Goal: Task Accomplishment & Management: Complete application form

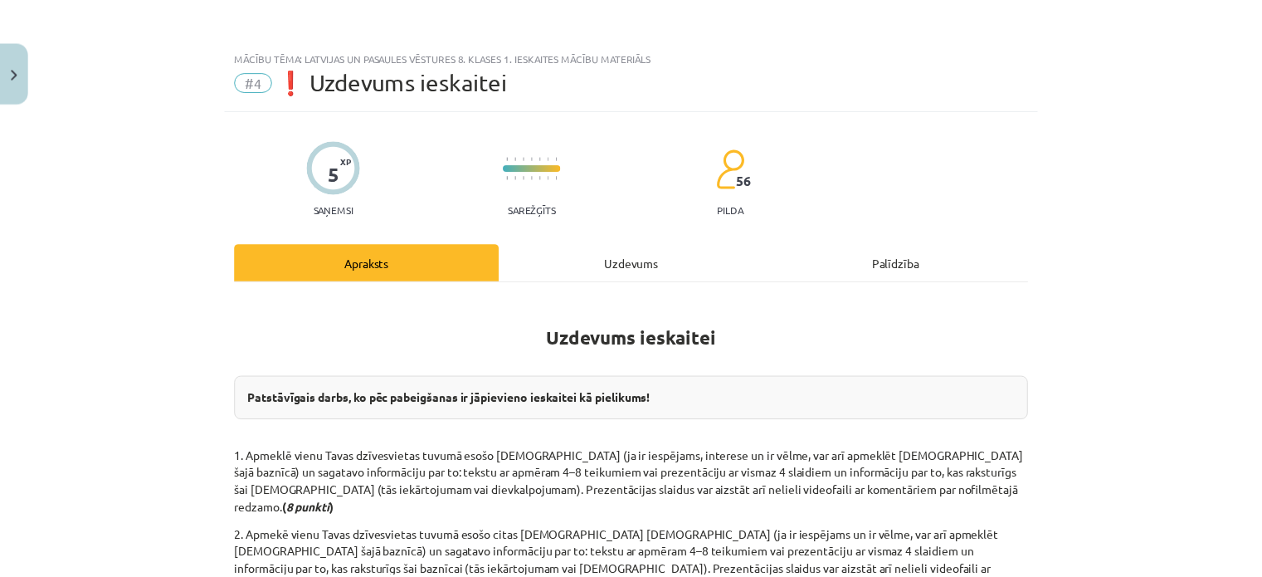
scroll to position [332, 0]
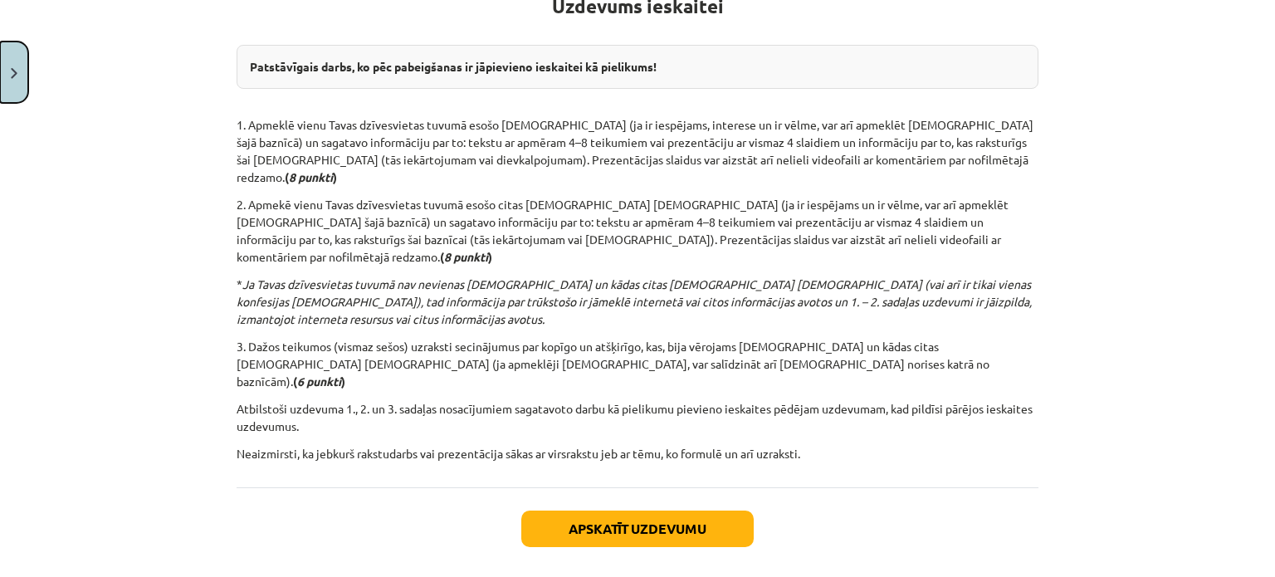
click at [0, 77] on button "Close" at bounding box center [14, 72] width 28 height 61
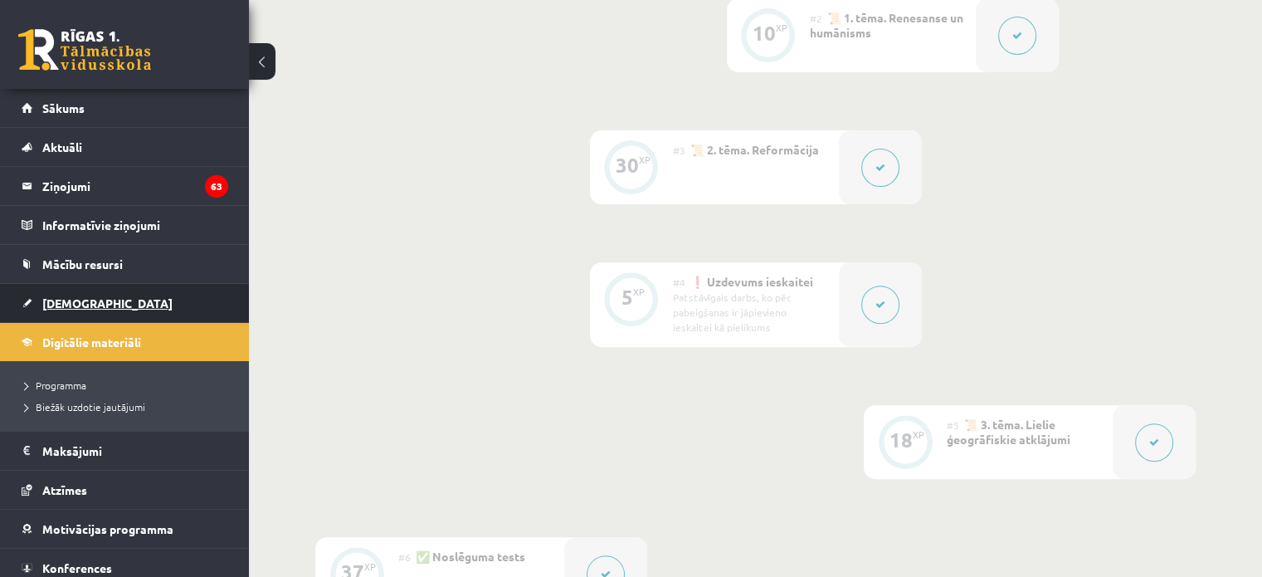
click at [108, 310] on link "[DEMOGRAPHIC_DATA]" at bounding box center [125, 303] width 207 height 38
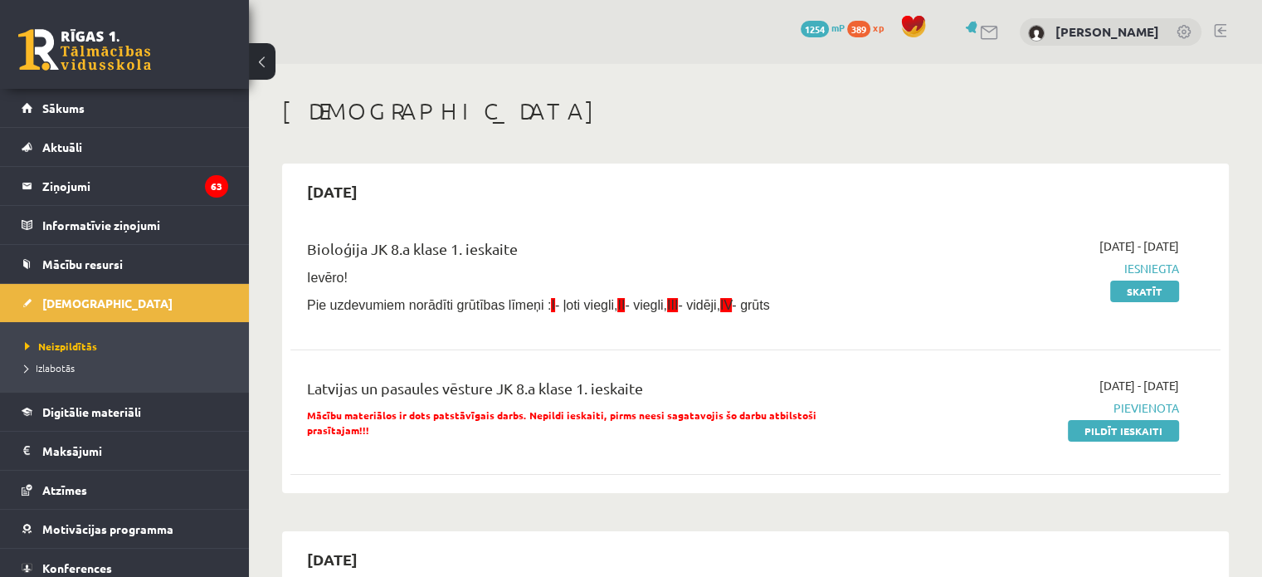
click at [647, 106] on h1 "[DEMOGRAPHIC_DATA]" at bounding box center [755, 111] width 947 height 28
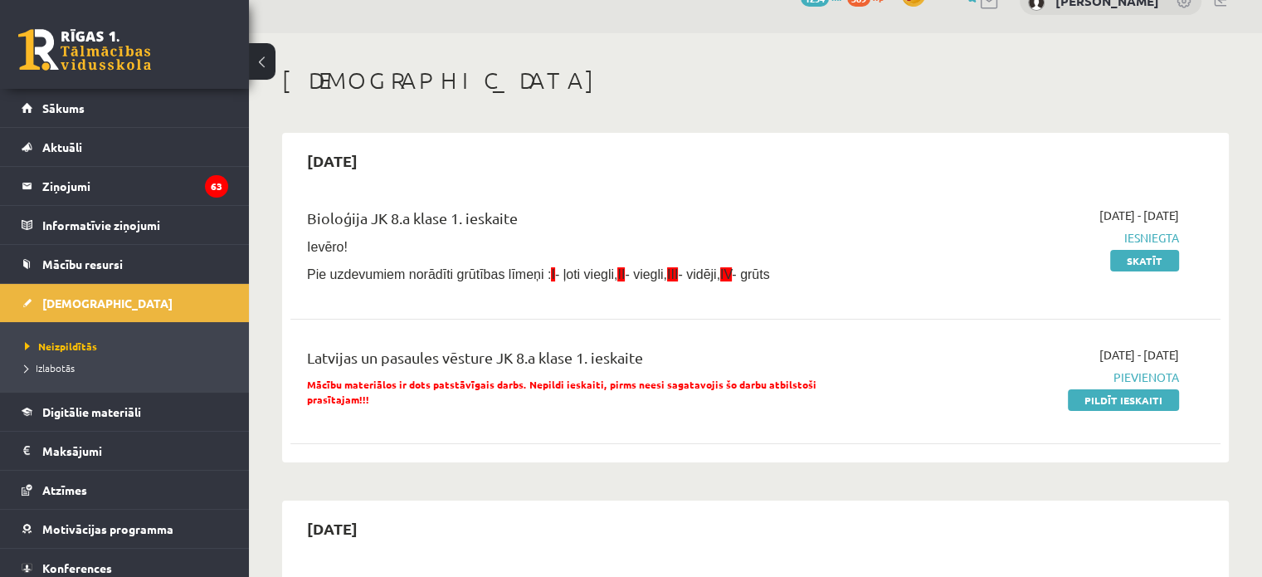
scroll to position [83, 0]
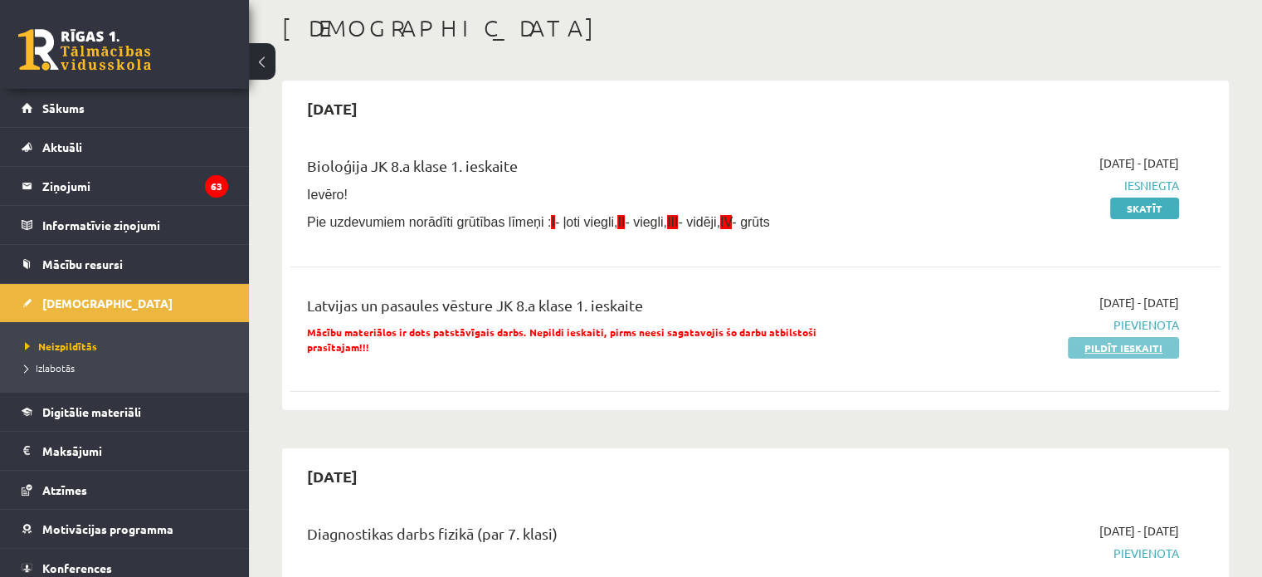
click at [1101, 342] on link "Pildīt ieskaiti" at bounding box center [1123, 348] width 111 height 22
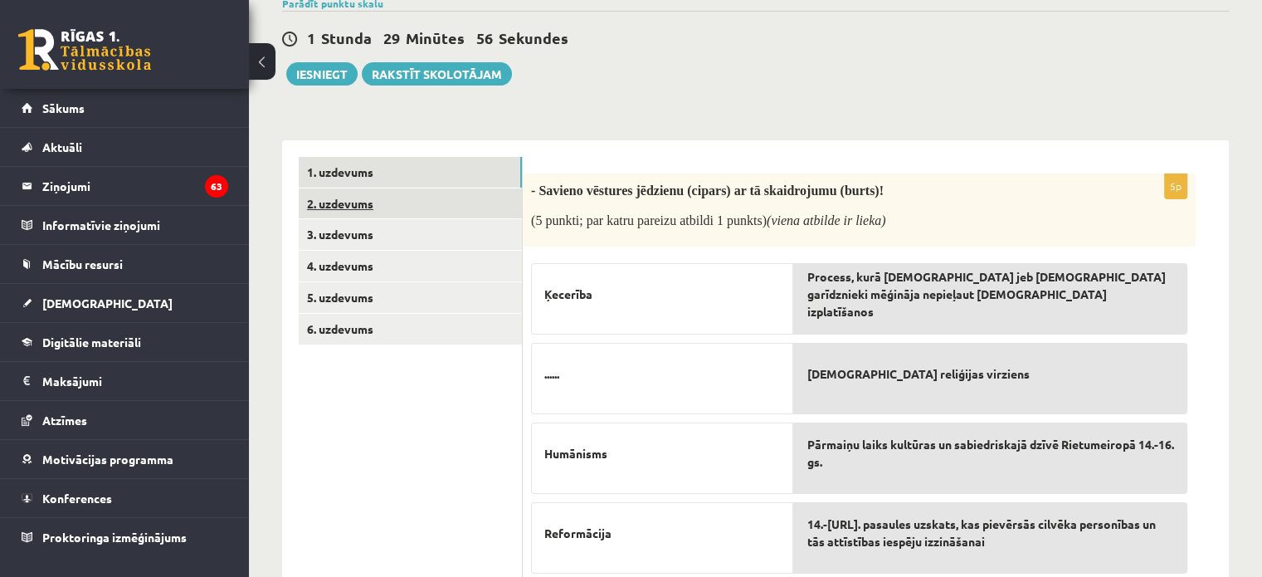
click at [390, 208] on link "2. uzdevums" at bounding box center [410, 203] width 223 height 31
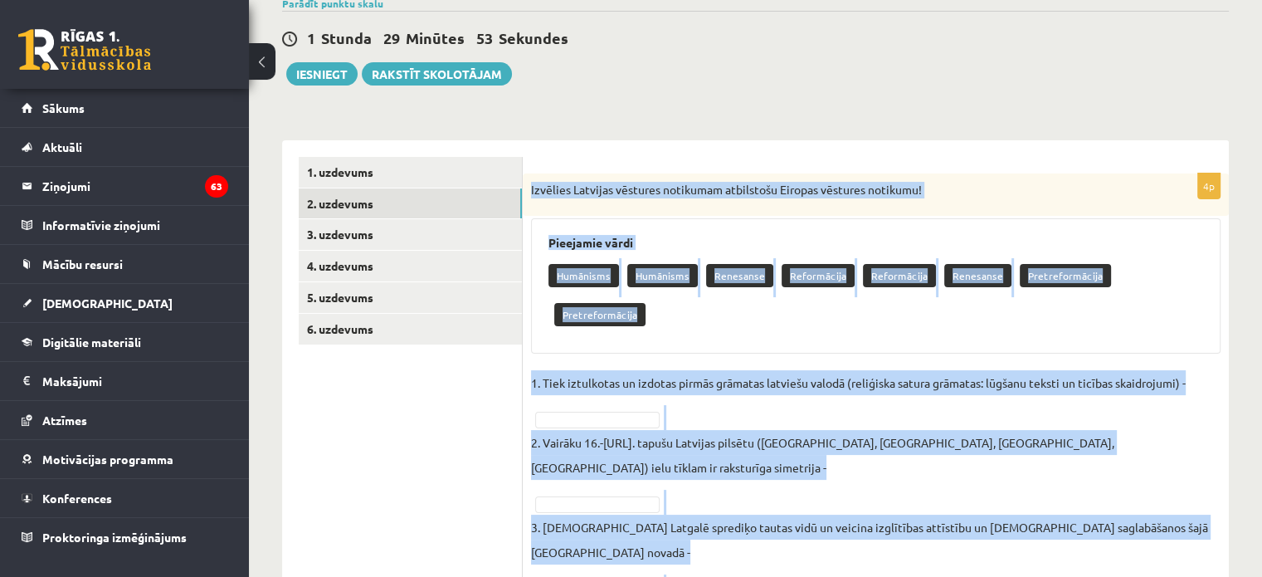
drag, startPoint x: 531, startPoint y: 184, endPoint x: 1109, endPoint y: 498, distance: 657.4
click at [1129, 538] on div "4p Izvēlies Latvijas vēstures notikumam atbilstošu Eiropas vēstures notikumu! P…" at bounding box center [876, 407] width 706 height 469
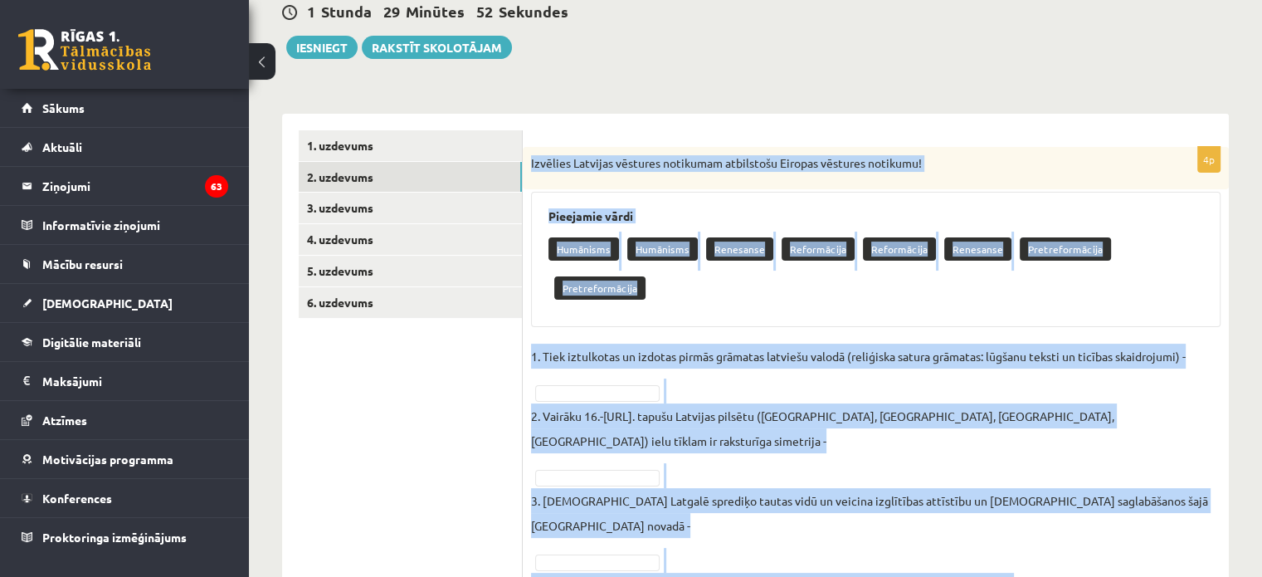
scroll to position [193, 0]
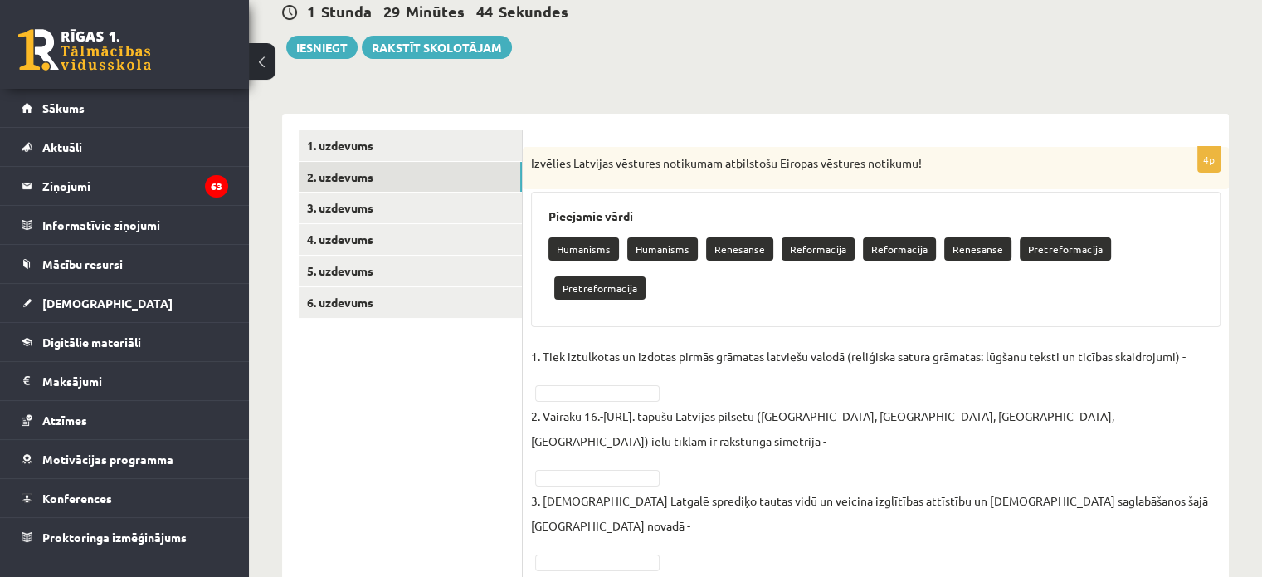
click at [378, 383] on ul "1. uzdevums 2. uzdevums 3. uzdevums 4. uzdevums 5. uzdevums 6. uzdevums" at bounding box center [411, 373] width 224 height 486
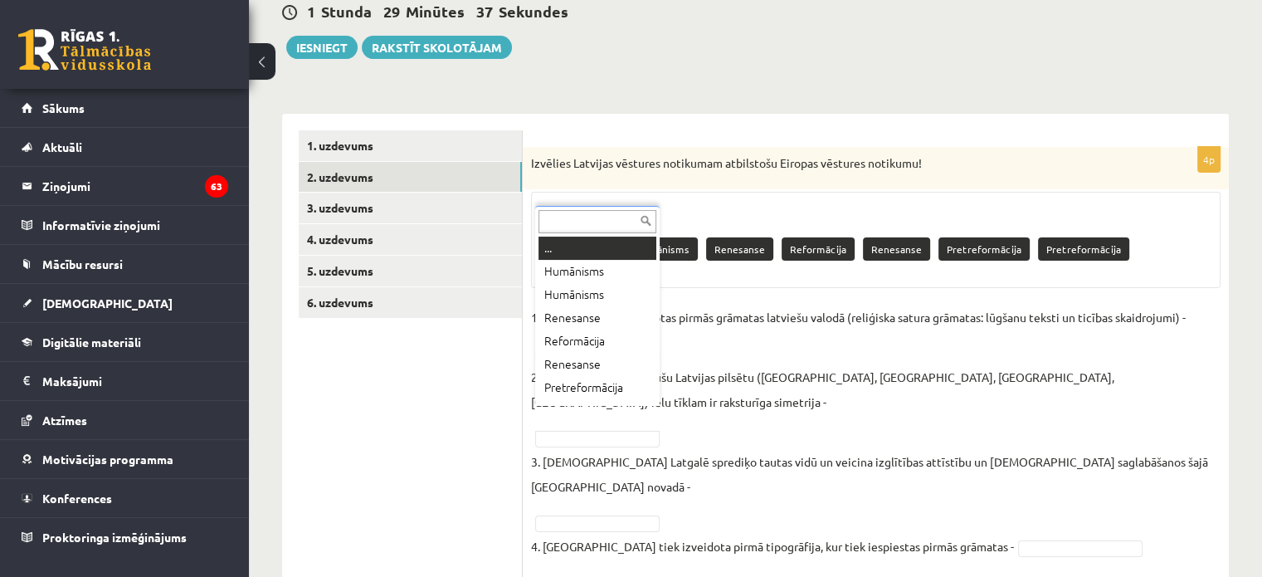
scroll to position [20, 0]
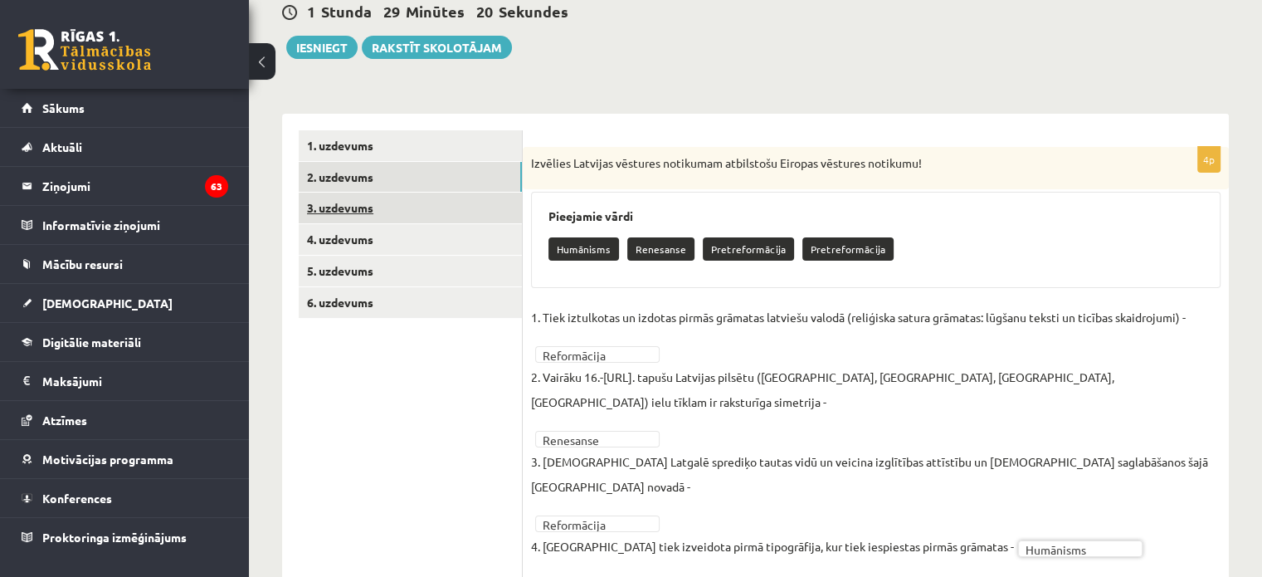
click at [352, 204] on link "3. uzdevums" at bounding box center [410, 208] width 223 height 31
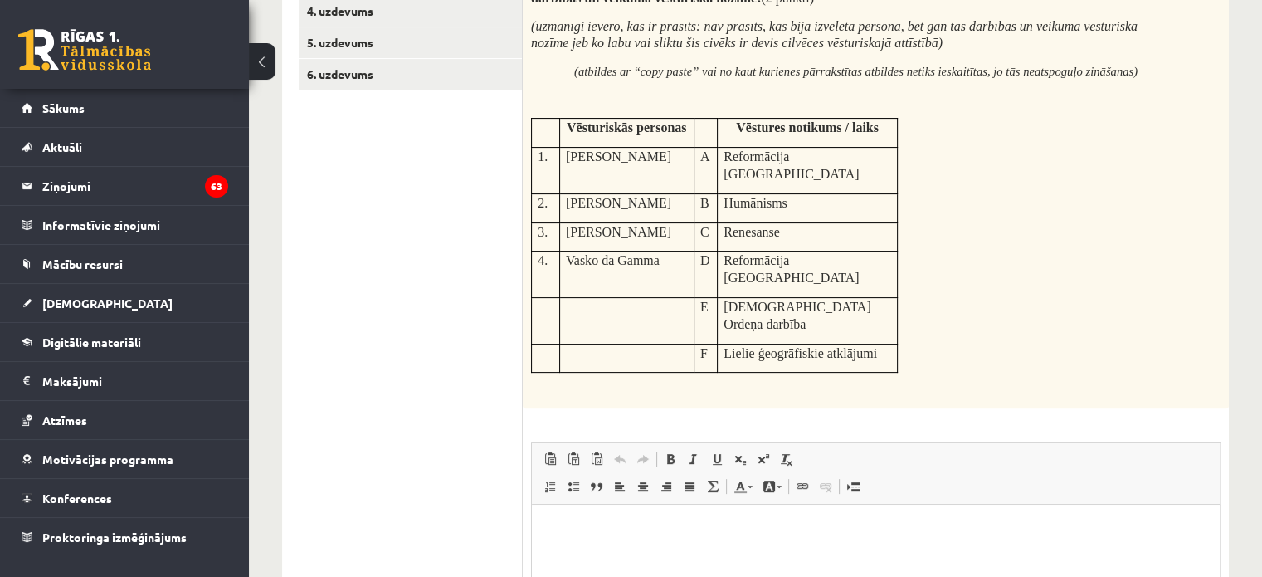
scroll to position [295, 0]
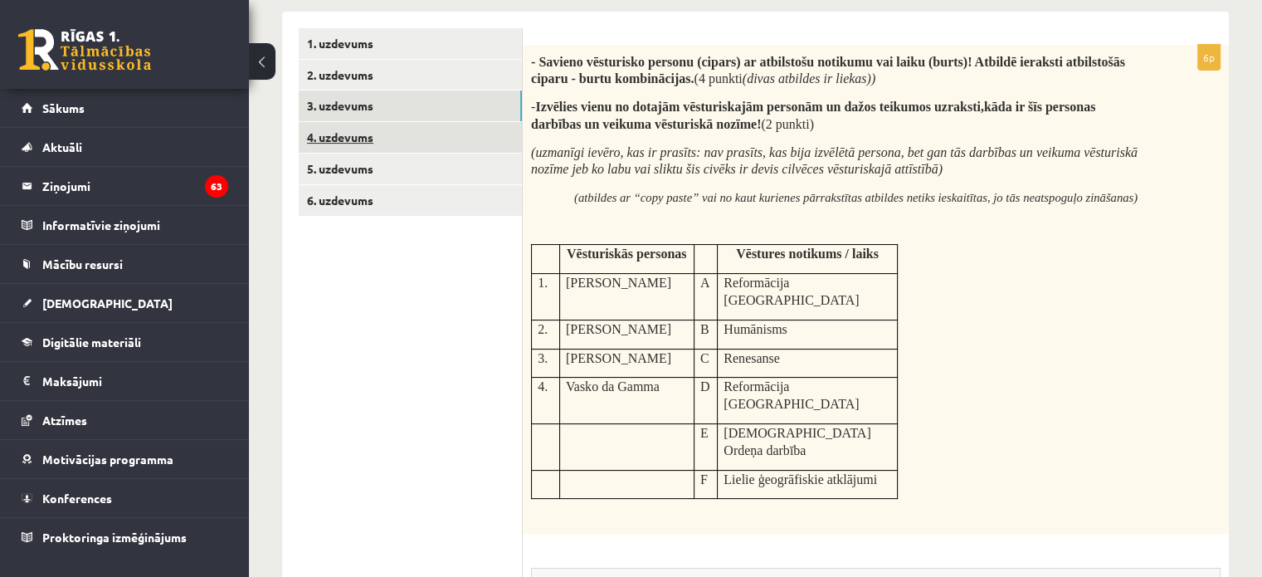
click at [365, 145] on link "4. uzdevums" at bounding box center [410, 137] width 223 height 31
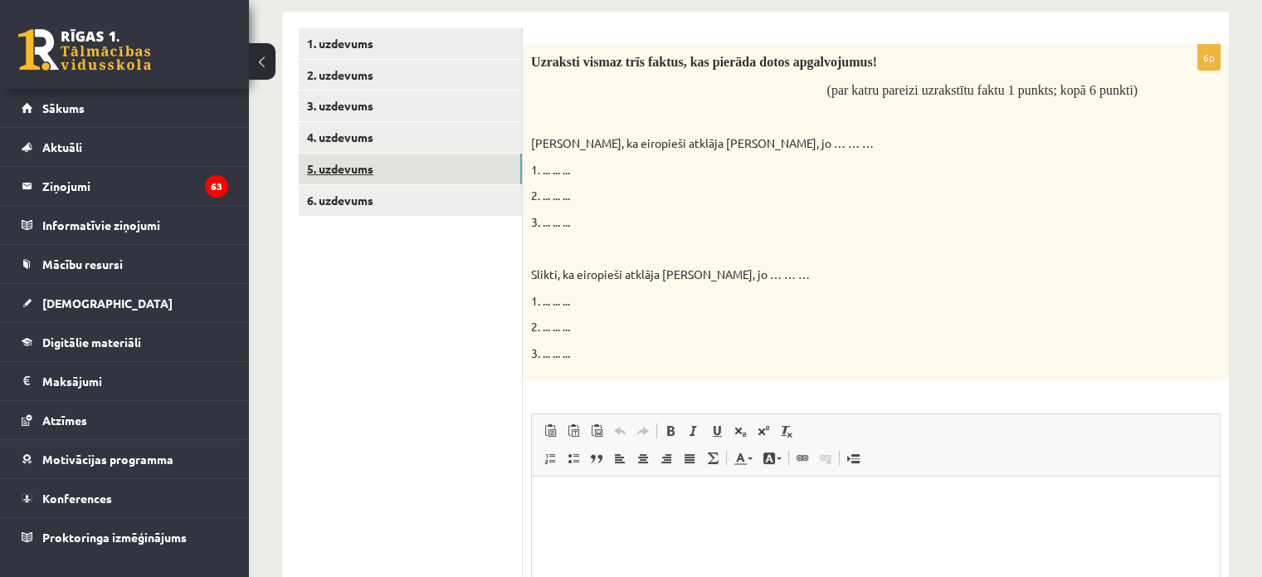
scroll to position [0, 0]
click at [364, 169] on link "5. uzdevums" at bounding box center [410, 169] width 223 height 31
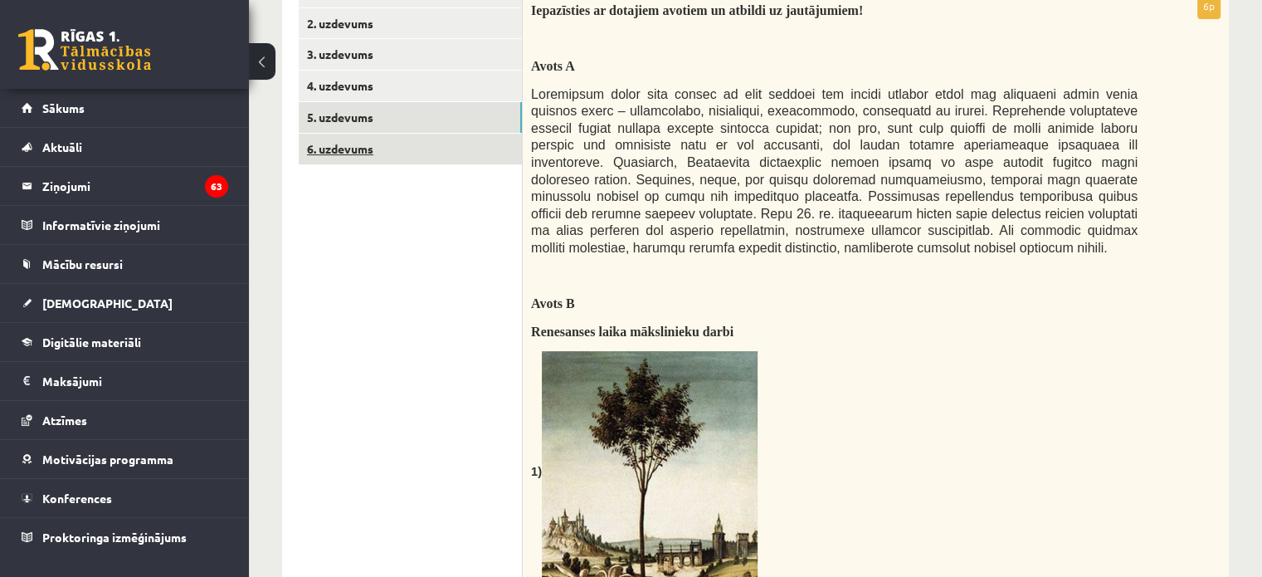
click at [354, 158] on link "6. uzdevums" at bounding box center [410, 149] width 223 height 31
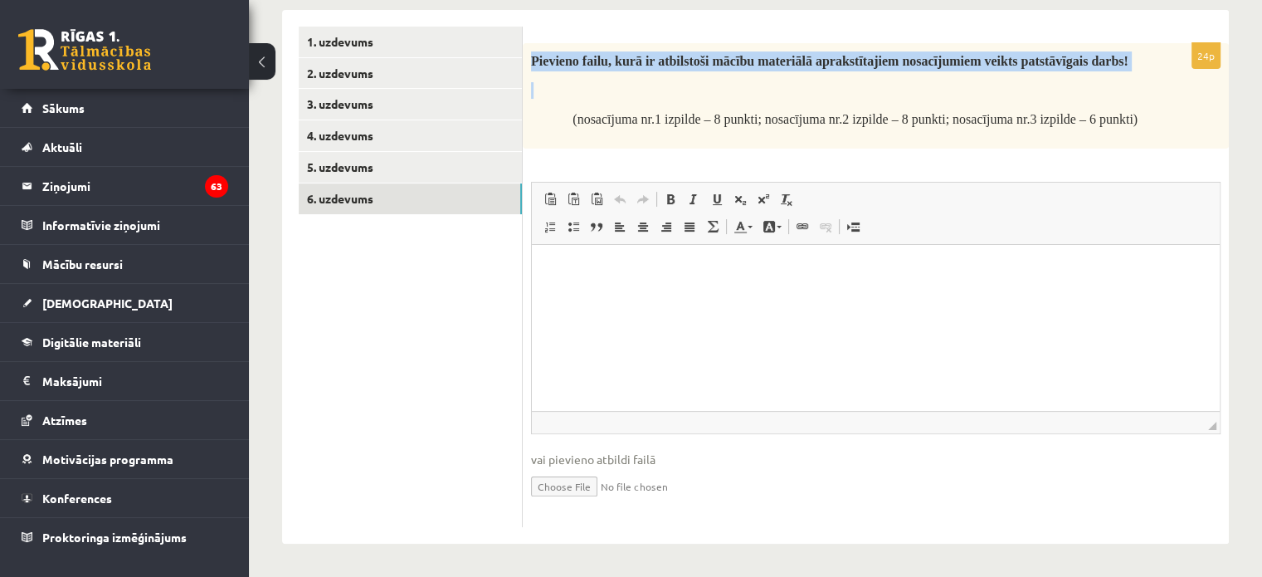
drag, startPoint x: 531, startPoint y: 54, endPoint x: 1096, endPoint y: 81, distance: 565.9
click at [1096, 81] on div "Pievieno failu, kurā ir atbilstoši mācību materiālā aprakstītajiem nosacījumiem…" at bounding box center [876, 96] width 706 height 106
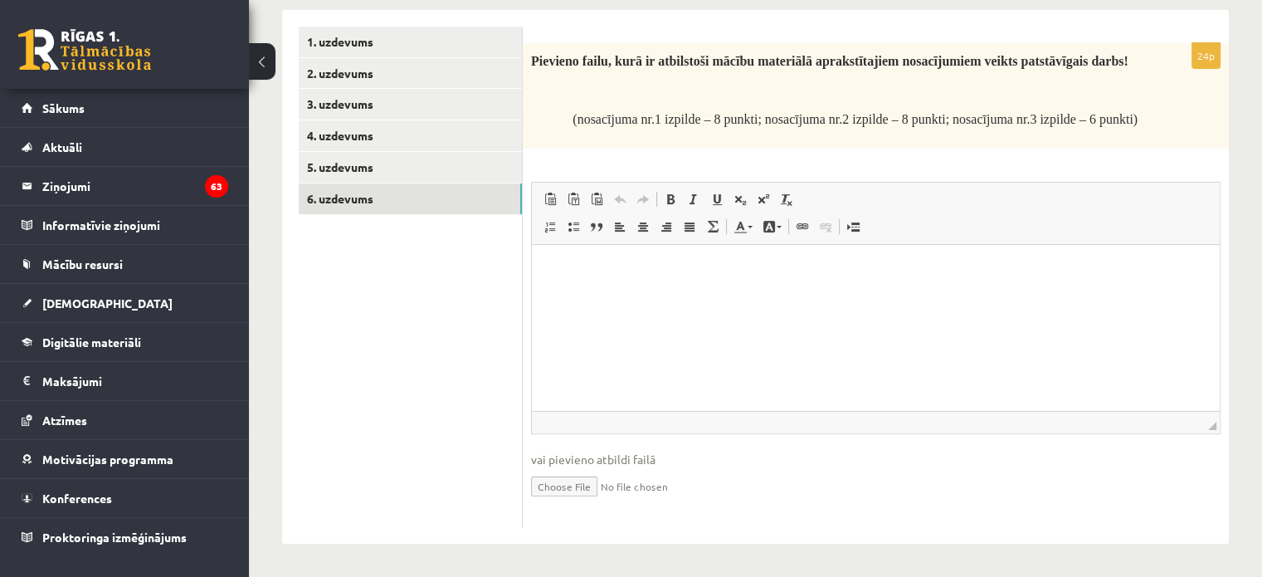
click at [766, 105] on div "Pievieno failu, kurā ir atbilstoši mācību materiālā aprakstītajiem nosacījumiem…" at bounding box center [876, 96] width 706 height 106
click at [392, 104] on link "3. uzdevums" at bounding box center [410, 104] width 223 height 31
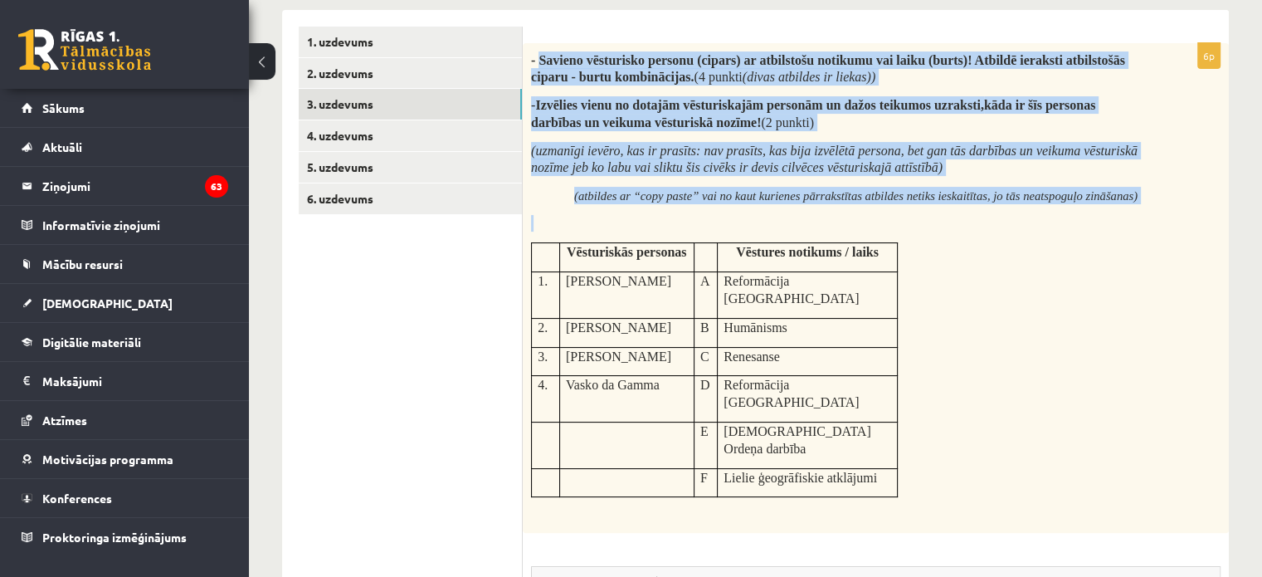
drag, startPoint x: 540, startPoint y: 53, endPoint x: 927, endPoint y: 335, distance: 478.8
click at [927, 335] on div "- Savieno vēsturisko personu (cipars) ar atbilstošu notikumu vai laiku (burts)!…" at bounding box center [876, 288] width 706 height 491
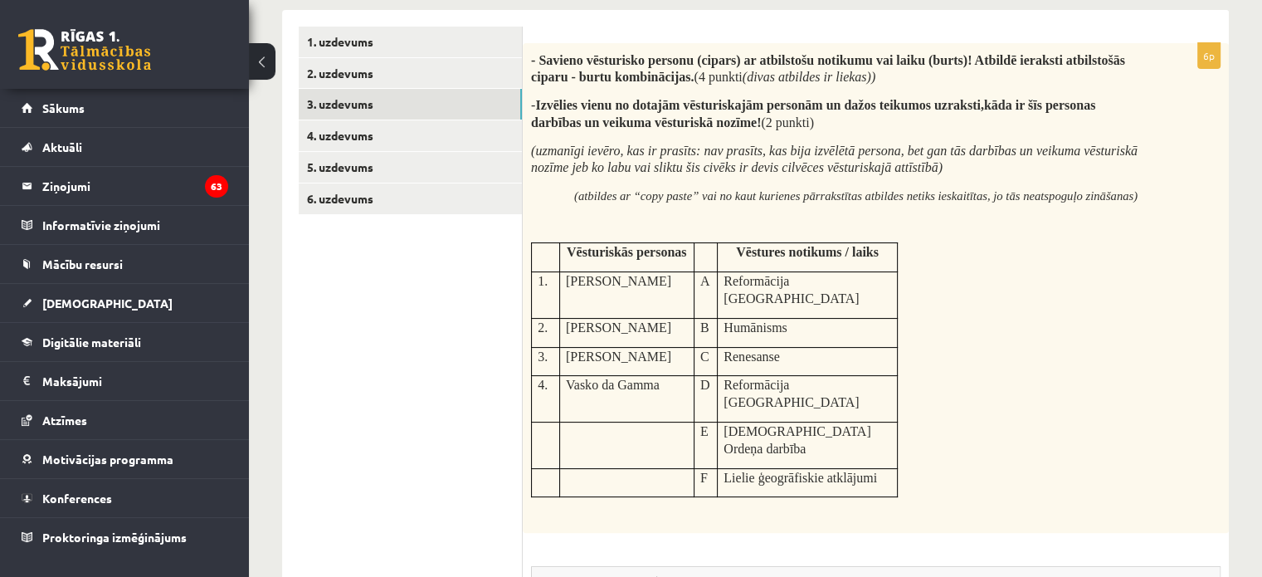
click at [359, 390] on ul "1. uzdevums 2. uzdevums 3. uzdevums 4. uzdevums 5. uzdevums 6. uzdevums" at bounding box center [411, 470] width 224 height 886
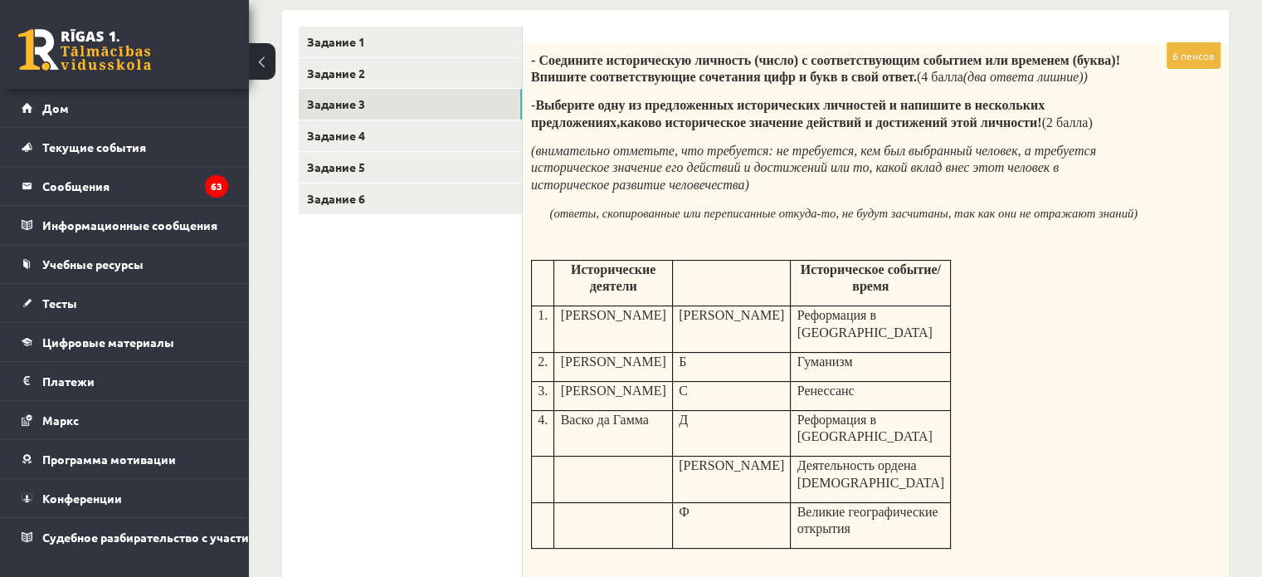
click at [1261, 103] on div "История Латвии и мира, 8 класс, 1-й тест, Юрий Зверев (8 класс, JK) Учебные мат…" at bounding box center [755, 390] width 1013 height 1245
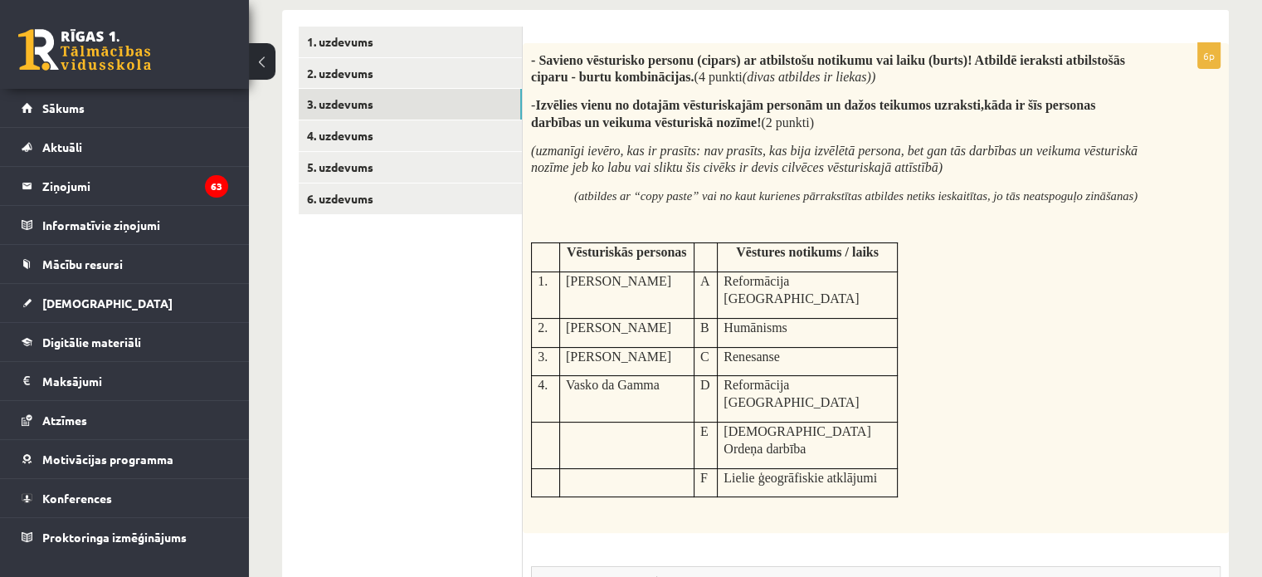
click at [1237, 132] on div "Latvijas un pasaules vēsture JK 8.a klase 1. ieskaite , Jurijs Zverevs (8.a JK …" at bounding box center [755, 365] width 1013 height 1194
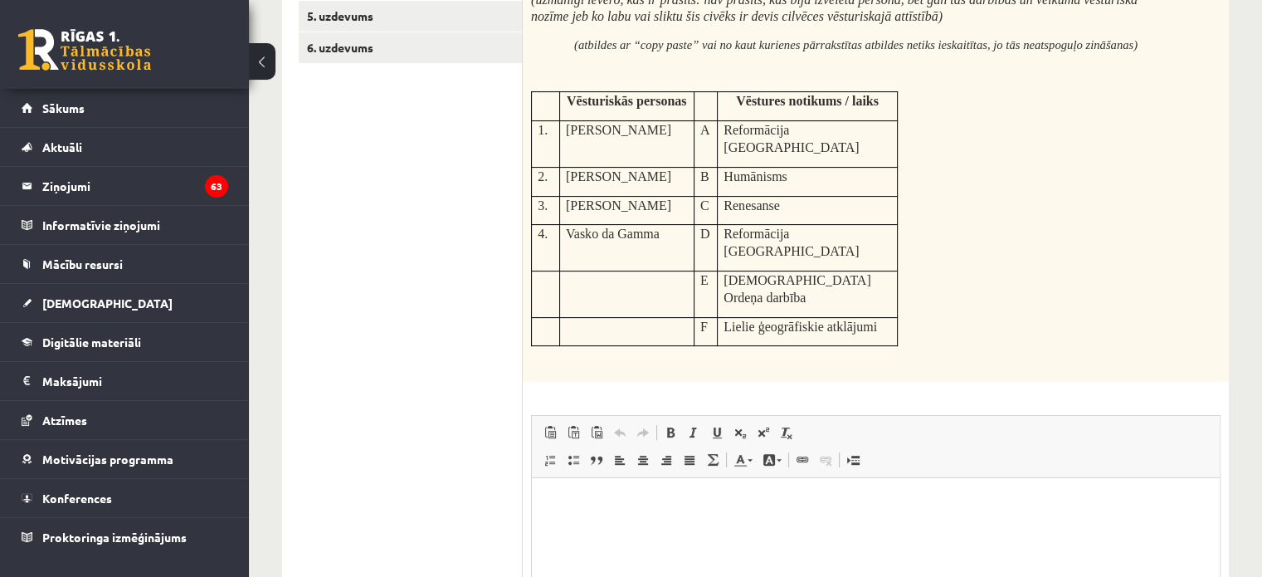
scroll to position [545, 0]
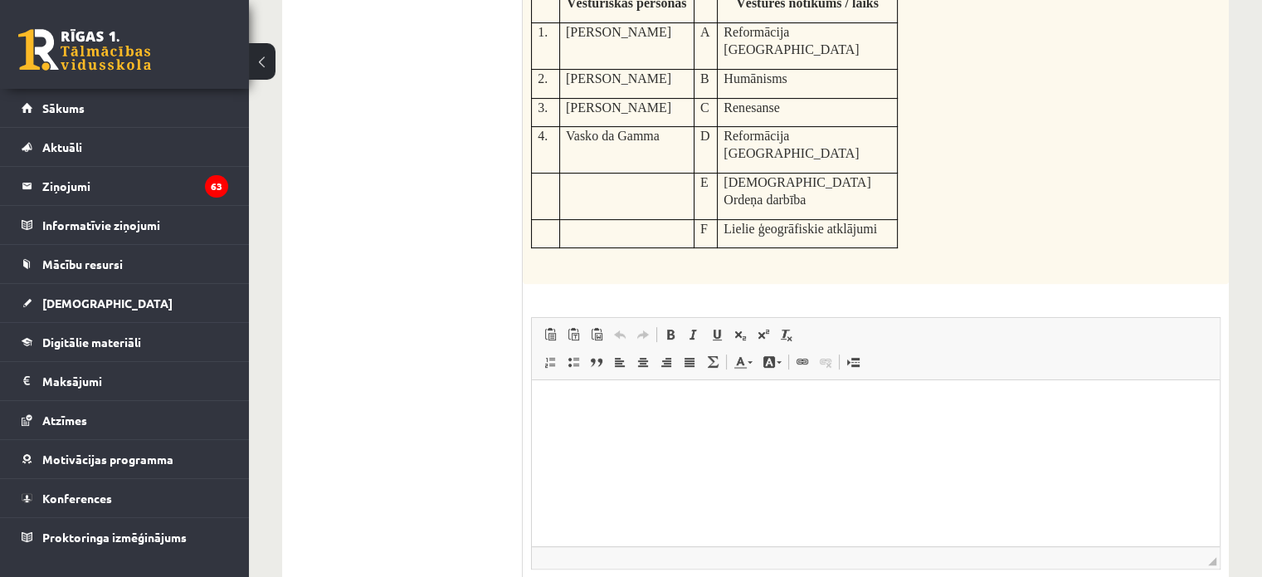
click at [573, 406] on p "Визуальный текстовый редактор, wiswyg-editor-user-answer-47024883775760" at bounding box center [876, 405] width 655 height 17
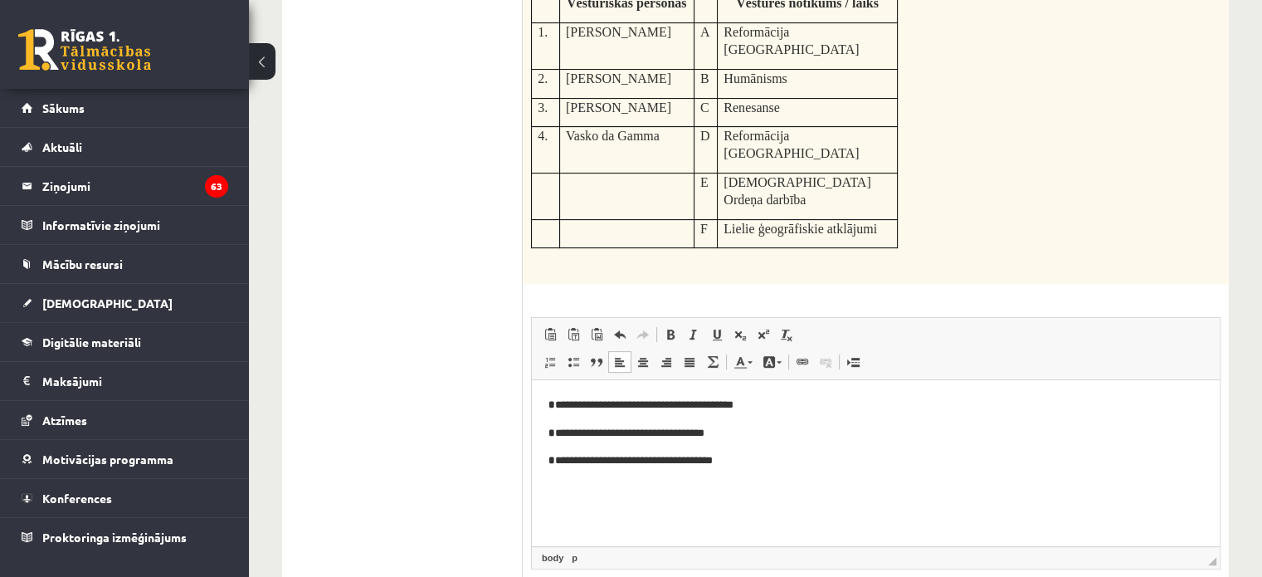
click at [746, 458] on p "**********" at bounding box center [877, 460] width 656 height 17
click at [864, 464] on p "**********" at bounding box center [877, 460] width 656 height 17
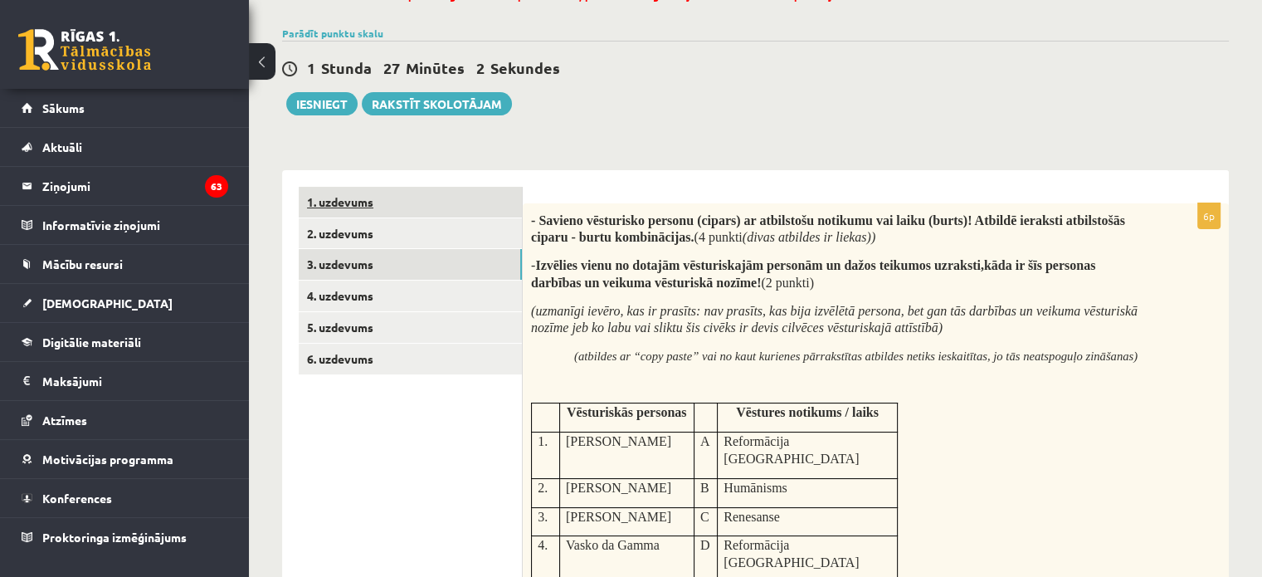
scroll to position [130, 0]
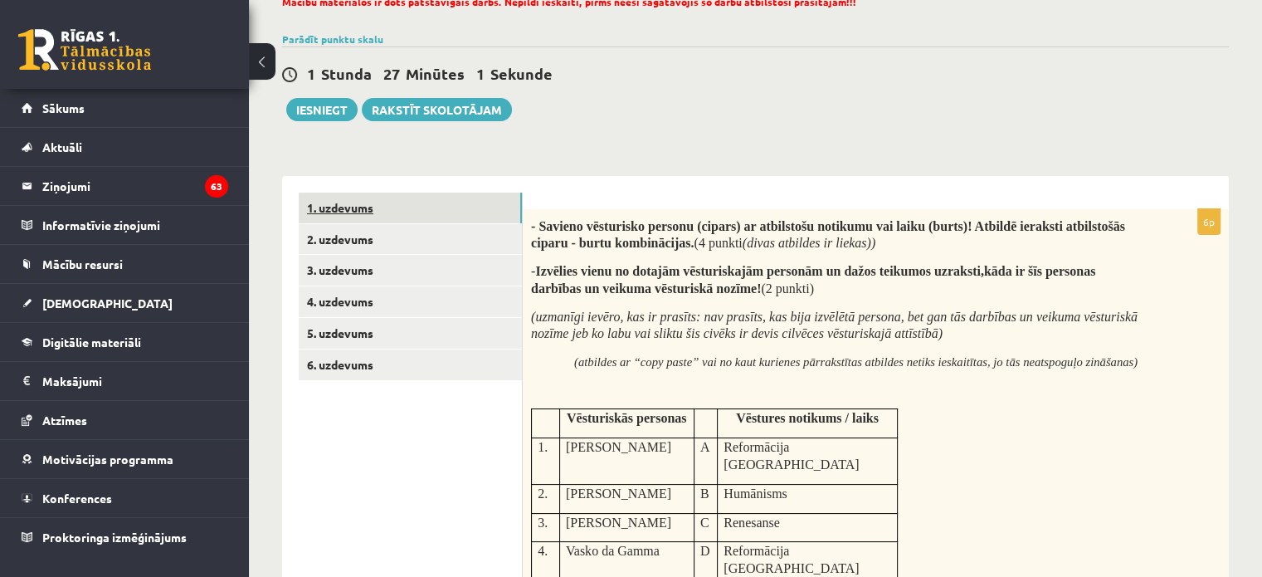
click at [353, 212] on link "1. uzdevums" at bounding box center [410, 208] width 223 height 31
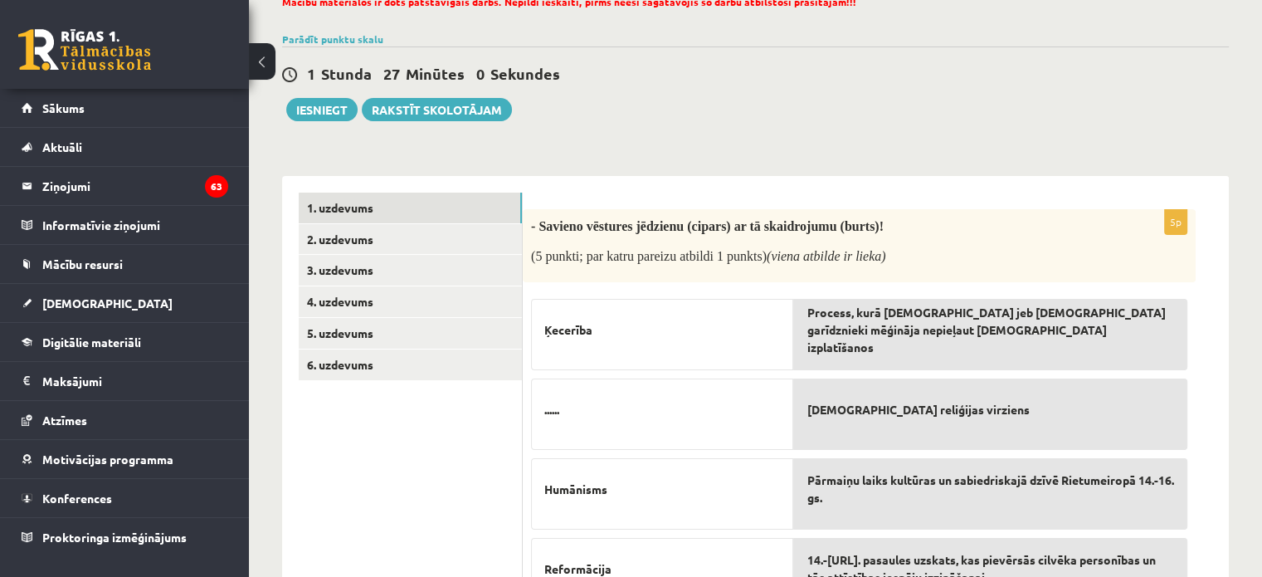
scroll to position [0, 0]
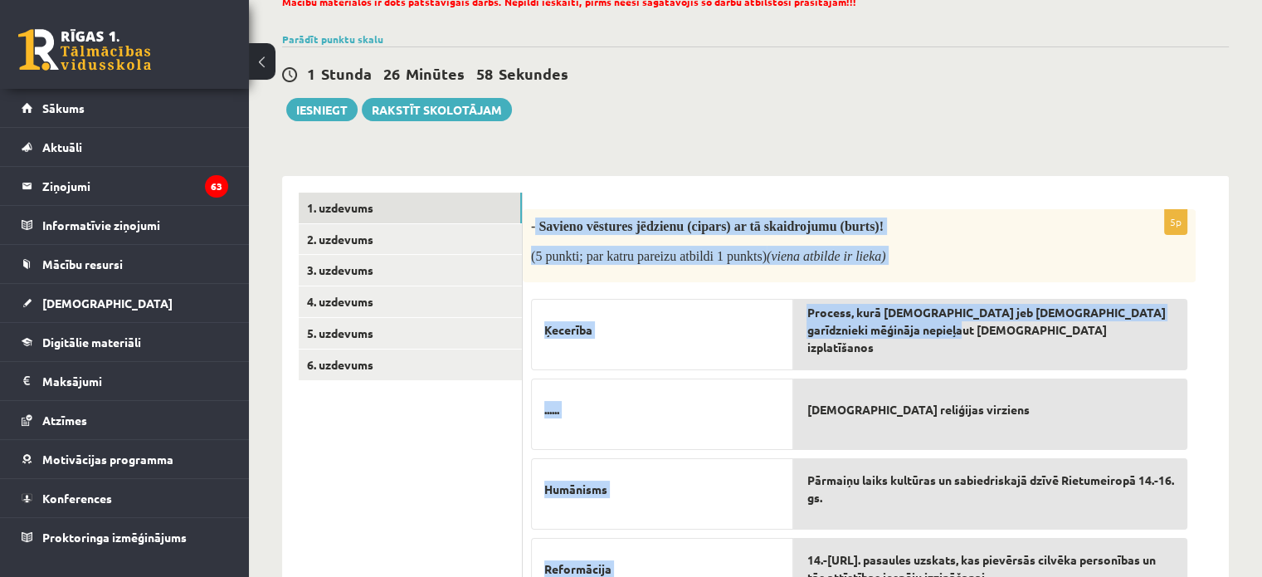
drag, startPoint x: 537, startPoint y: 222, endPoint x: 956, endPoint y: 318, distance: 430.1
click at [939, 329] on div "5p - Savieno vēstures jēdzienu (cipars) ar tā skaidrojumu (burts)! (5 punkti; p…" at bounding box center [859, 493] width 673 height 569
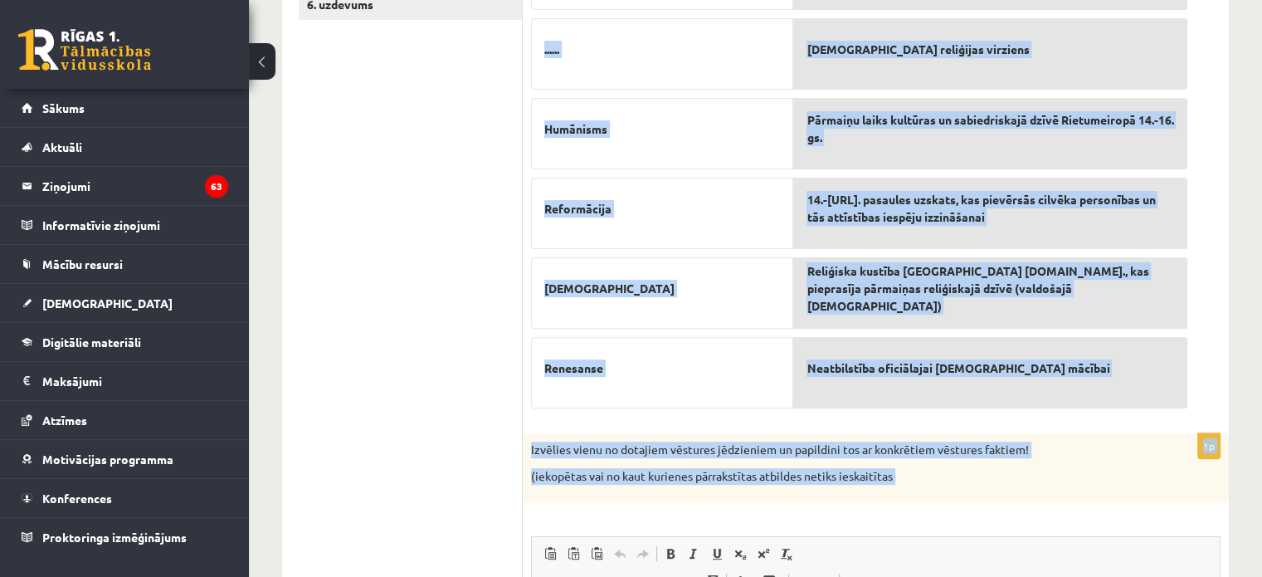
scroll to position [842, 0]
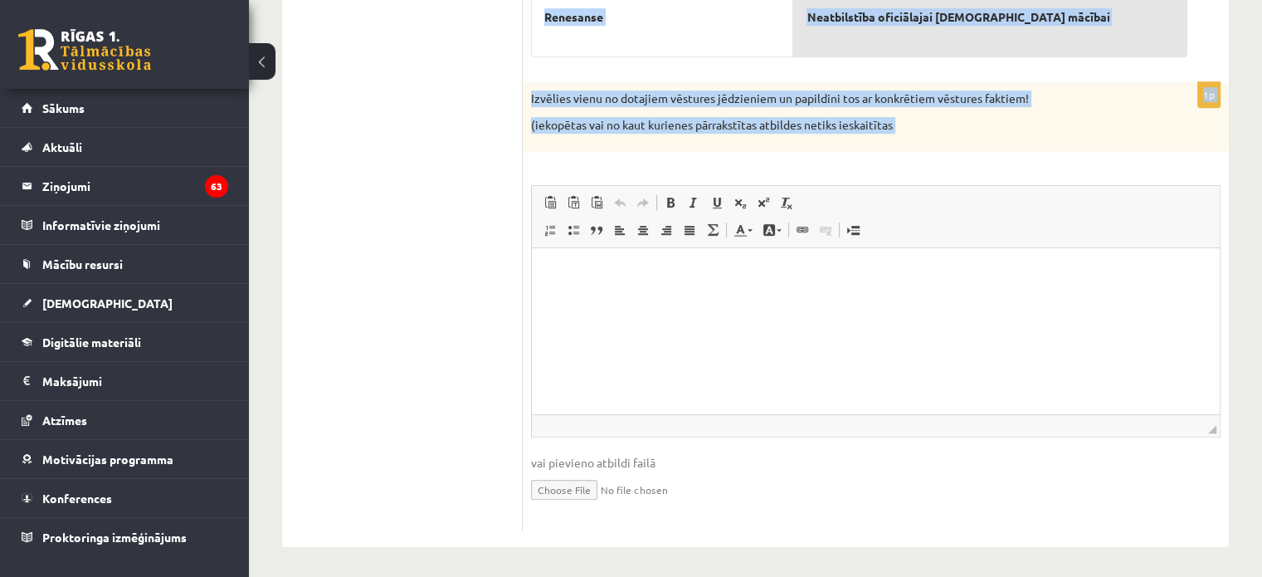
drag, startPoint x: 539, startPoint y: 141, endPoint x: 1006, endPoint y: 154, distance: 467.5
click at [1006, 154] on form "5p - Savieno vēstures jēdzienu (cipars) ar tā skaidrojumu (burts)! (5 punkti; p…" at bounding box center [876, 5] width 673 height 1049
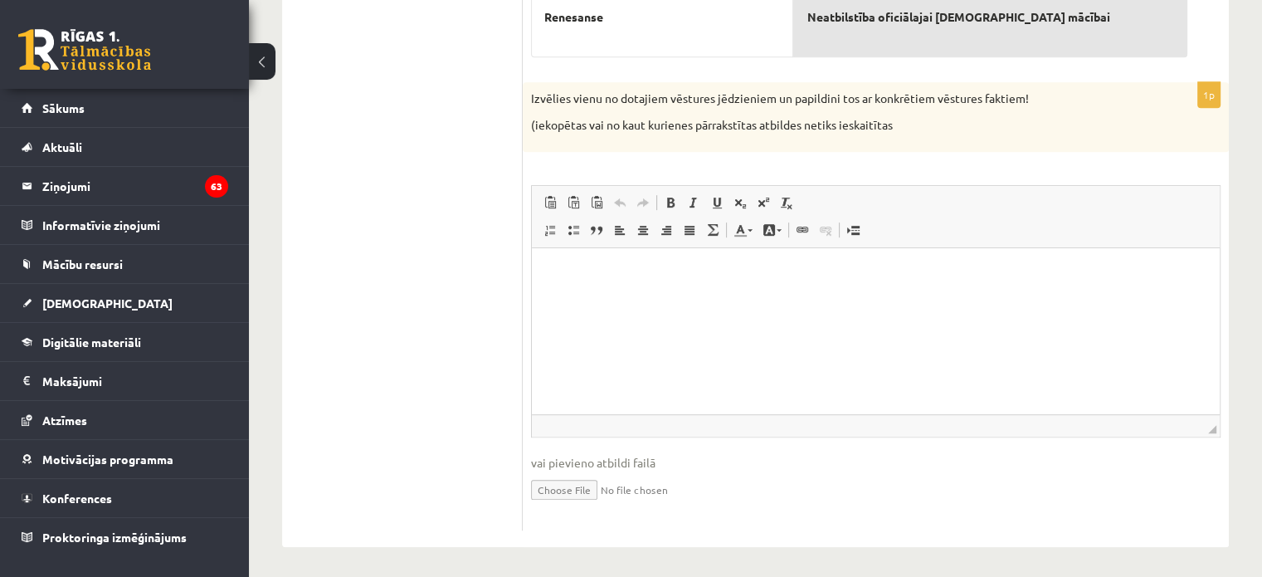
click at [355, 215] on ul "1. uzdevums 2. uzdevums 3. uzdevums 4. uzdevums 5. uzdevums 6. uzdevums" at bounding box center [411, 5] width 224 height 1049
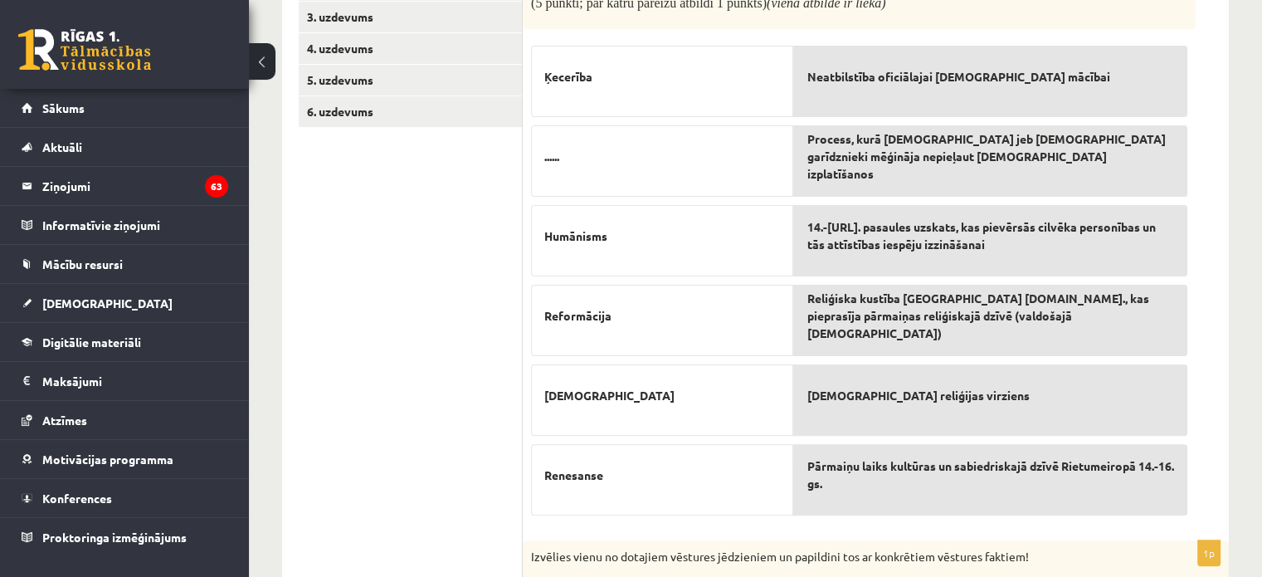
scroll to position [593, 0]
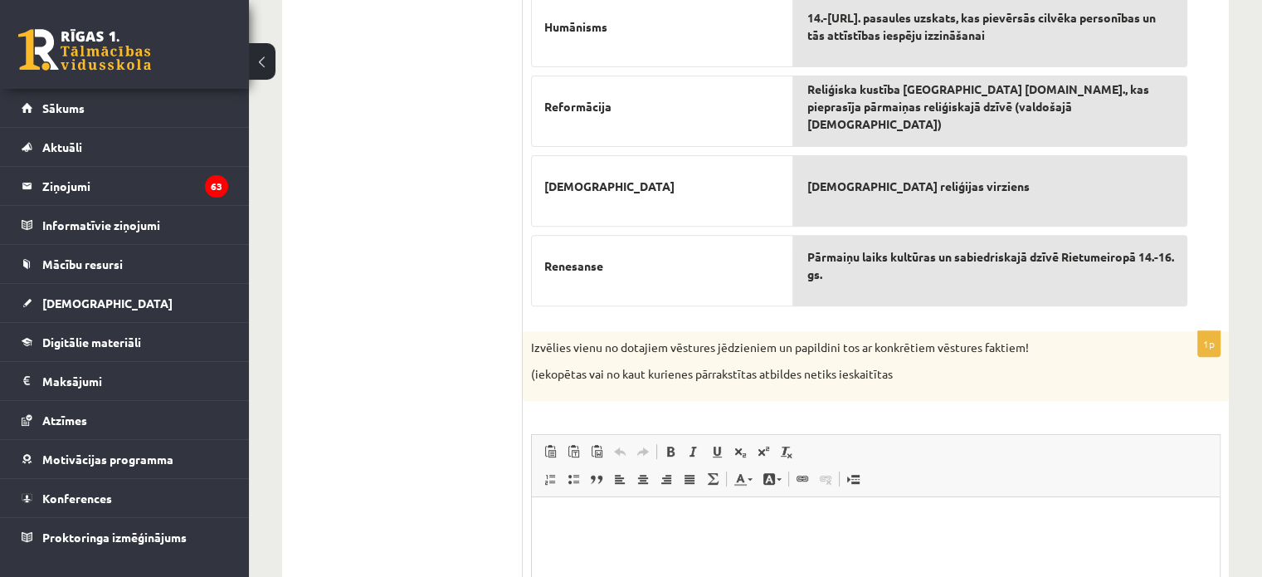
click at [1235, 205] on div "Latvijas un pasaules vēsture JK 8.a klase 1. ieskaite , Jurijs Zverevs (8.a JK …" at bounding box center [755, 150] width 1013 height 1358
click at [585, 503] on html at bounding box center [876, 521] width 688 height 51
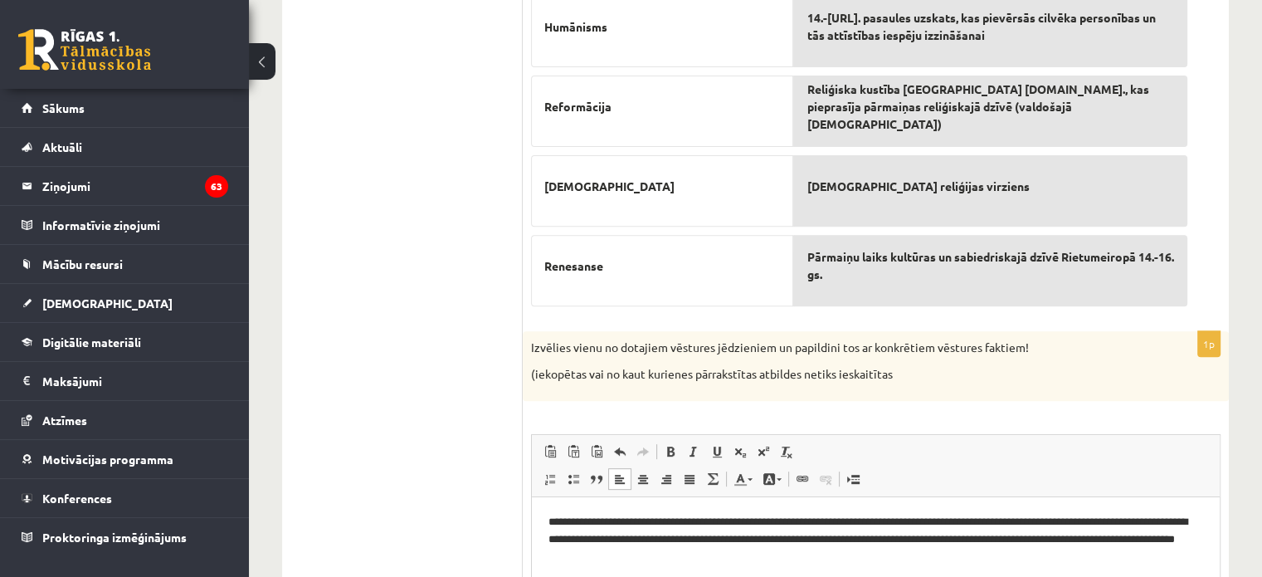
click at [346, 382] on ul "1. uzdevums 2. uzdevums 3. uzdevums 4. uzdevums 5. uzdevums 6. uzdevums" at bounding box center [411, 254] width 224 height 1049
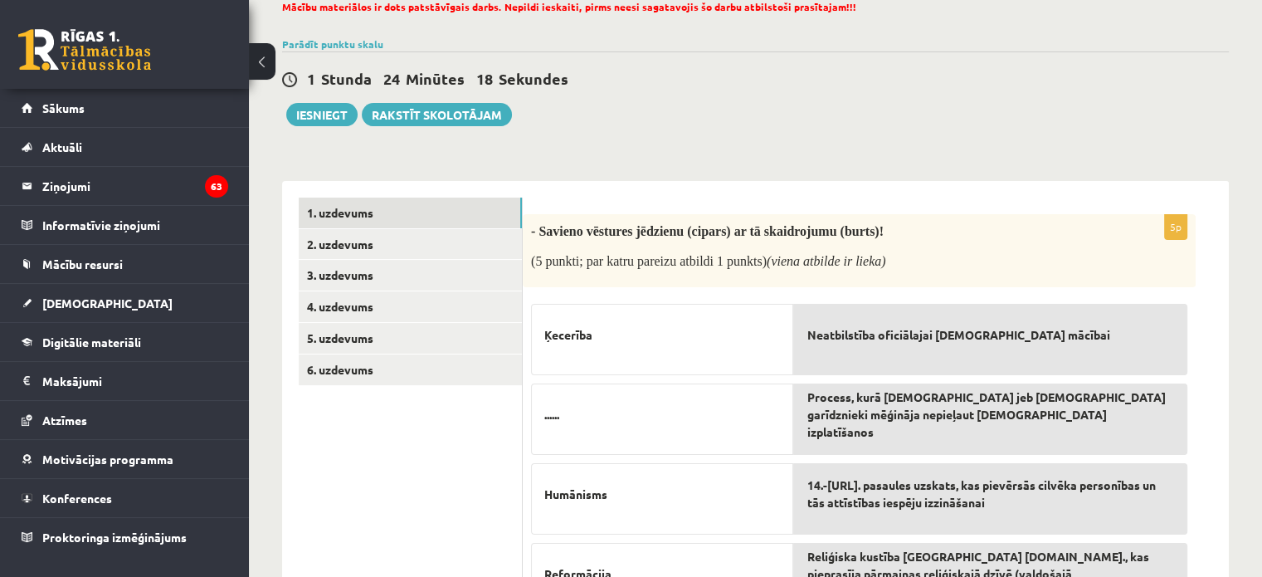
scroll to position [95, 0]
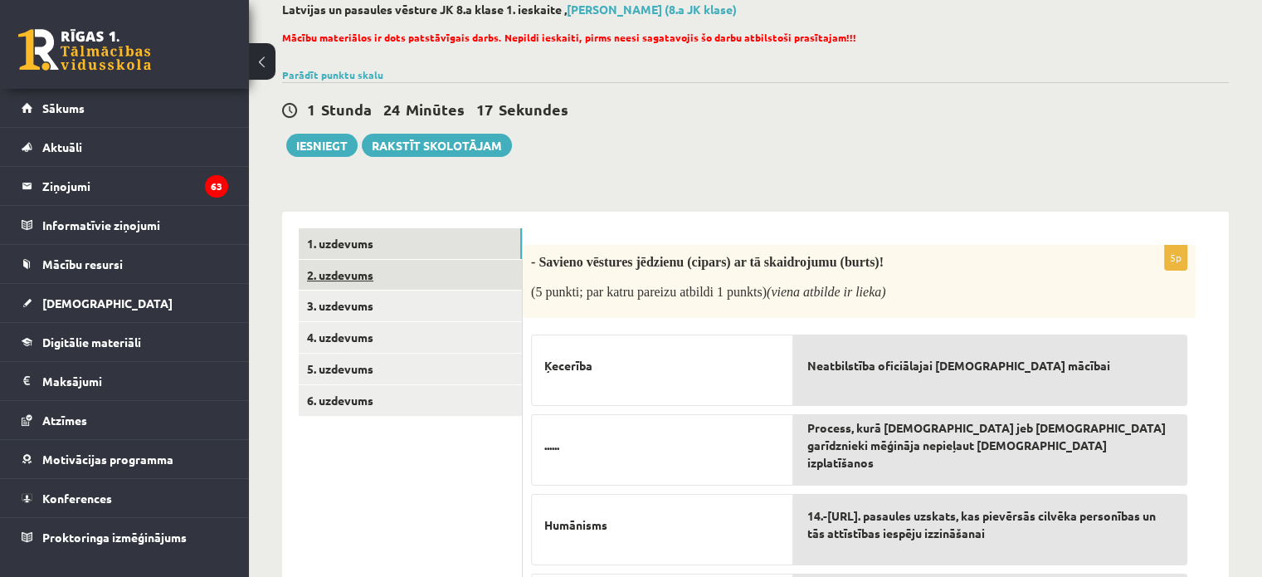
click at [342, 275] on link "2. uzdevums" at bounding box center [410, 275] width 223 height 31
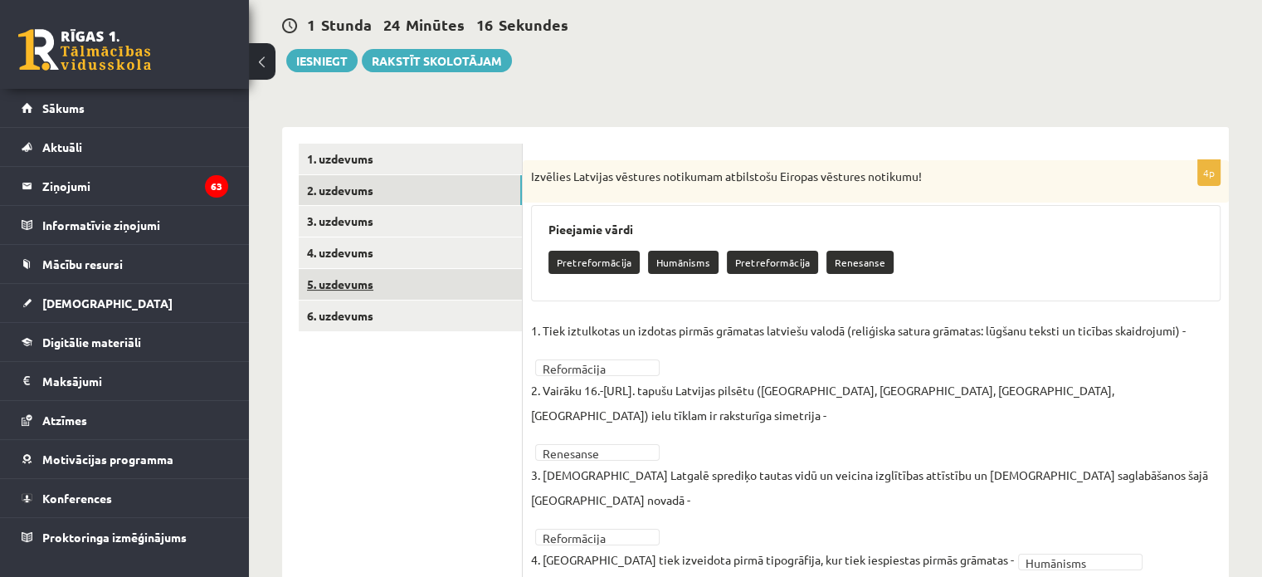
scroll to position [193, 0]
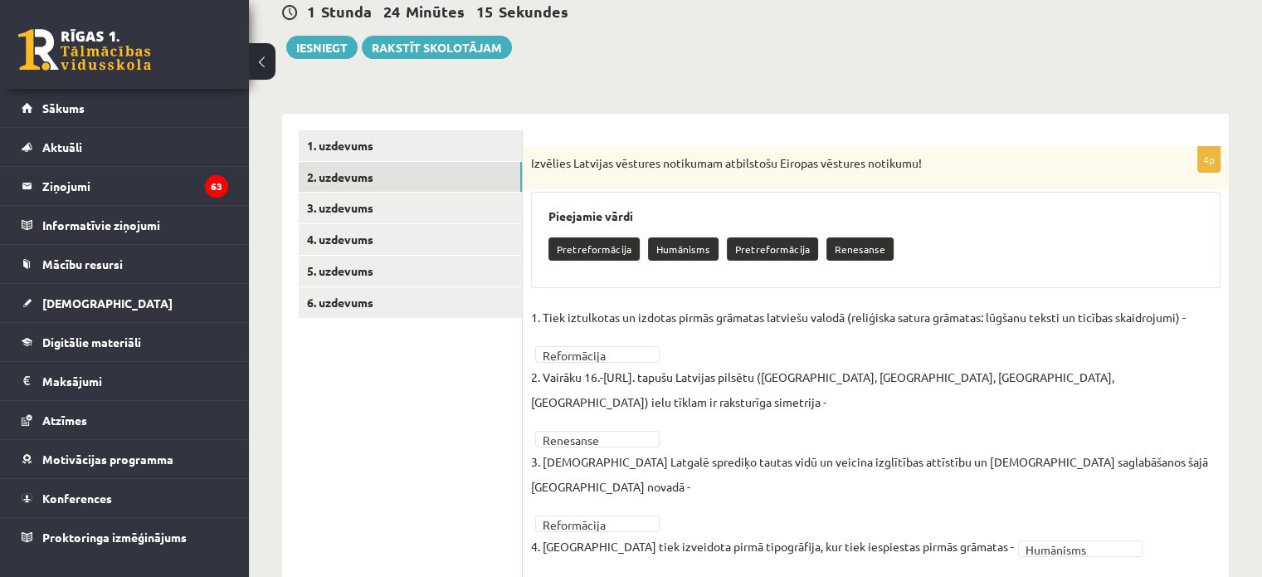
click at [344, 222] on ul "1. uzdevums 2. uzdevums 3. uzdevums 4. uzdevums 5. uzdevums 6. uzdevums" at bounding box center [411, 353] width 224 height 447
click at [345, 212] on link "3. uzdevums" at bounding box center [410, 208] width 223 height 31
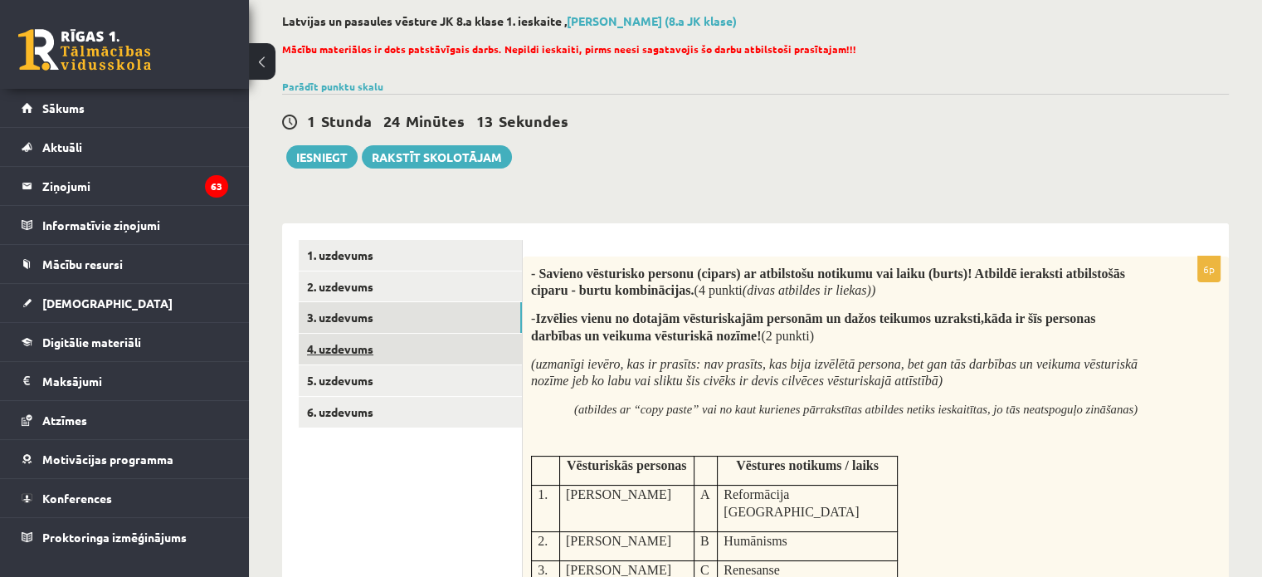
scroll to position [0, 0]
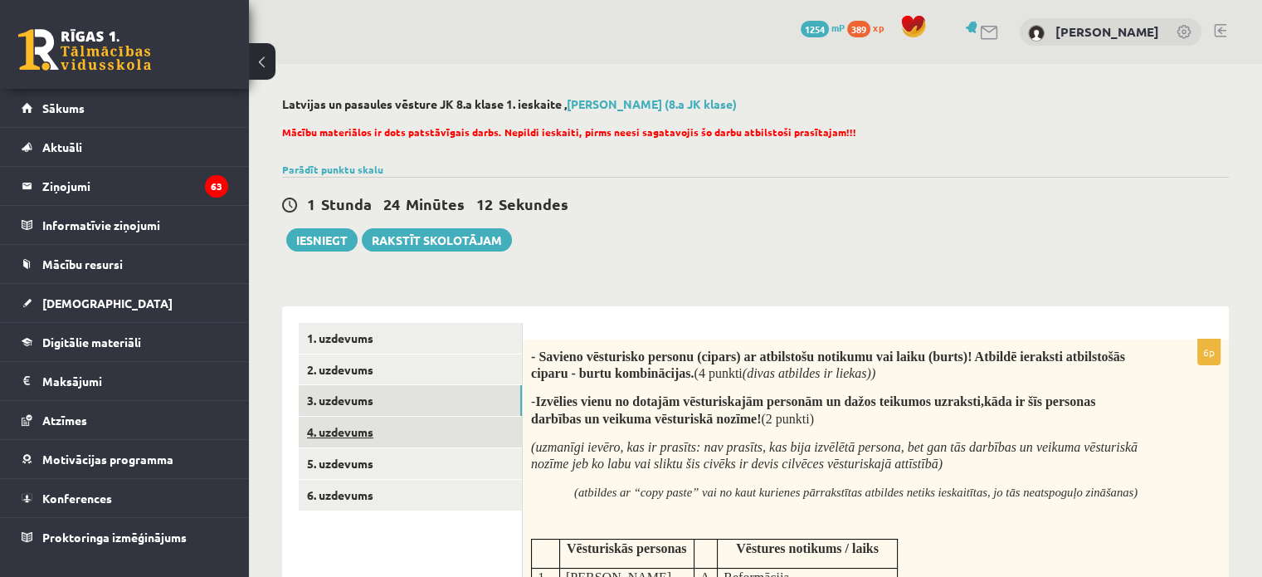
click at [366, 427] on link "4. uzdevums" at bounding box center [410, 432] width 223 height 31
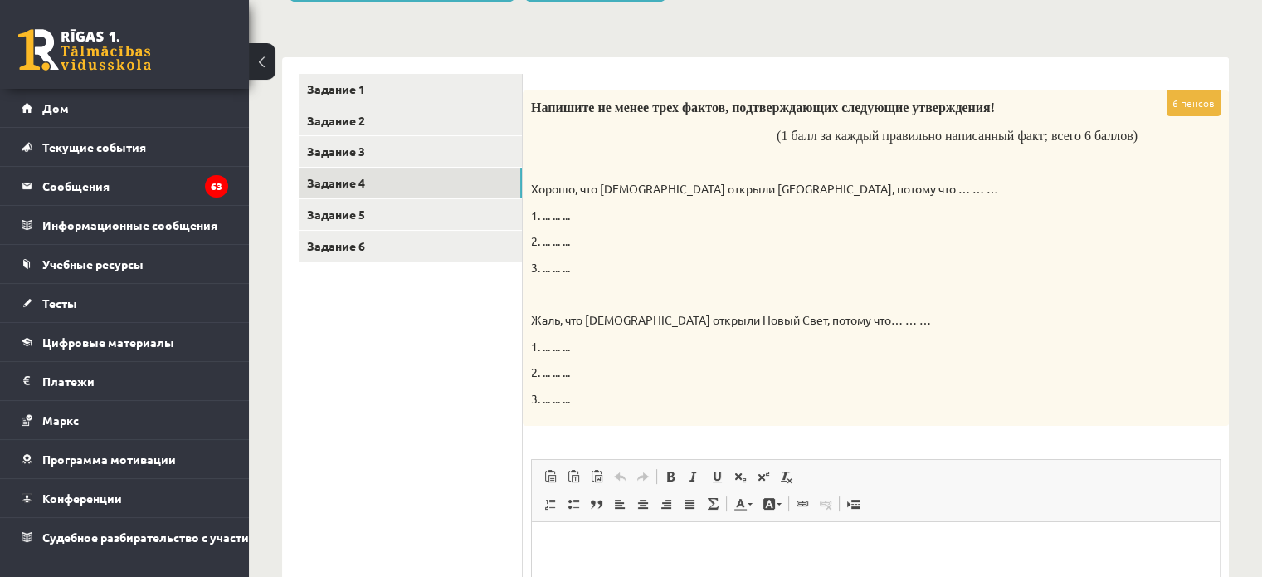
click at [1222, 59] on div "6 пенсов Напишите не менее трех фактов, подтверждающих следующие утверждения! (…" at bounding box center [876, 439] width 706 height 764
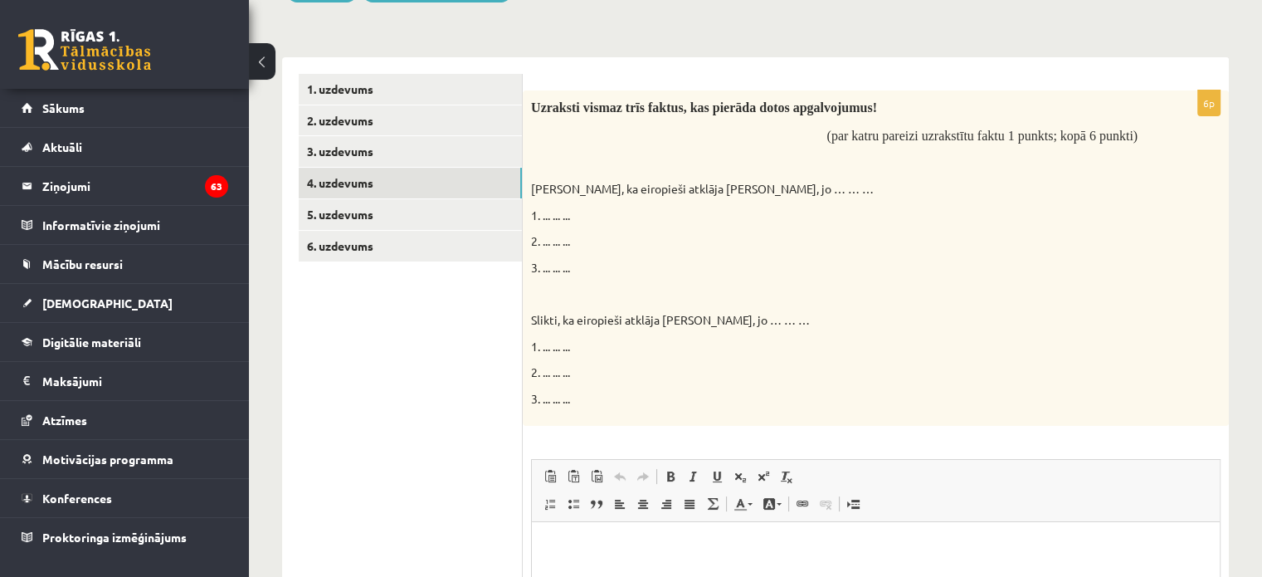
click at [613, 62] on div "6p Uzraksti vismaz trīs faktus, kas pierāda dotos apgalvojumus! (par katru pare…" at bounding box center [876, 439] width 706 height 764
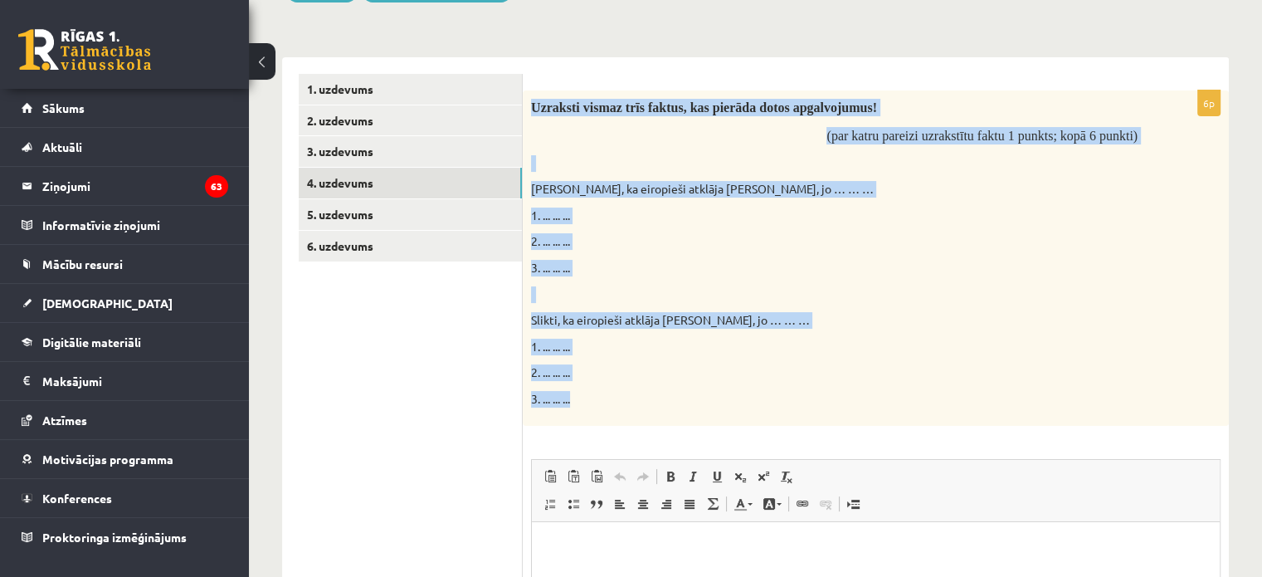
drag, startPoint x: 532, startPoint y: 102, endPoint x: 1167, endPoint y: 421, distance: 710.5
click at [1167, 421] on div "Uzraksti vismaz trīs faktus, kas pierāda dotos apgalvojumus! (par katru pareizi…" at bounding box center [876, 257] width 706 height 335
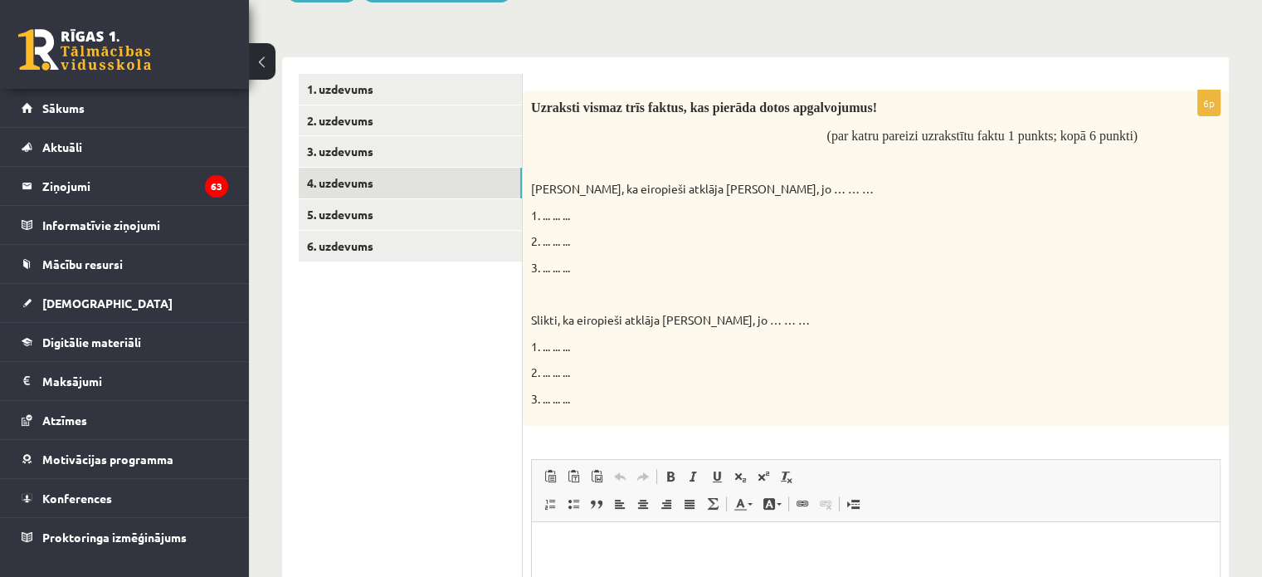
click at [415, 388] on ul "1. uzdevums 2. uzdevums 3. uzdevums 4. uzdevums 5. uzdevums 6. uzdevums" at bounding box center [411, 439] width 224 height 730
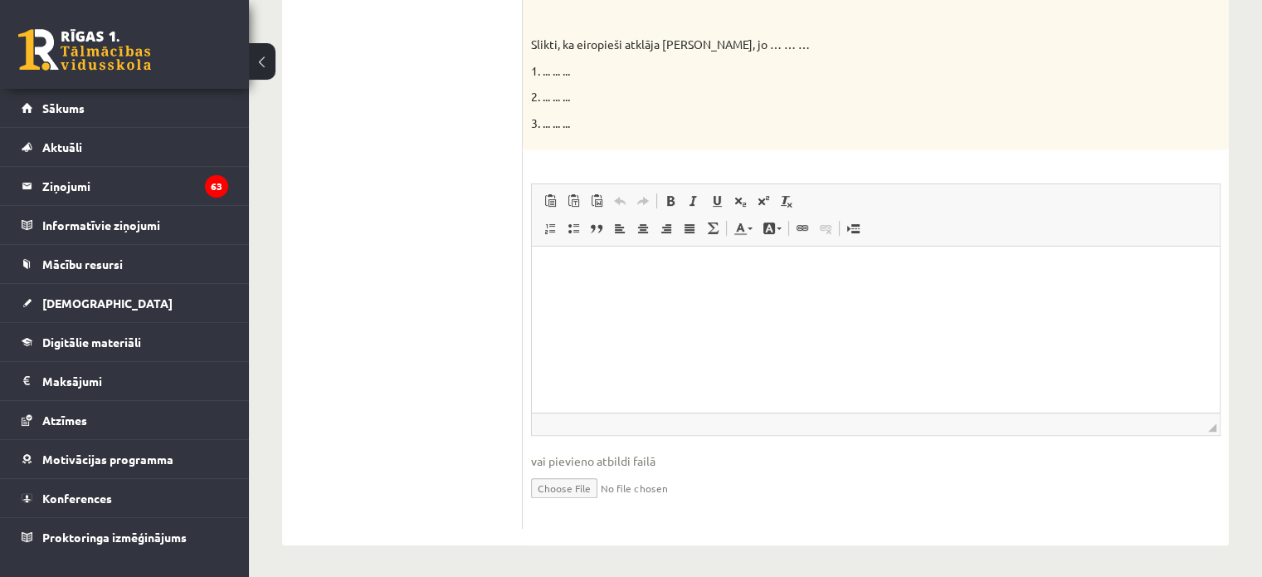
scroll to position [525, 0]
click at [356, 333] on ul "1. uzdevums 2. uzdevums 3. uzdevums 4. uzdevums 5. uzdevums 6. uzdevums" at bounding box center [411, 163] width 224 height 730
click at [565, 275] on p "Визуальный текстовый редактор, wiswyg-editor-user-answer-47024978168240" at bounding box center [876, 270] width 655 height 17
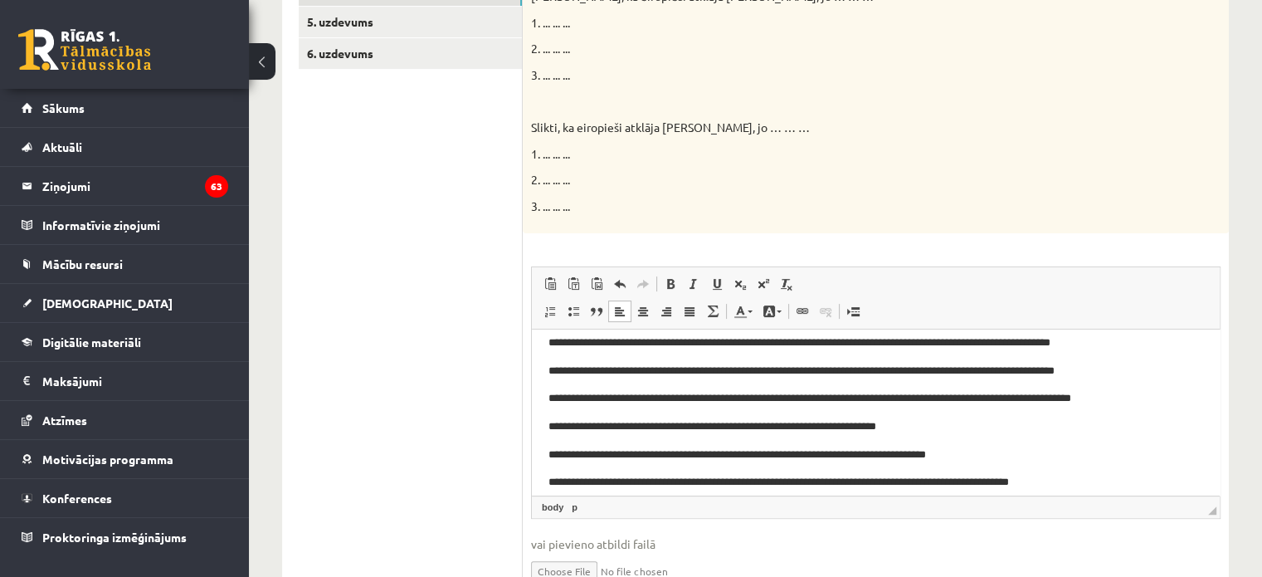
scroll to position [24, 0]
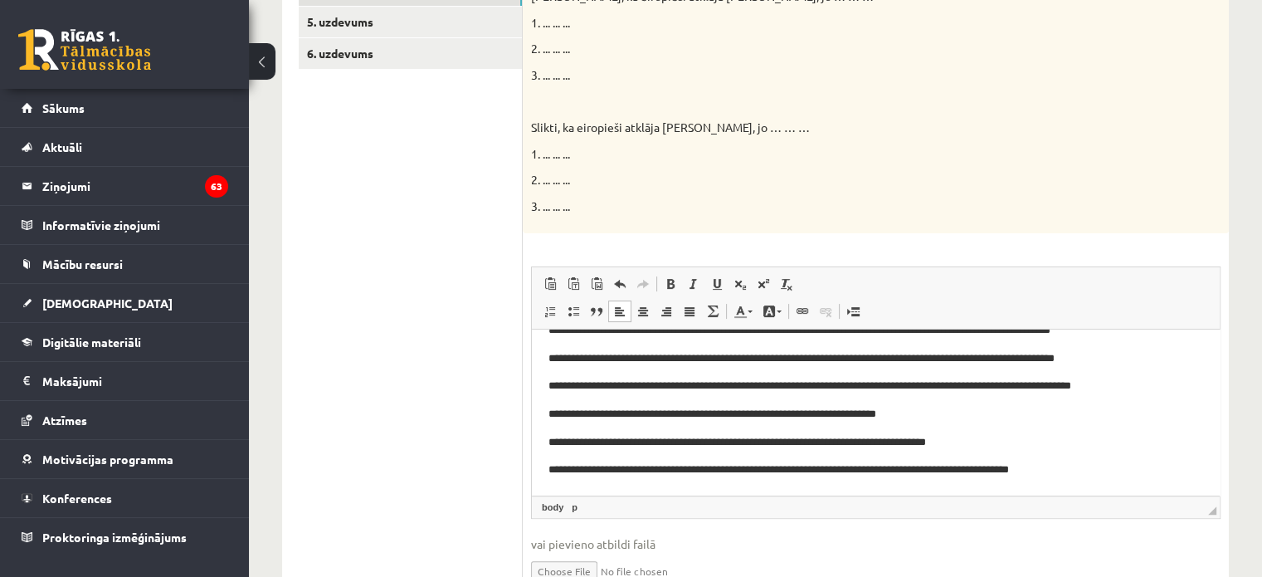
drag, startPoint x: 1167, startPoint y: 385, endPoint x: 1177, endPoint y: 386, distance: 10.0
click at [1167, 385] on p "**********" at bounding box center [870, 385] width 642 height 17
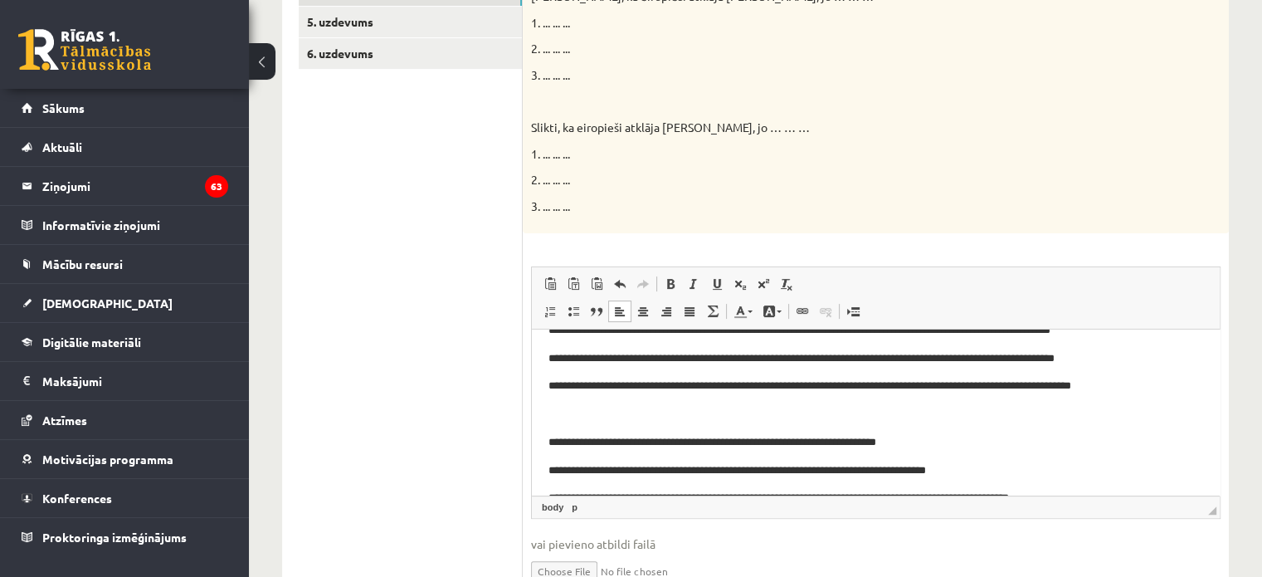
click at [431, 395] on ul "1. uzdevums 2. uzdevums 3. uzdevums 4. uzdevums 5. uzdevums 6. uzdevums" at bounding box center [411, 246] width 224 height 730
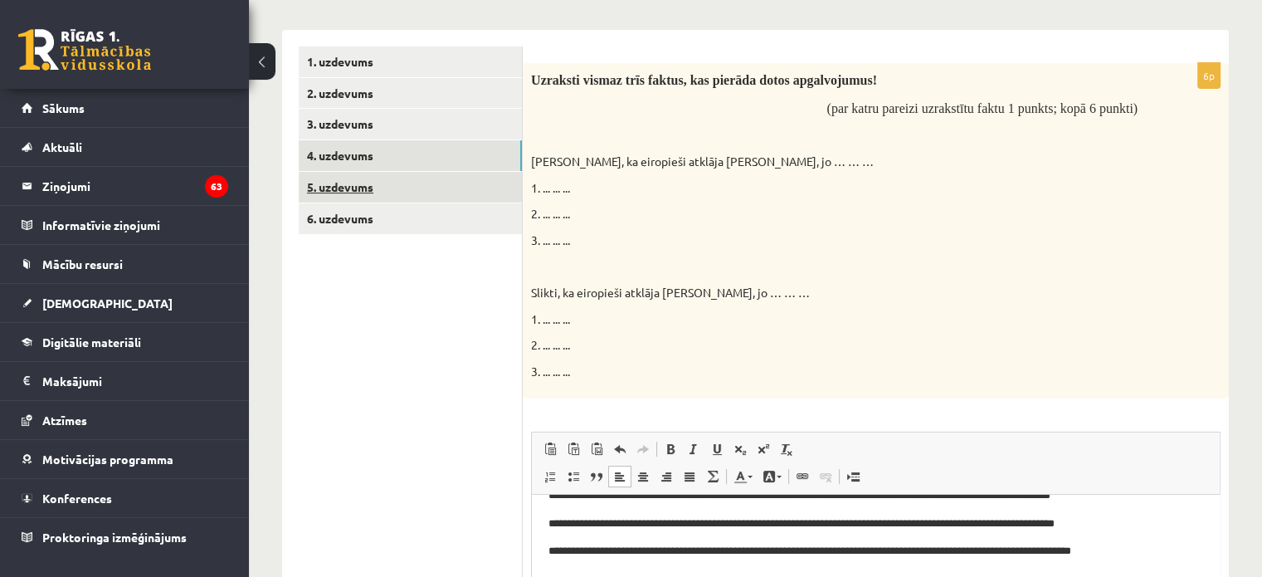
scroll to position [276, 0]
click at [325, 187] on link "5. uzdevums" at bounding box center [410, 188] width 223 height 31
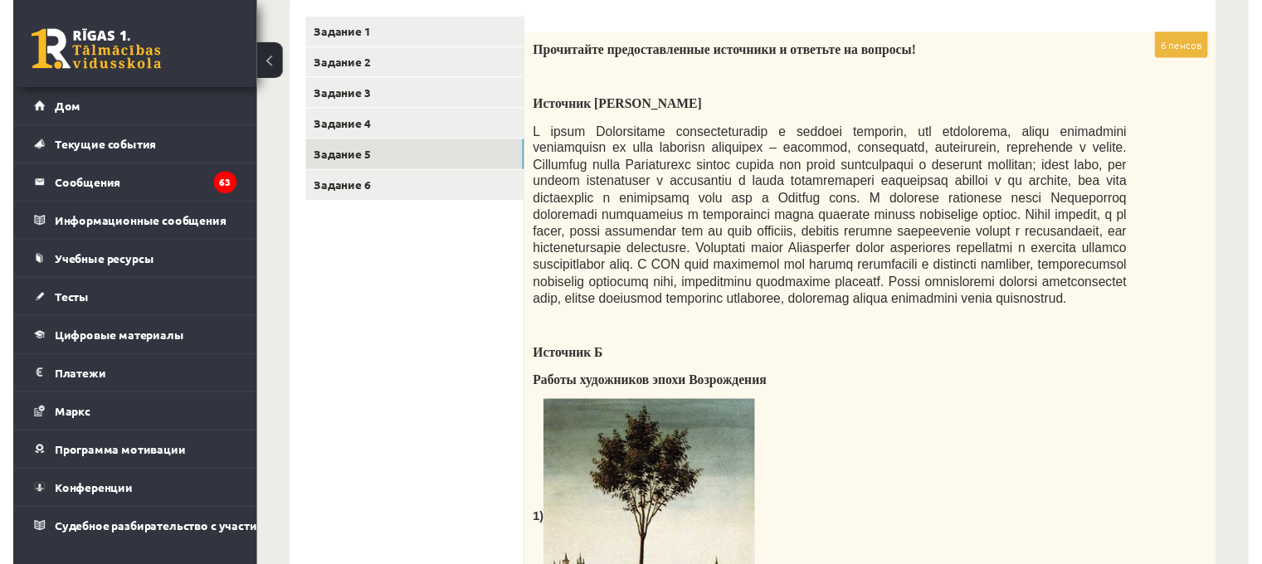
scroll to position [342, 0]
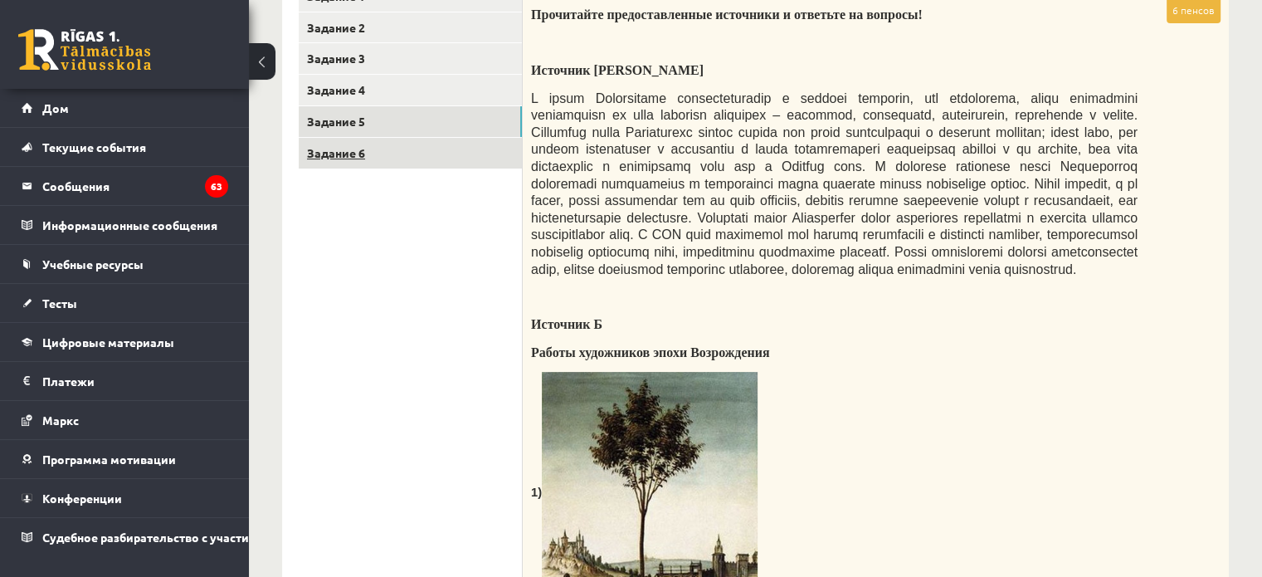
click at [344, 154] on font "Задание 6" at bounding box center [336, 152] width 58 height 15
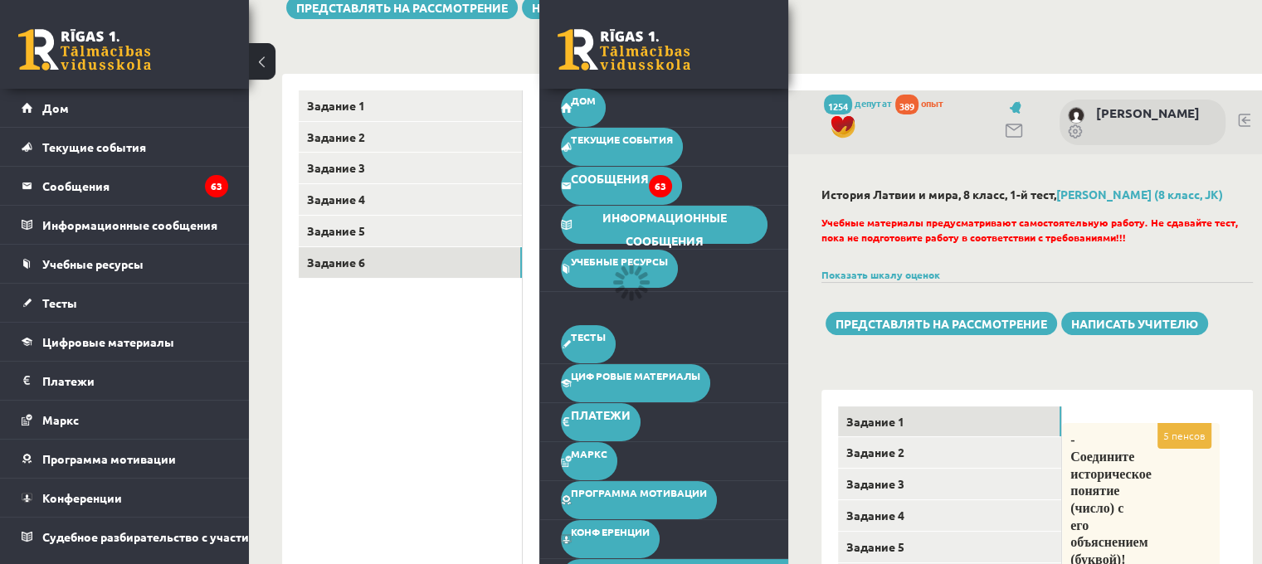
scroll to position [176, 0]
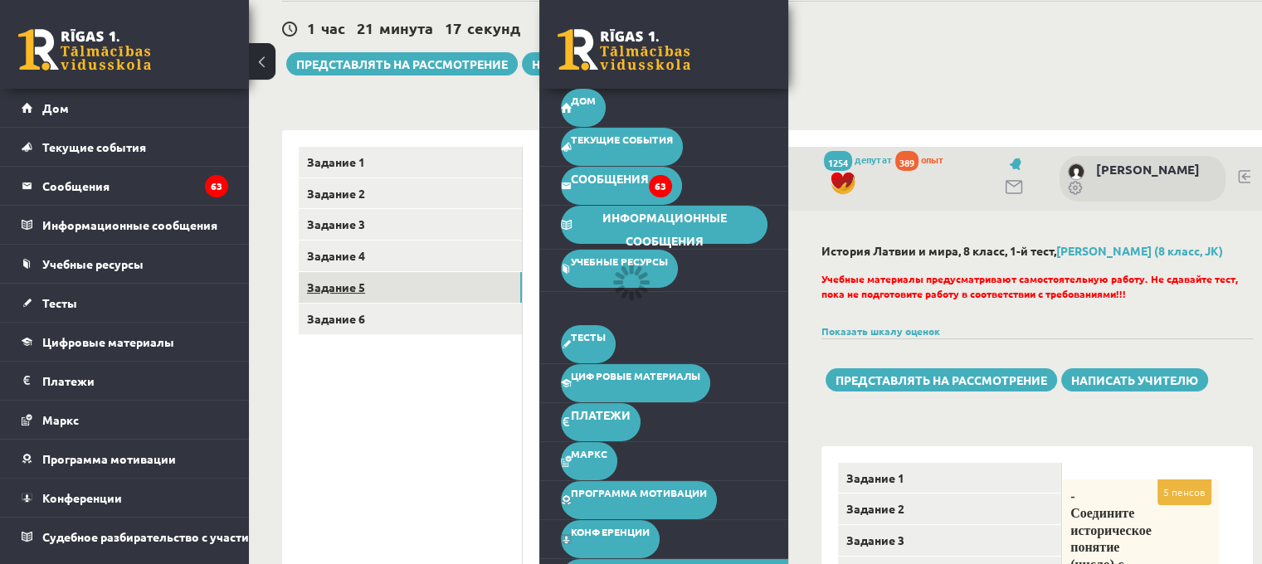
click at [369, 291] on link "Задание 5" at bounding box center [410, 287] width 223 height 31
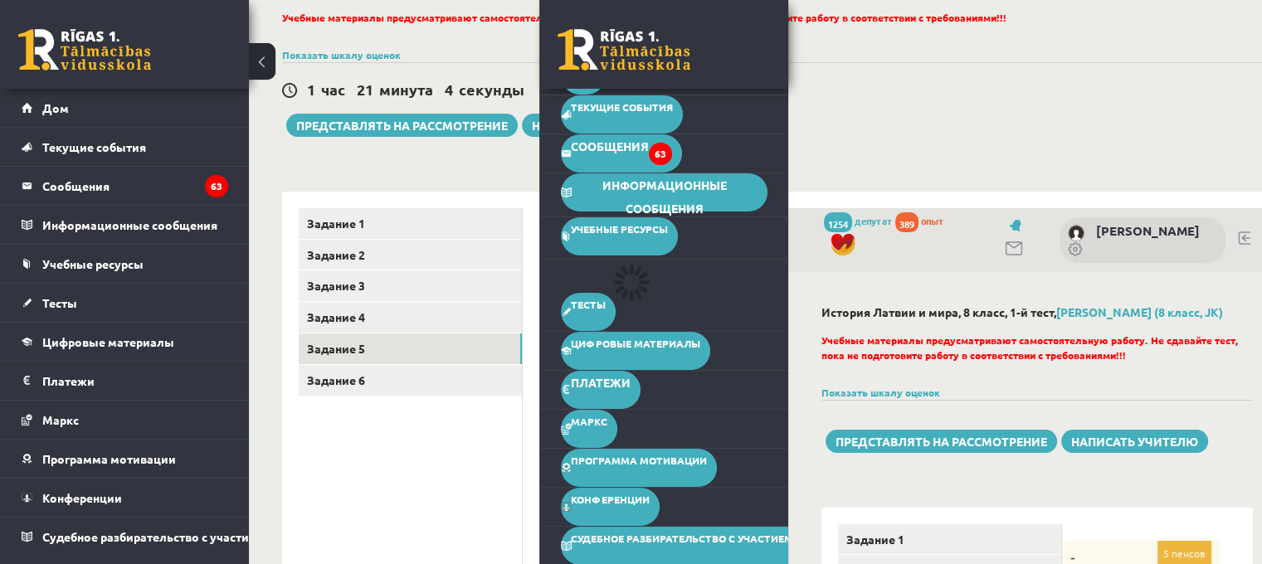
scroll to position [10, 0]
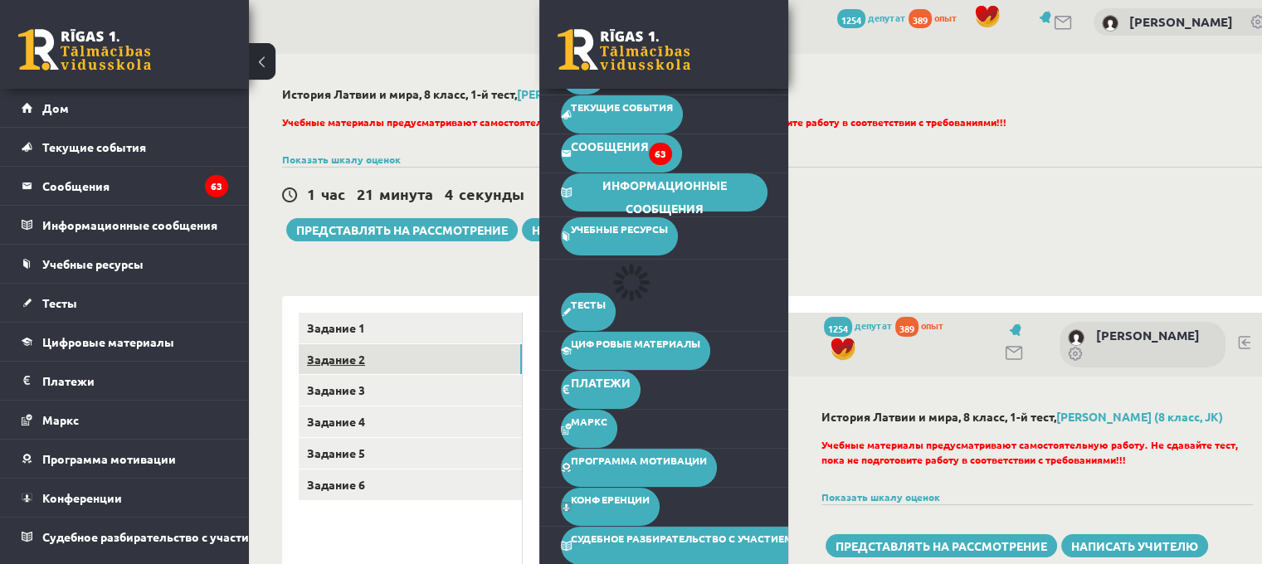
click at [333, 364] on link "Задание 2" at bounding box center [410, 359] width 223 height 31
click at [368, 398] on link "Задание 3" at bounding box center [410, 390] width 223 height 31
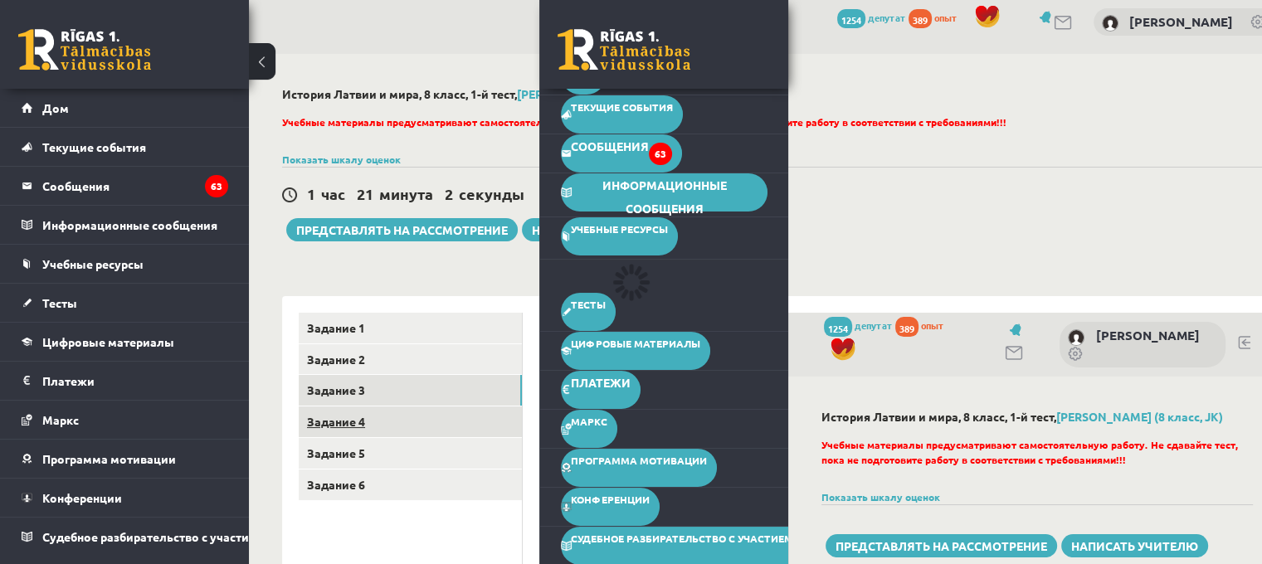
click at [368, 424] on link "Задание 4" at bounding box center [410, 422] width 223 height 31
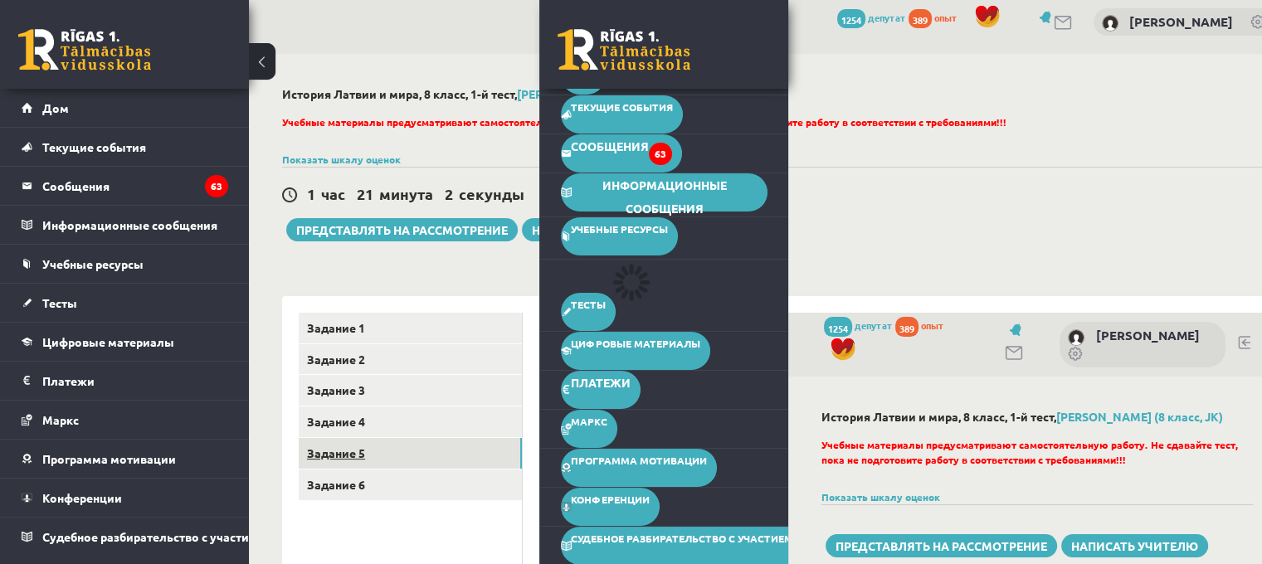
click at [366, 454] on link "Задание 5" at bounding box center [410, 453] width 223 height 31
click at [372, 471] on link "Задание 6" at bounding box center [410, 485] width 223 height 31
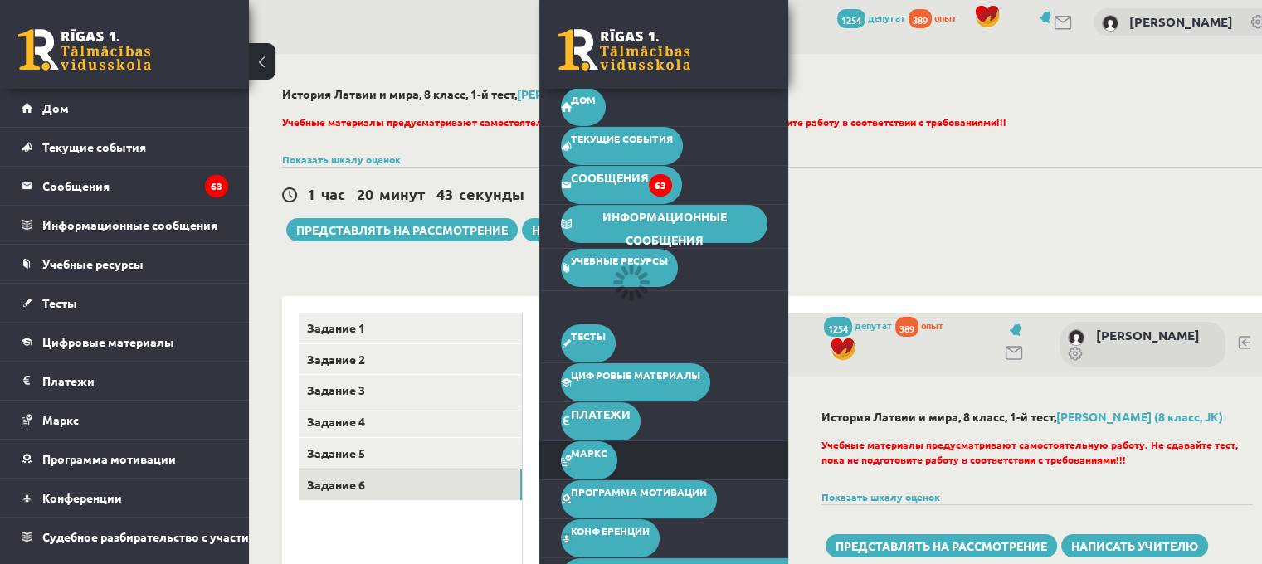
scroll to position [0, 0]
click at [588, 35] on link at bounding box center [624, 50] width 133 height 42
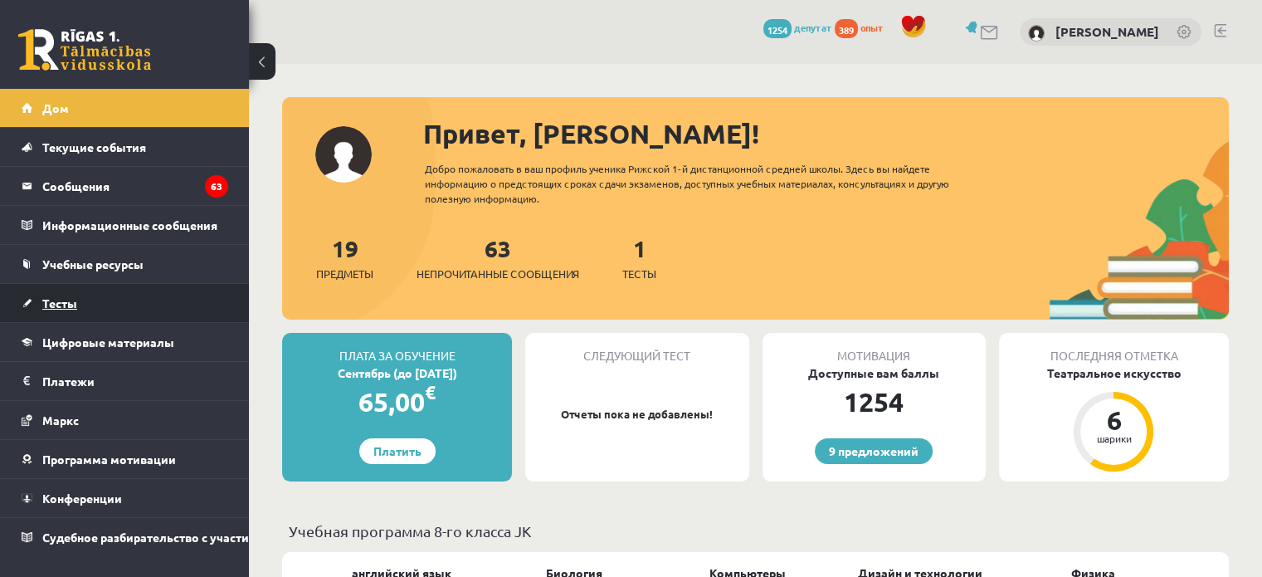
click at [81, 303] on link "Тесты" at bounding box center [125, 303] width 207 height 38
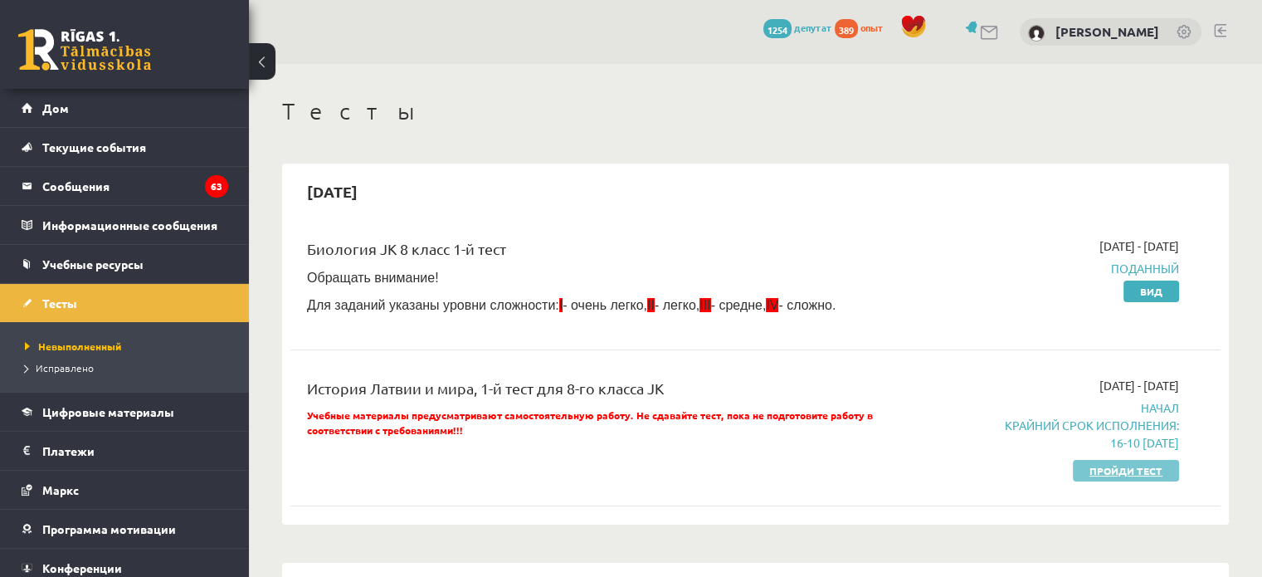
click at [1096, 466] on font "Пройди тест" at bounding box center [1126, 470] width 73 height 13
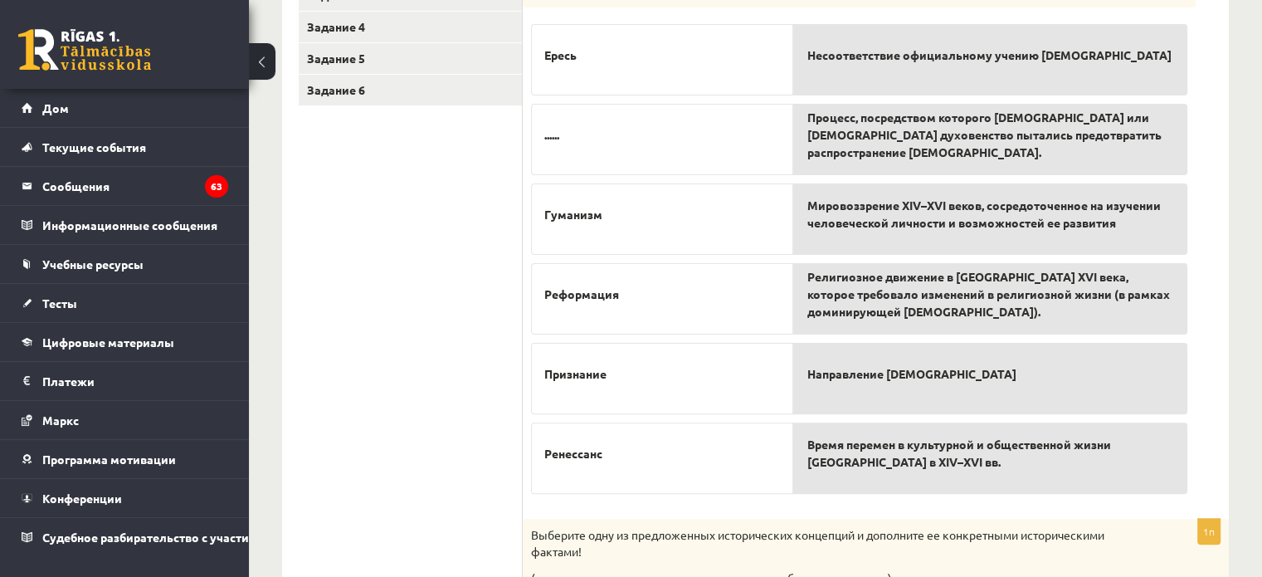
scroll to position [166, 0]
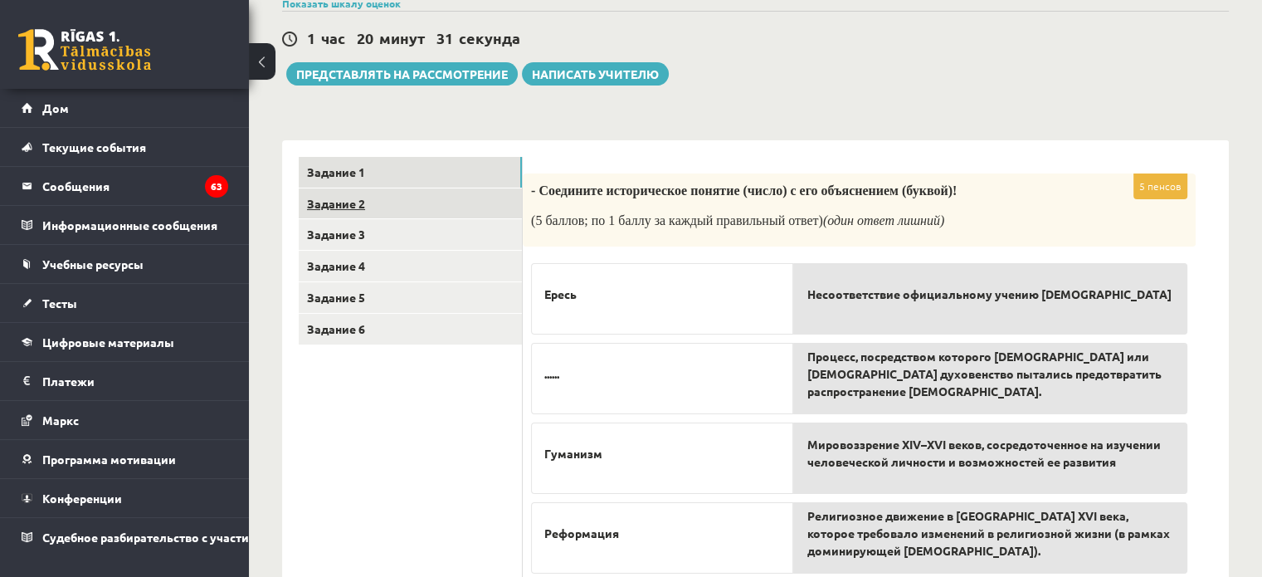
click at [375, 209] on link "Задание 2" at bounding box center [410, 203] width 223 height 31
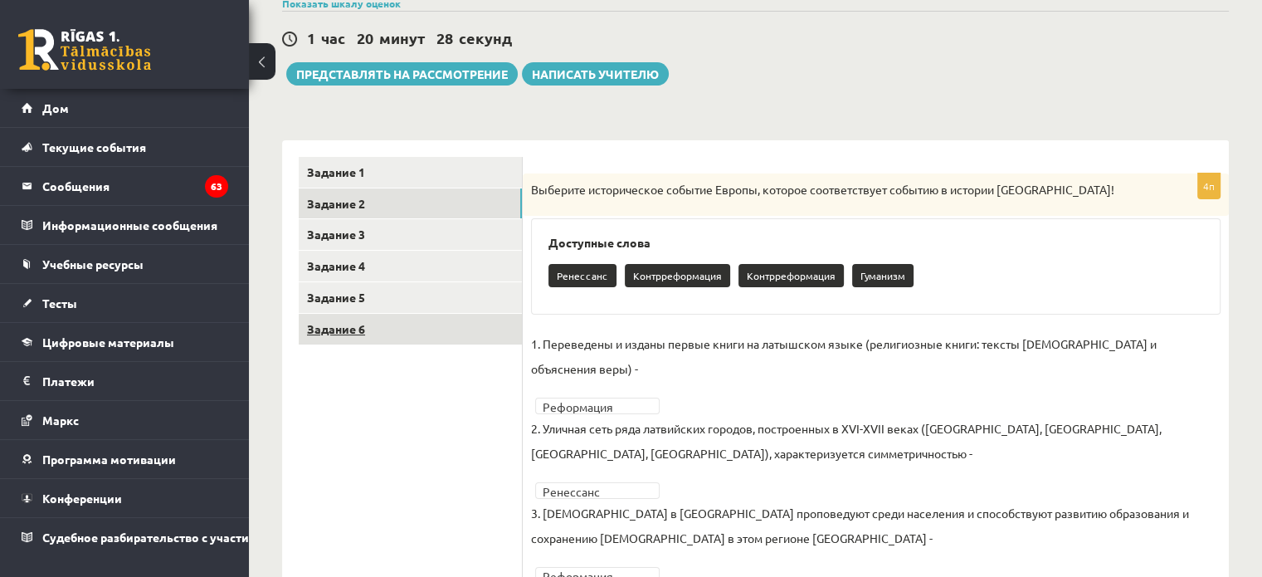
click at [391, 321] on link "Задание 6" at bounding box center [410, 329] width 223 height 31
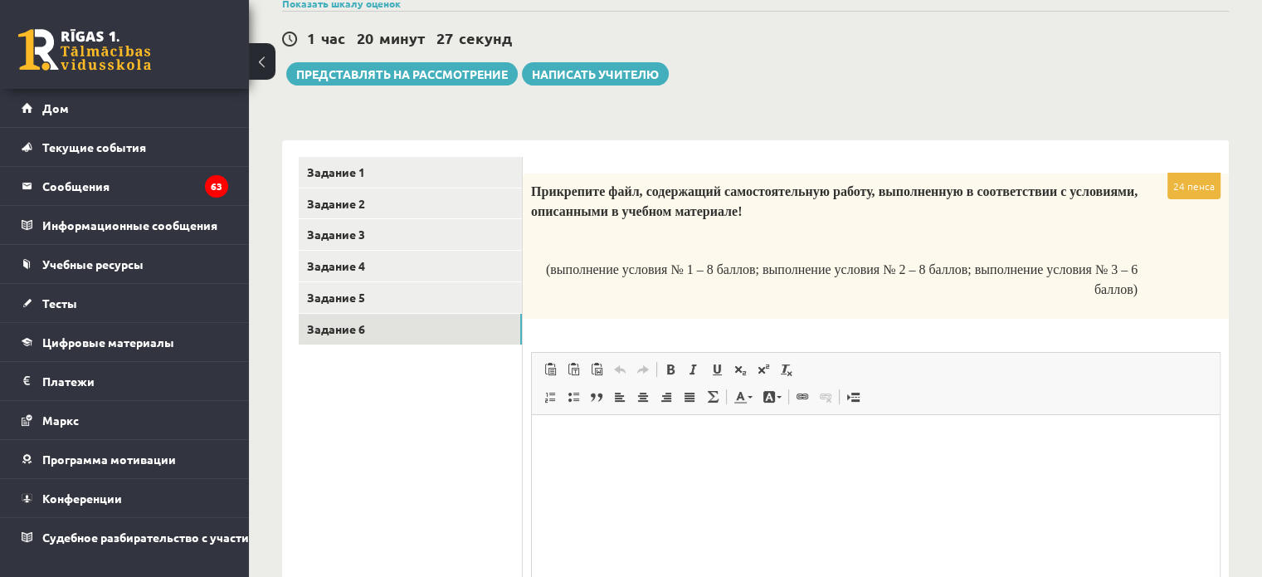
scroll to position [0, 0]
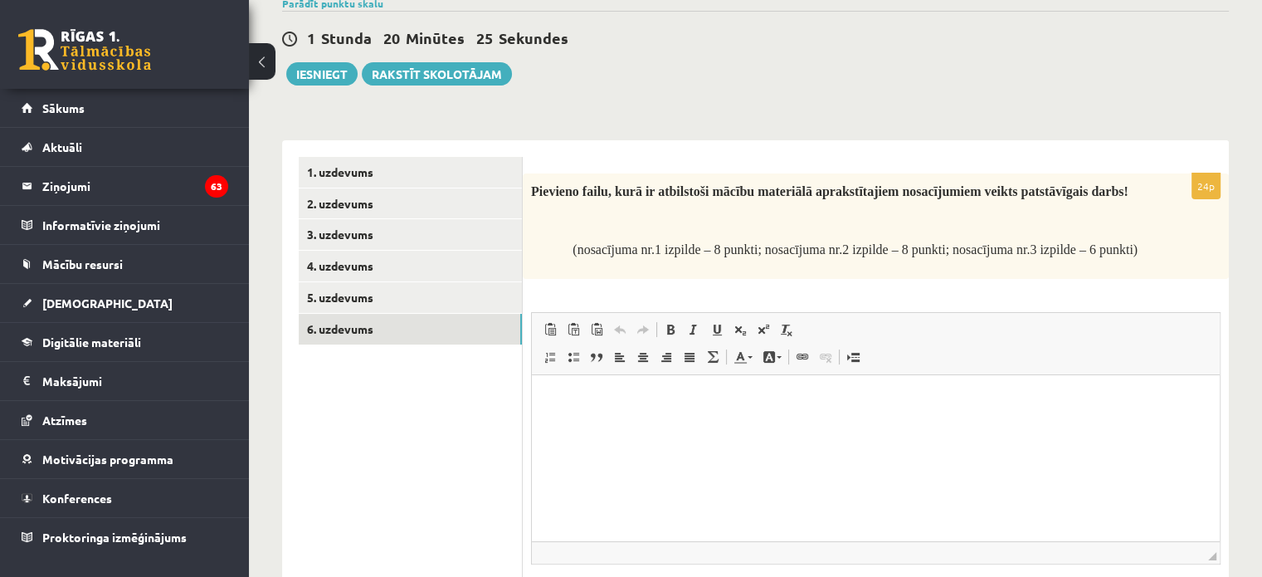
click at [734, 90] on div "Latvijas un pasaules vēsture JK 8.a klase 1. ieskaite , Jurijs Zverevs (8.a JK …" at bounding box center [755, 302] width 1013 height 809
click at [780, 127] on div "**********" at bounding box center [755, 399] width 947 height 551
click at [448, 305] on link "5. uzdevums" at bounding box center [410, 297] width 223 height 31
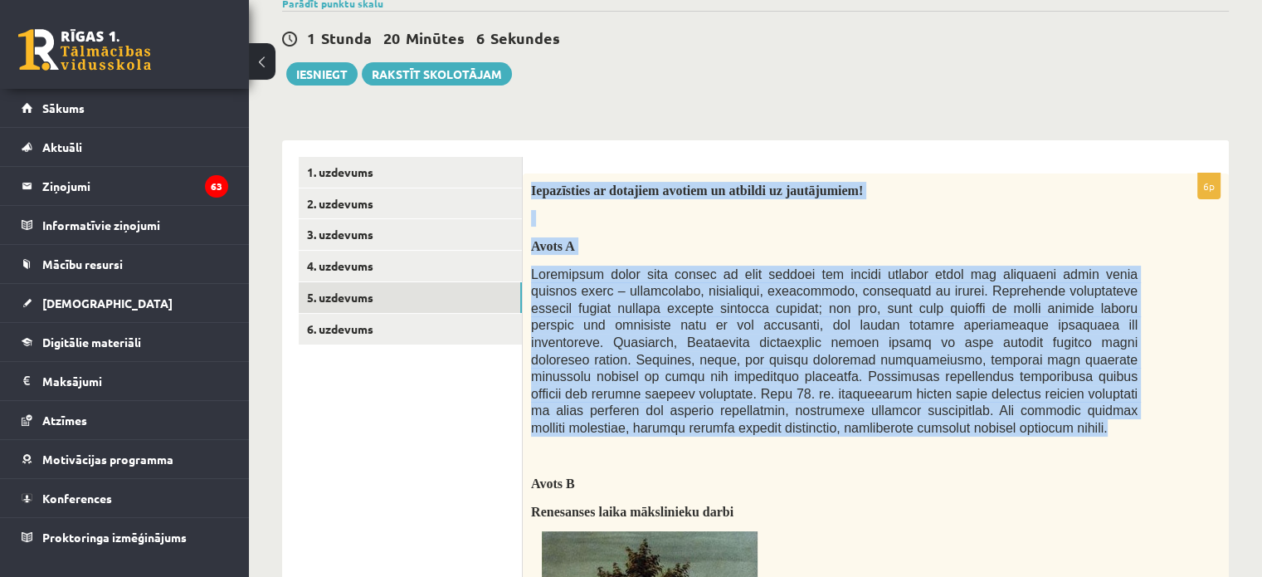
drag, startPoint x: 531, startPoint y: 185, endPoint x: 886, endPoint y: 404, distance: 416.7
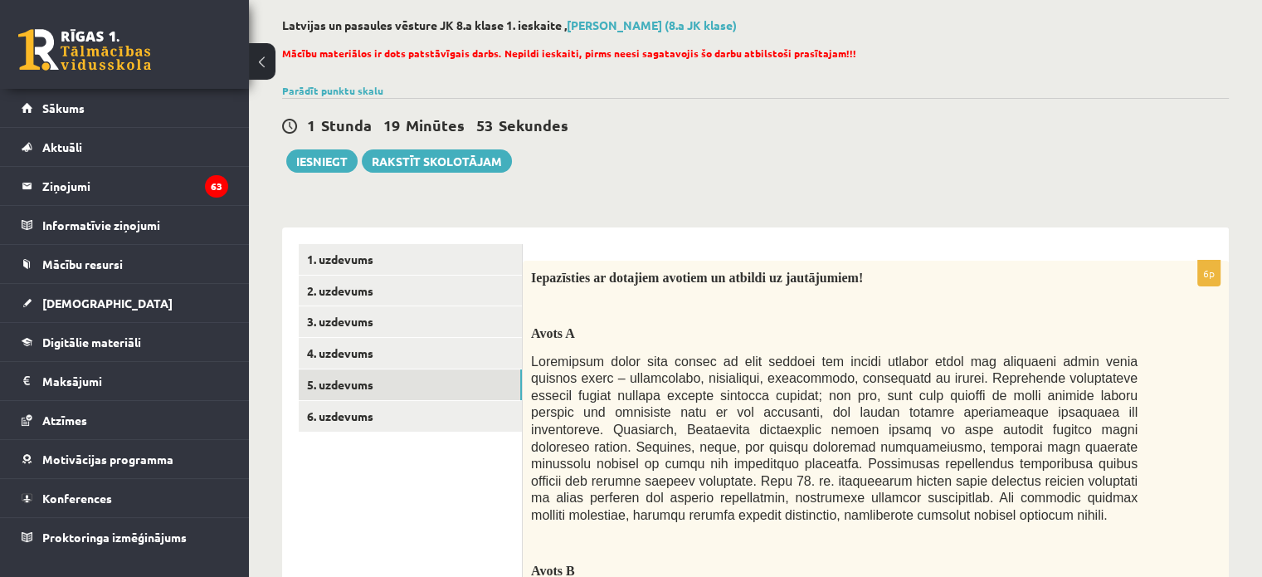
scroll to position [83, 0]
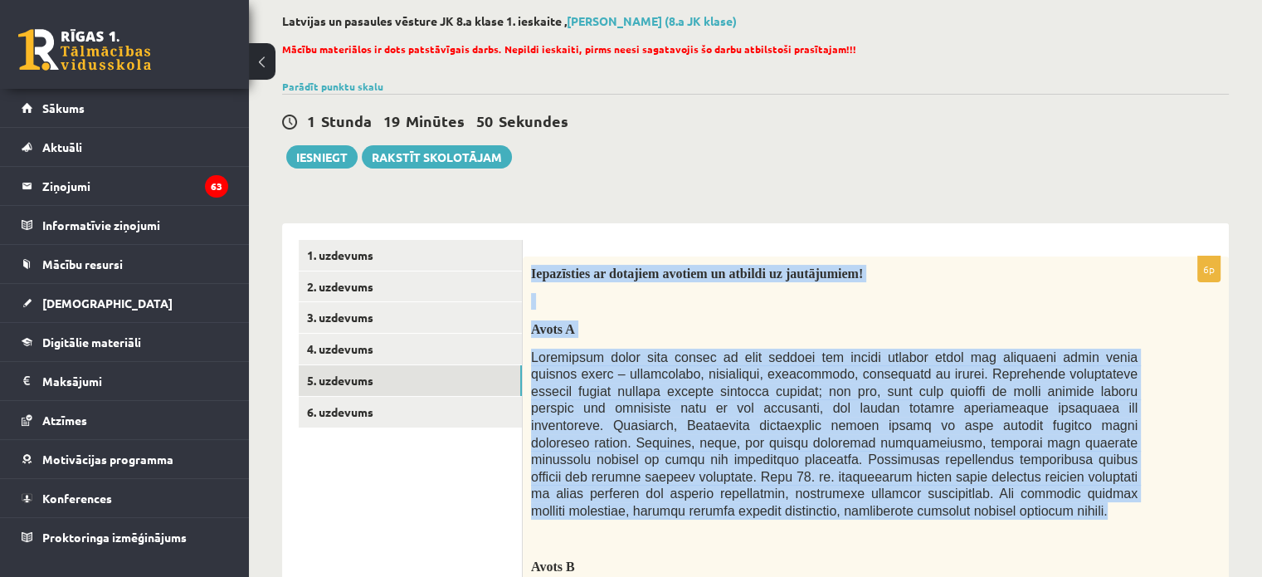
drag, startPoint x: 531, startPoint y: 270, endPoint x: 876, endPoint y: 494, distance: 410.9
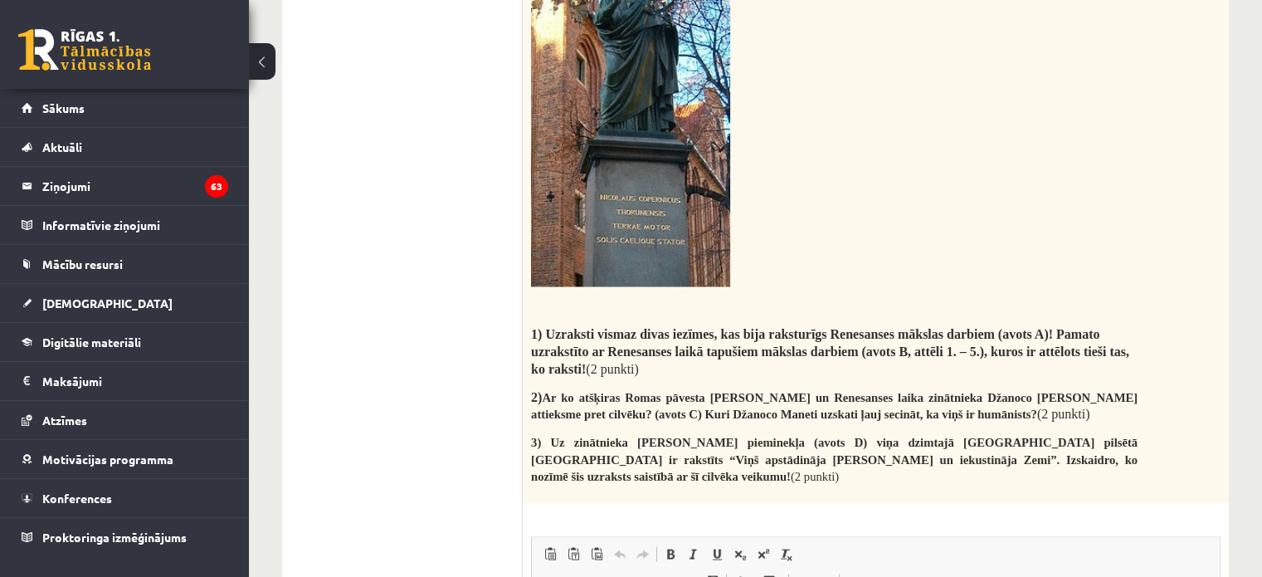
scroll to position [3142, 0]
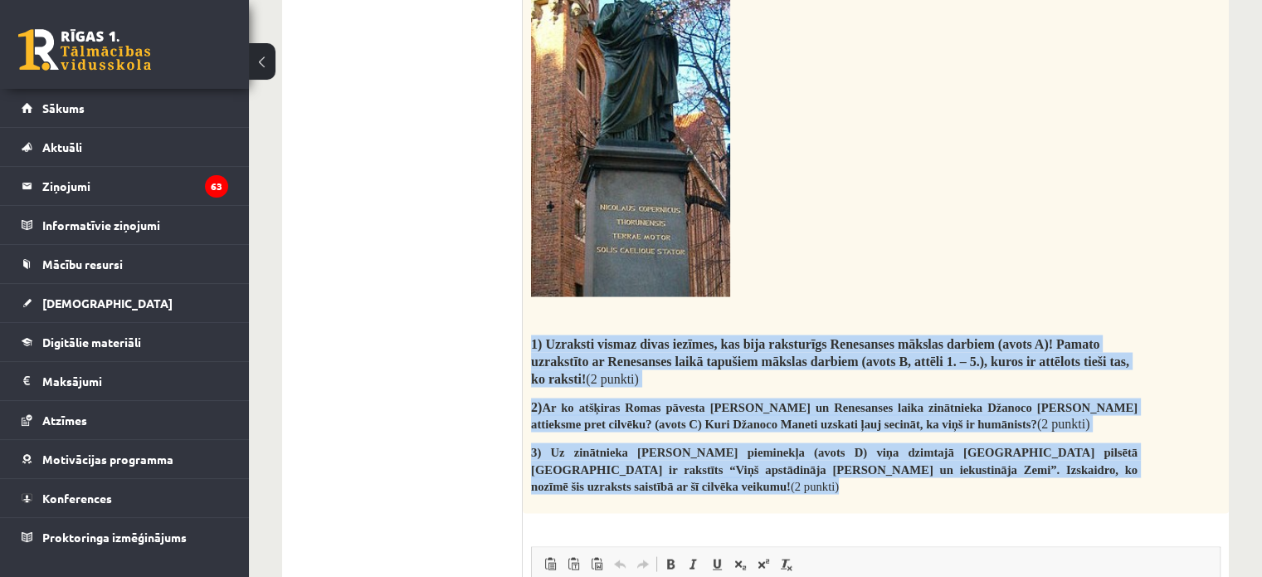
drag, startPoint x: 532, startPoint y: 266, endPoint x: 1126, endPoint y: 398, distance: 608.0
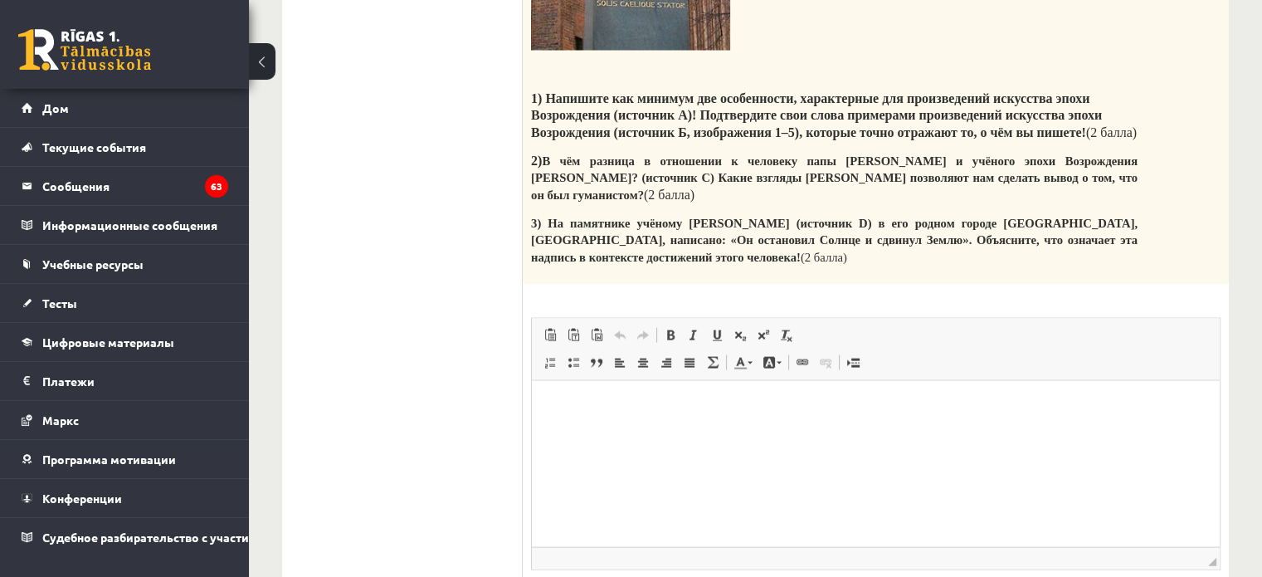
scroll to position [3467, 0]
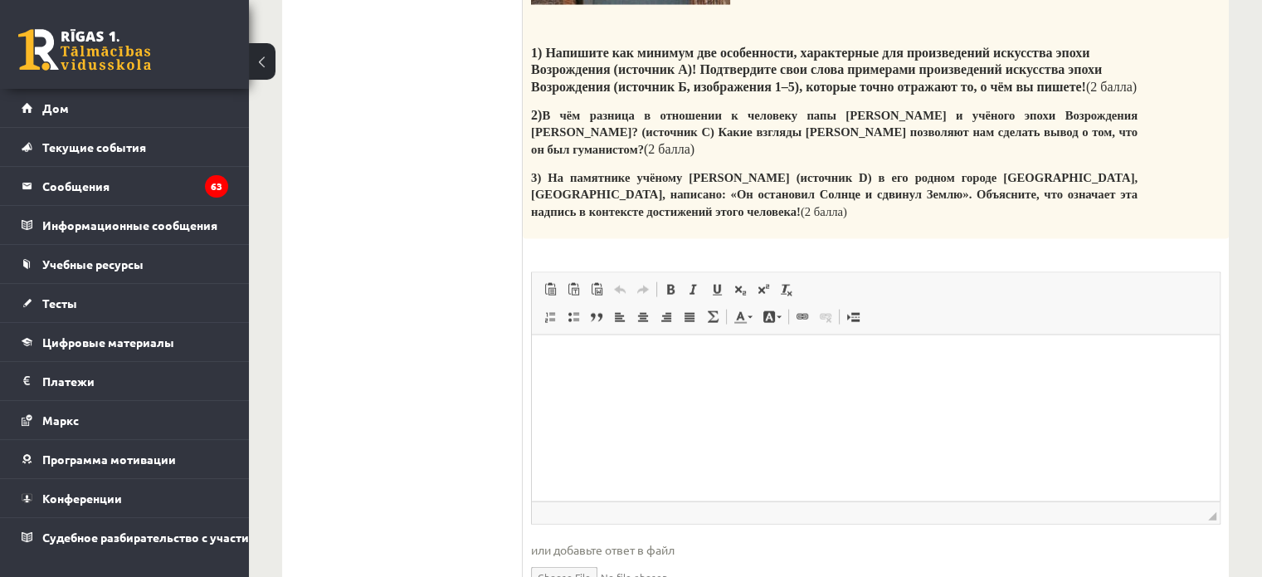
click at [589, 369] on p "Визуальный текстовый редактор, wiswyg-editor-user-answer-47024951374840" at bounding box center [876, 360] width 655 height 17
paste body "Визуальный текстовый редактор, wiswyg-editor-user-answer-47024951374840"
click at [840, 358] on p "**********" at bounding box center [877, 360] width 656 height 17
click at [881, 363] on p "**********" at bounding box center [877, 360] width 656 height 17
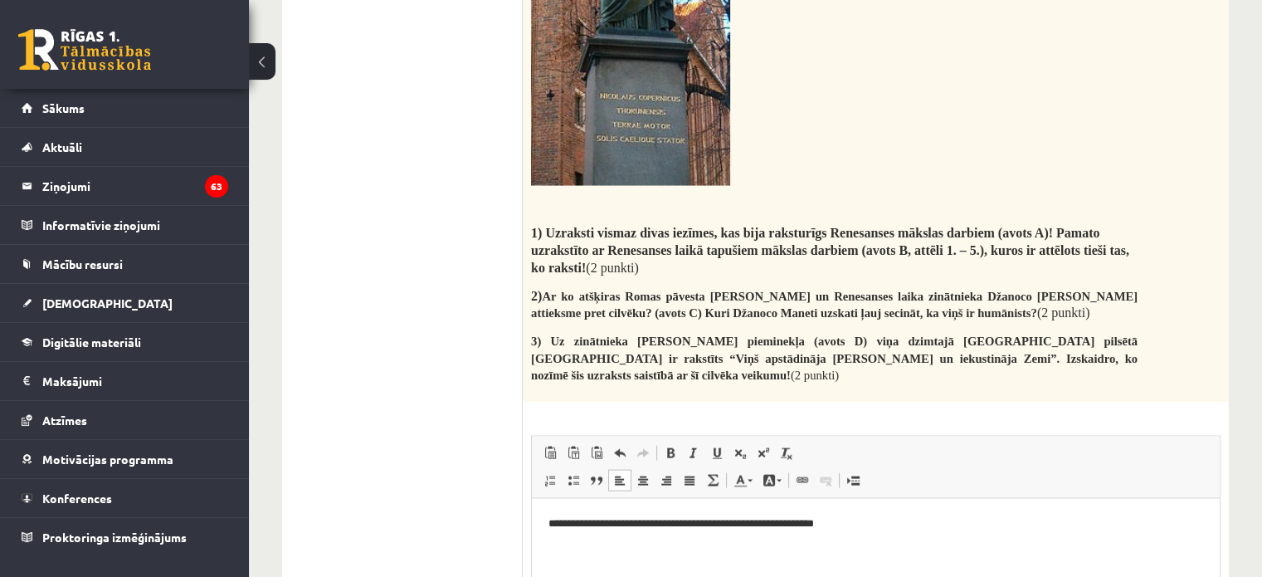
scroll to position [3328, 0]
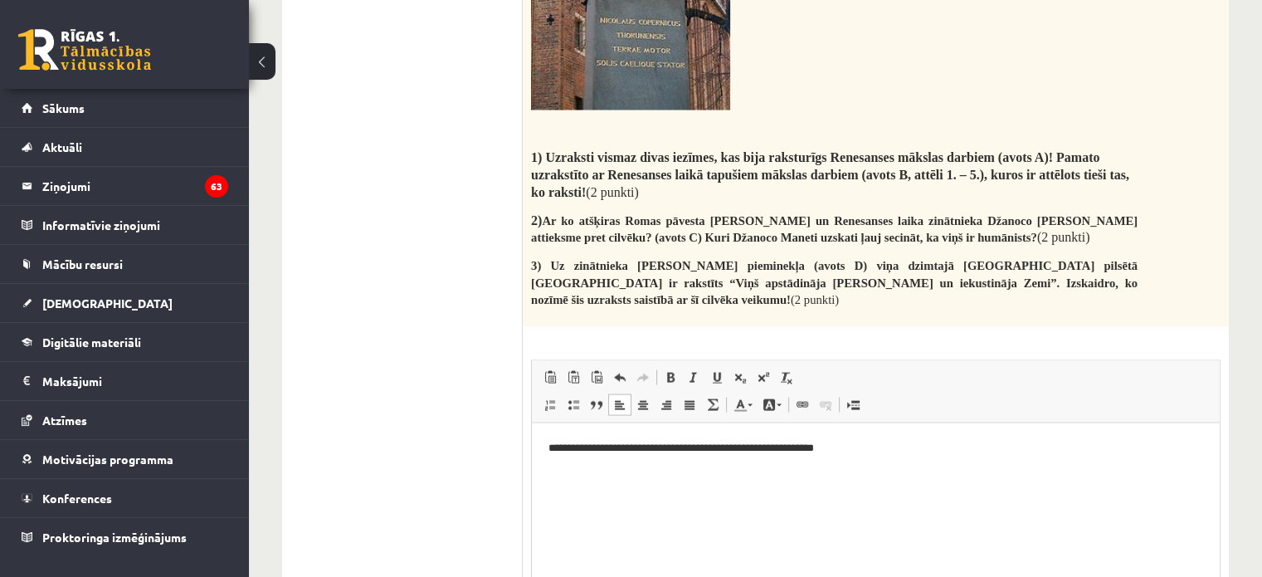
click at [542, 447] on html "**********" at bounding box center [876, 448] width 688 height 51
click at [540, 447] on html "**********" at bounding box center [876, 448] width 688 height 51
click at [898, 454] on p "**********" at bounding box center [877, 448] width 656 height 17
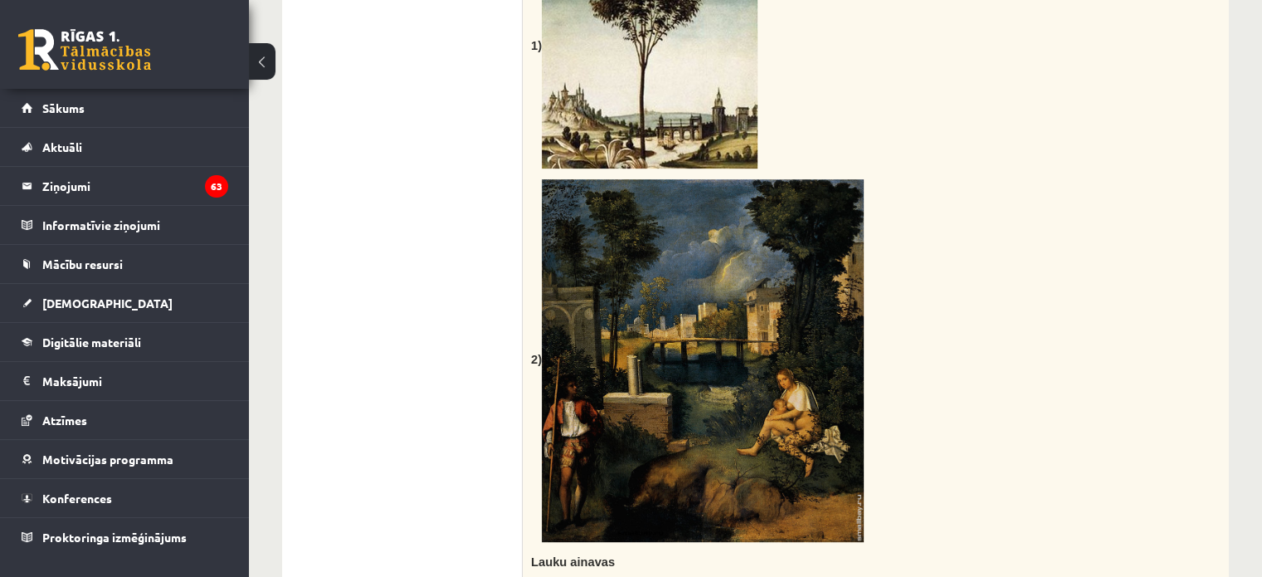
scroll to position [505, 0]
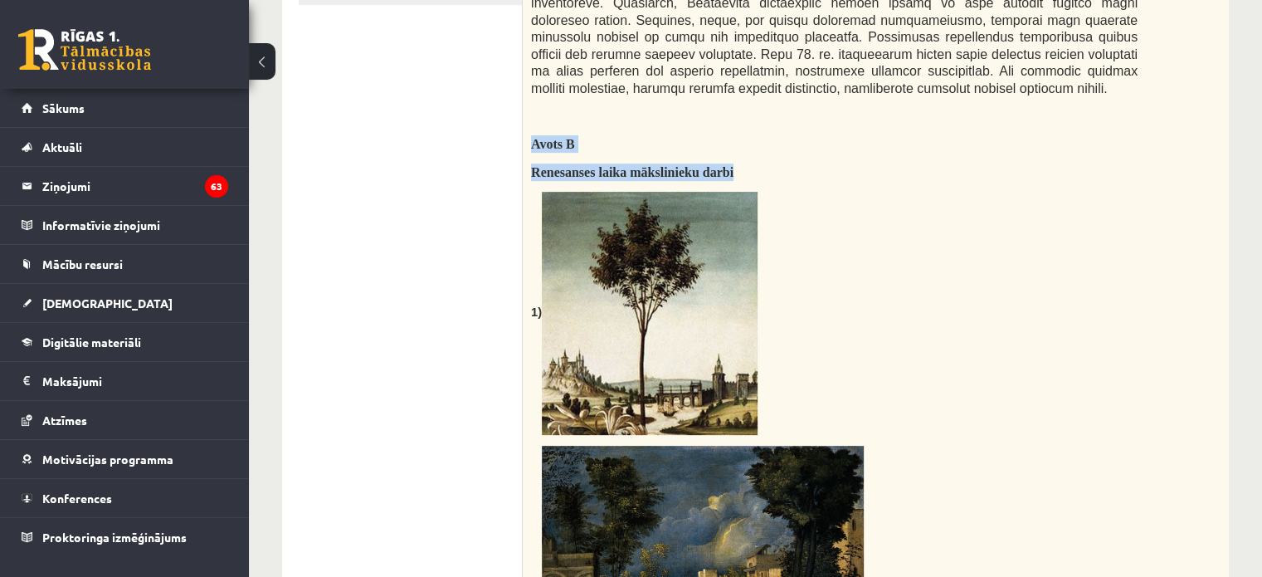
drag, startPoint x: 532, startPoint y: 122, endPoint x: 737, endPoint y: 147, distance: 206.5
click at [592, 331] on img at bounding box center [650, 313] width 216 height 243
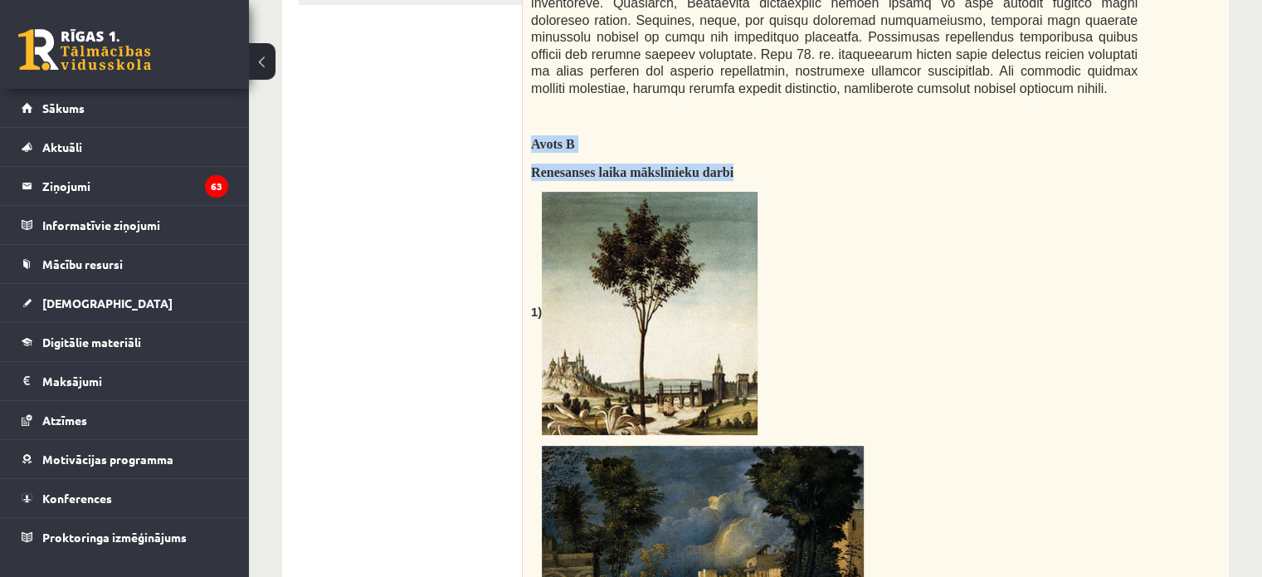
drag, startPoint x: 531, startPoint y: 121, endPoint x: 754, endPoint y: 148, distance: 224.8
copy div "Avots B Renesanses laika mākslinieku darbi"
drag, startPoint x: 1218, startPoint y: 209, endPoint x: 1274, endPoint y: 159, distance: 75.8
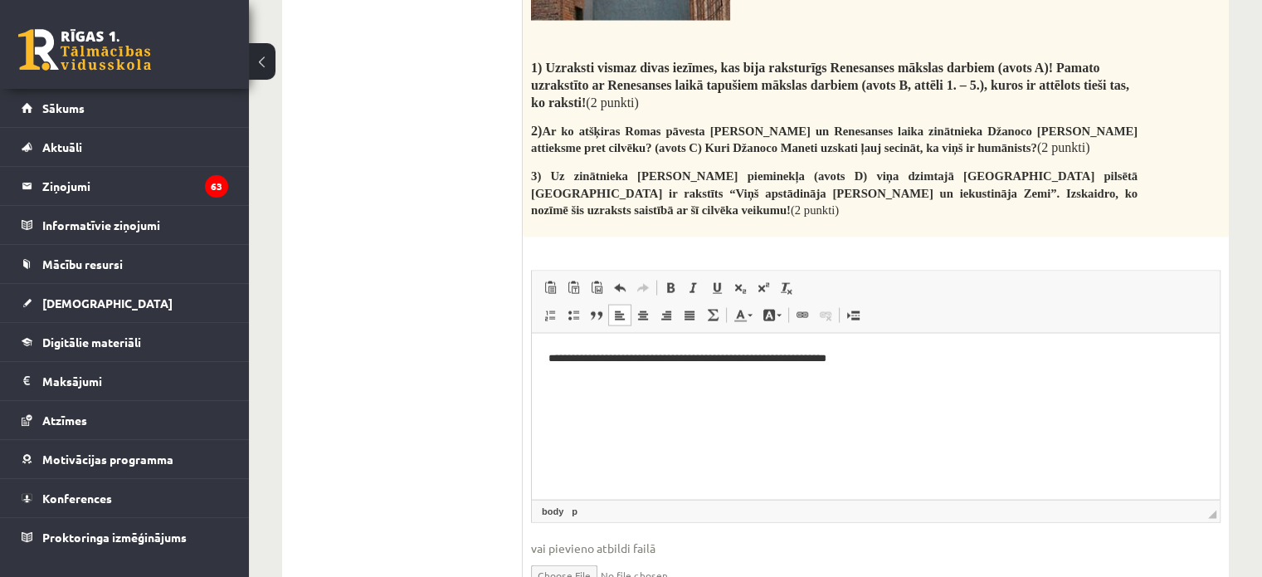
scroll to position [3235, 0]
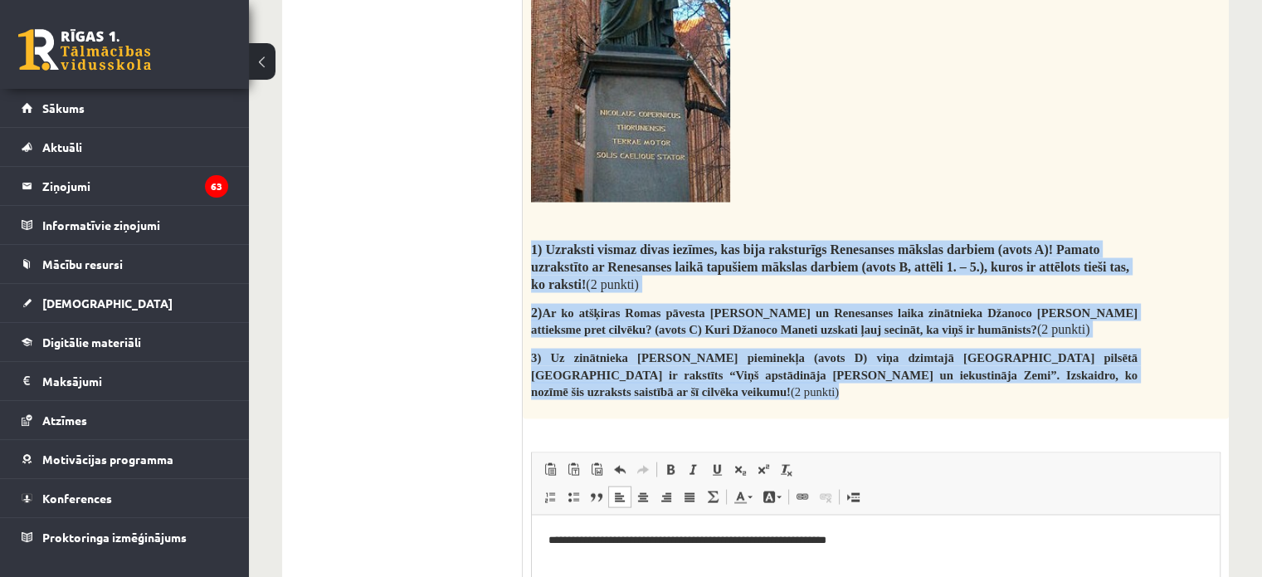
drag, startPoint x: 531, startPoint y: 177, endPoint x: 969, endPoint y: 281, distance: 449.6
copy div "1) Uzraksti vismaz divas iezīmes, kas bija raksturīgs Renesanses mākslas darbie…"
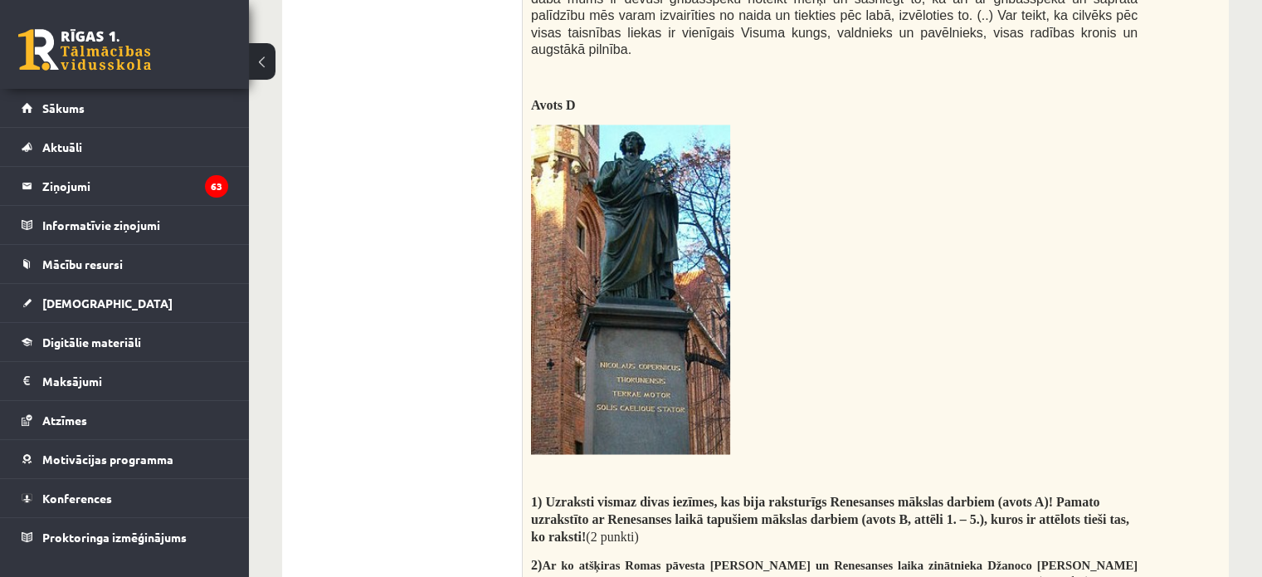
scroll to position [2988, 0]
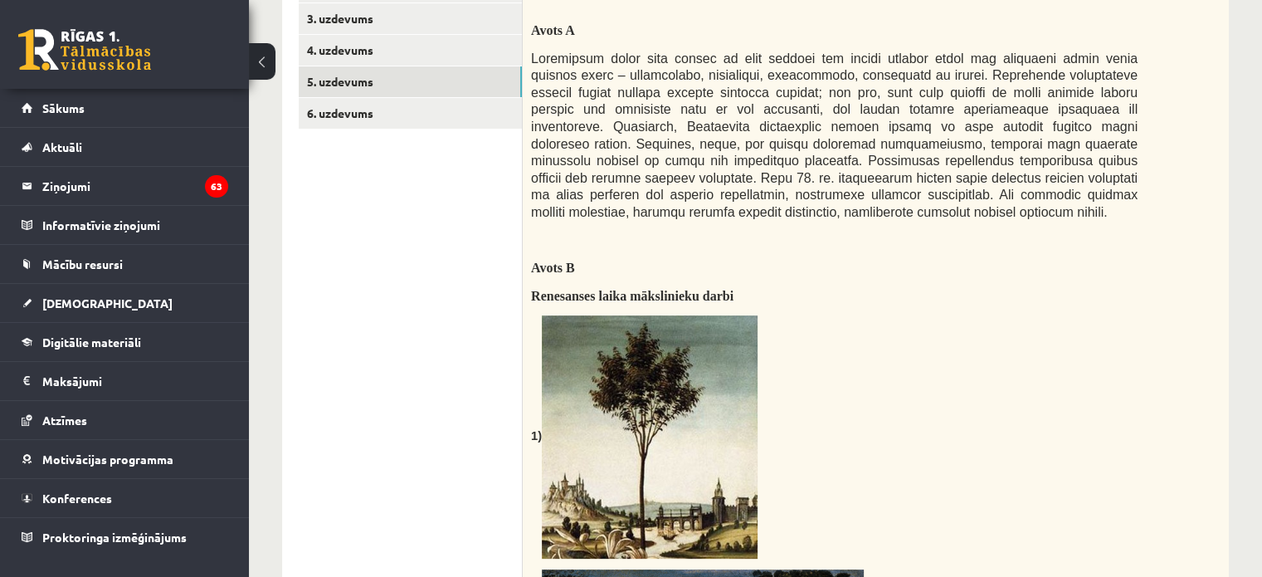
scroll to position [415, 0]
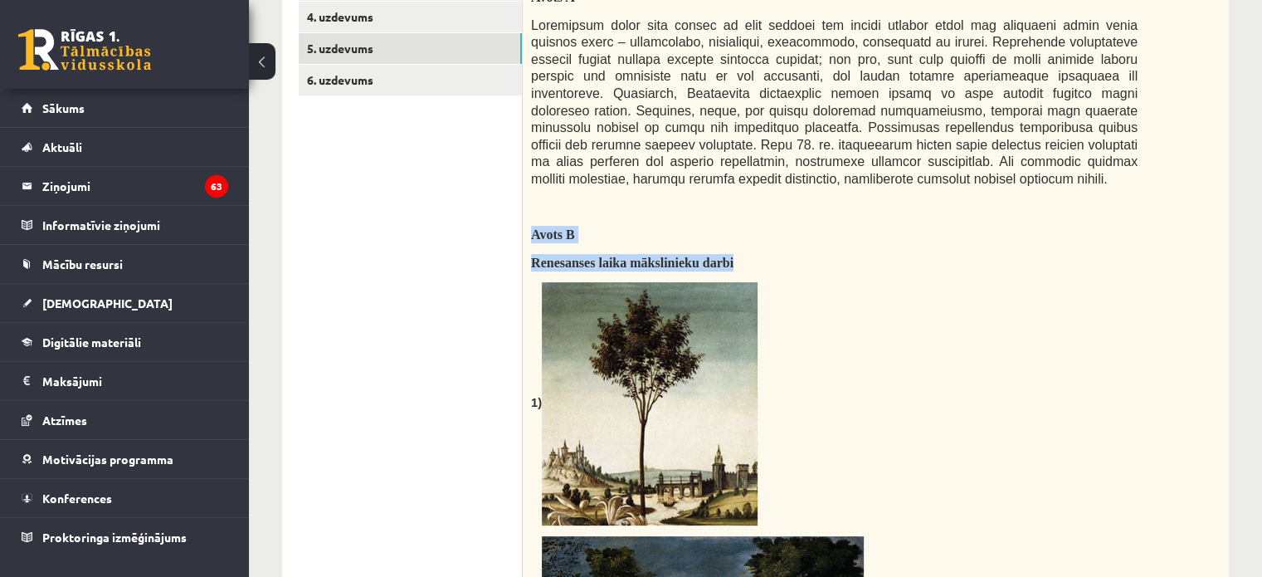
drag, startPoint x: 532, startPoint y: 209, endPoint x: 740, endPoint y: 235, distance: 209.9
copy div "Avots B Renesanses laika mākslinieku darbi"
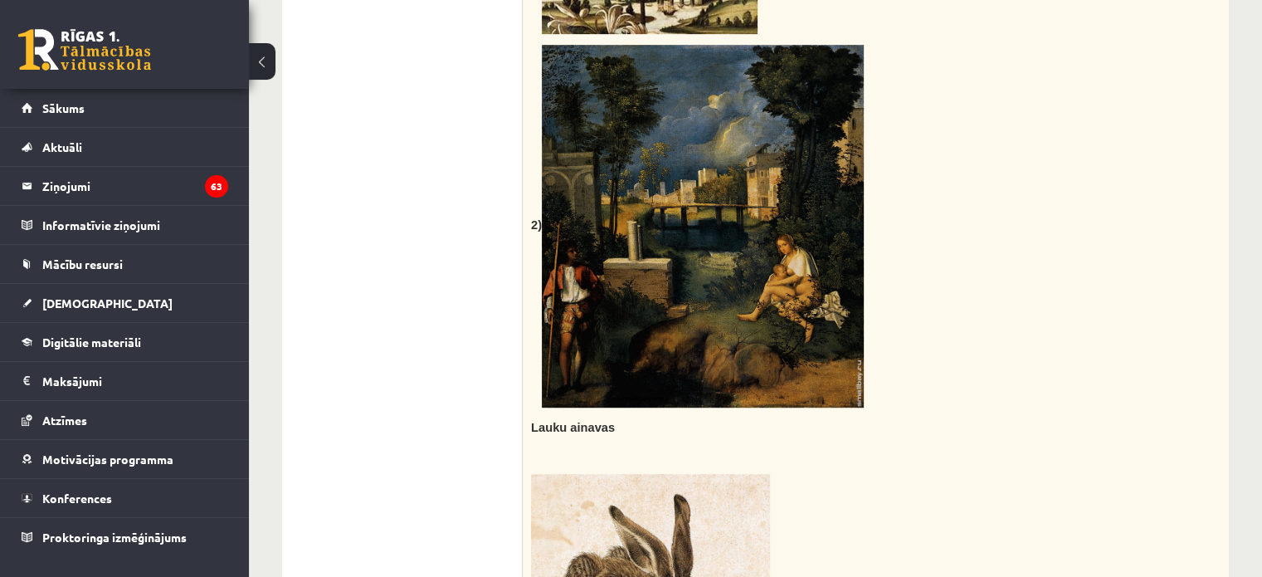
scroll to position [913, 0]
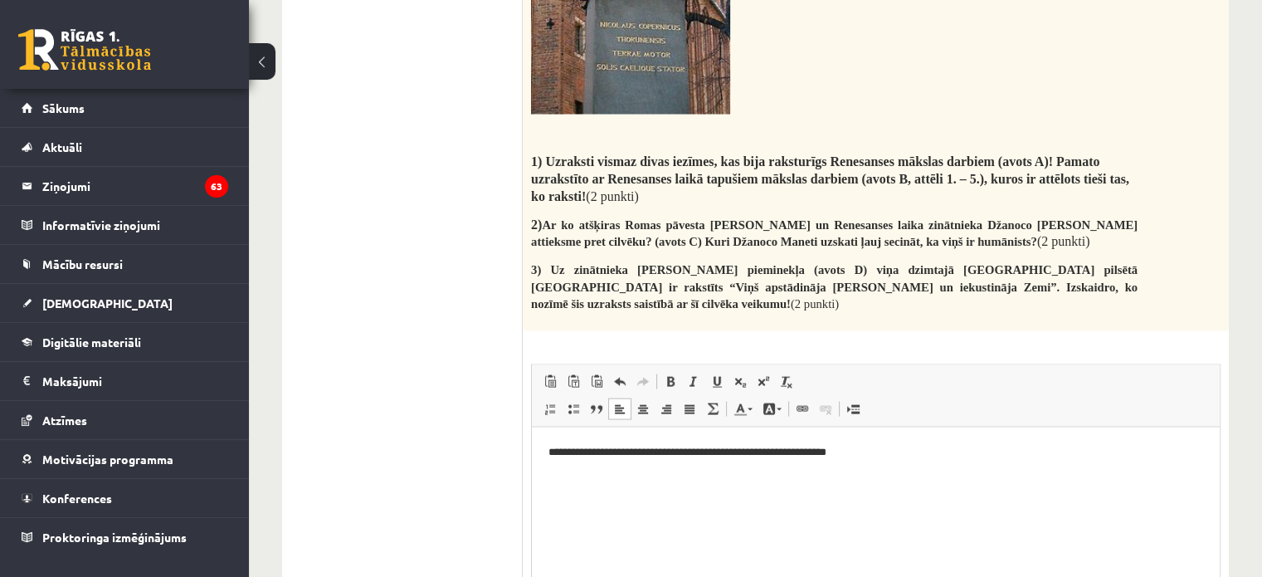
scroll to position [3417, 0]
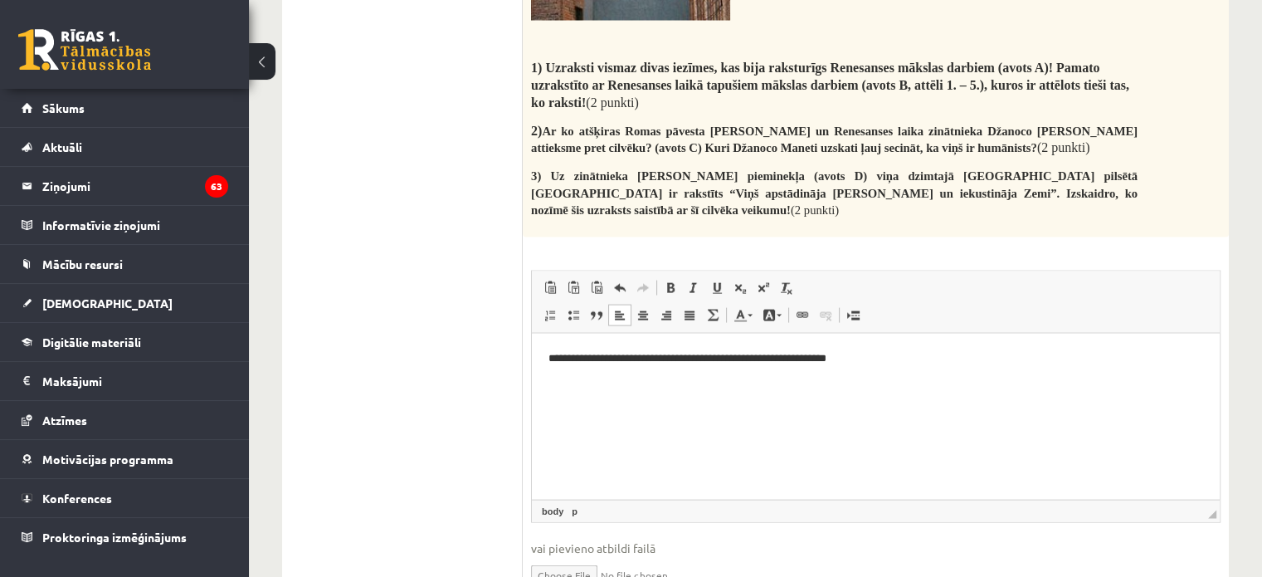
click at [901, 357] on p "**********" at bounding box center [877, 358] width 656 height 17
click at [545, 385] on html "**********" at bounding box center [876, 410] width 688 height 152
click at [557, 384] on p "**********" at bounding box center [877, 395] width 656 height 35
click at [549, 375] on body "**********" at bounding box center [876, 409] width 655 height 119
click at [555, 378] on p "**********" at bounding box center [877, 395] width 656 height 35
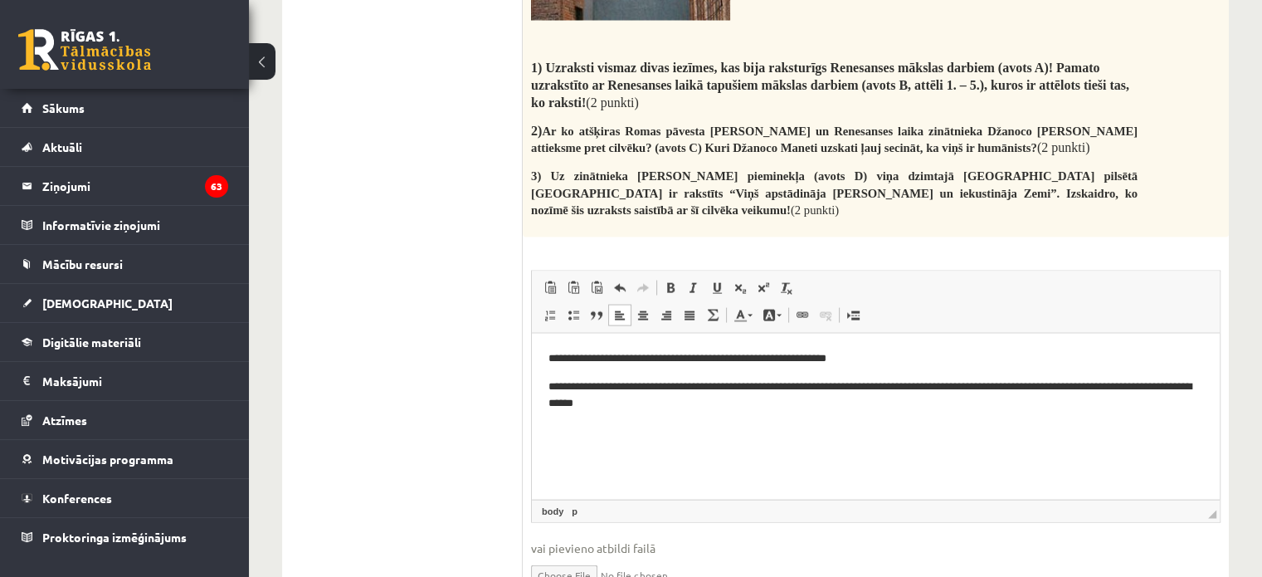
click at [555, 386] on p "**********" at bounding box center [877, 395] width 656 height 35
click at [560, 389] on p "**********" at bounding box center [877, 395] width 656 height 35
click at [544, 383] on html "**********" at bounding box center [876, 410] width 688 height 152
click at [565, 388] on p "**********" at bounding box center [877, 395] width 656 height 35
click at [662, 408] on p "**********" at bounding box center [877, 395] width 656 height 35
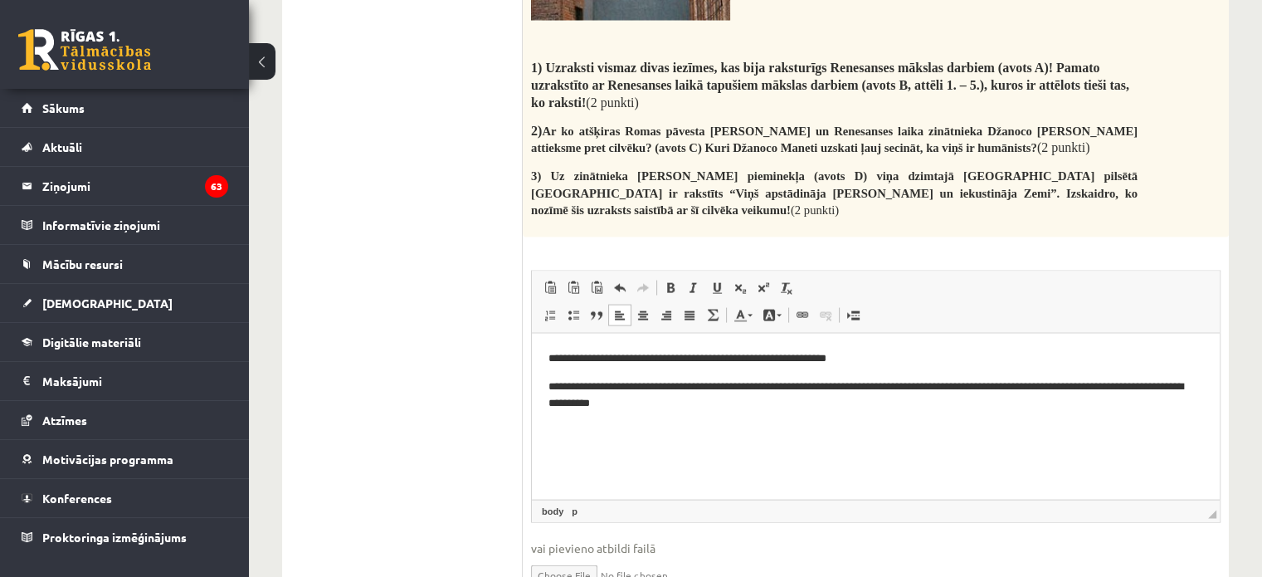
click at [681, 408] on p "**********" at bounding box center [877, 395] width 656 height 35
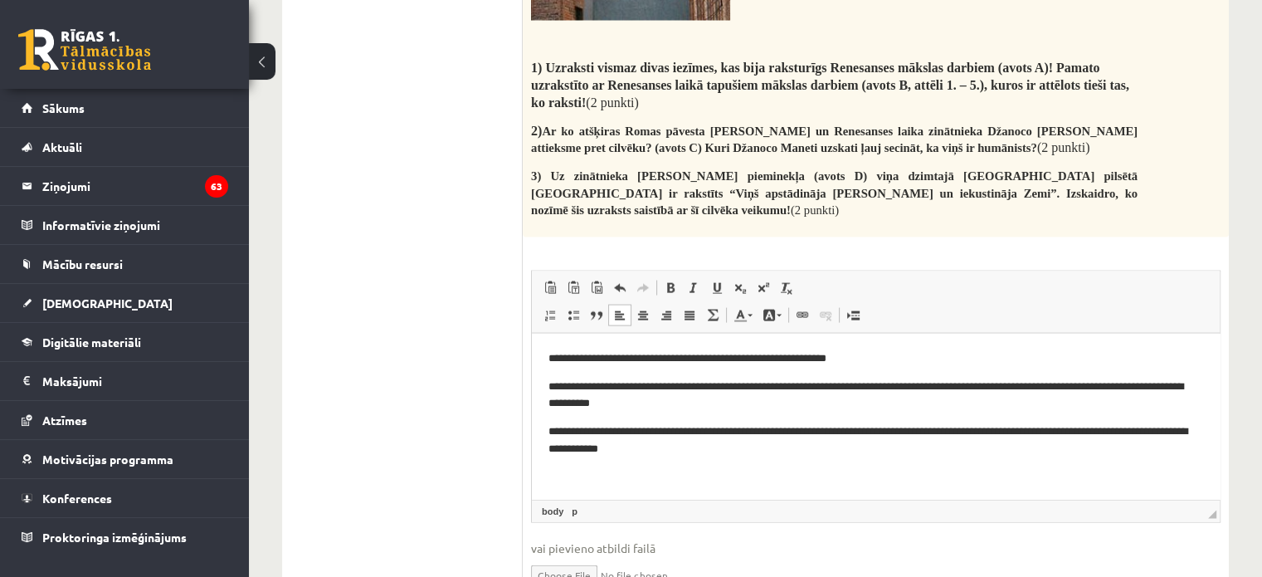
click at [553, 430] on p "**********" at bounding box center [870, 440] width 642 height 35
click at [554, 435] on p "**********" at bounding box center [870, 440] width 642 height 35
click at [559, 434] on p "**********" at bounding box center [870, 440] width 642 height 35
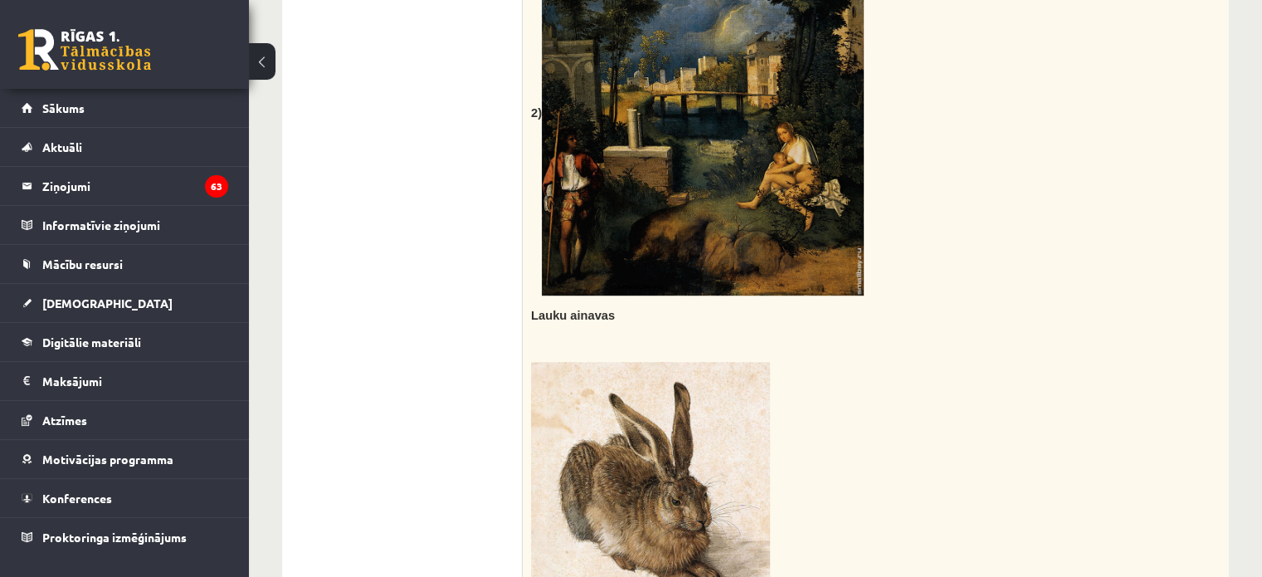
scroll to position [1093, 0]
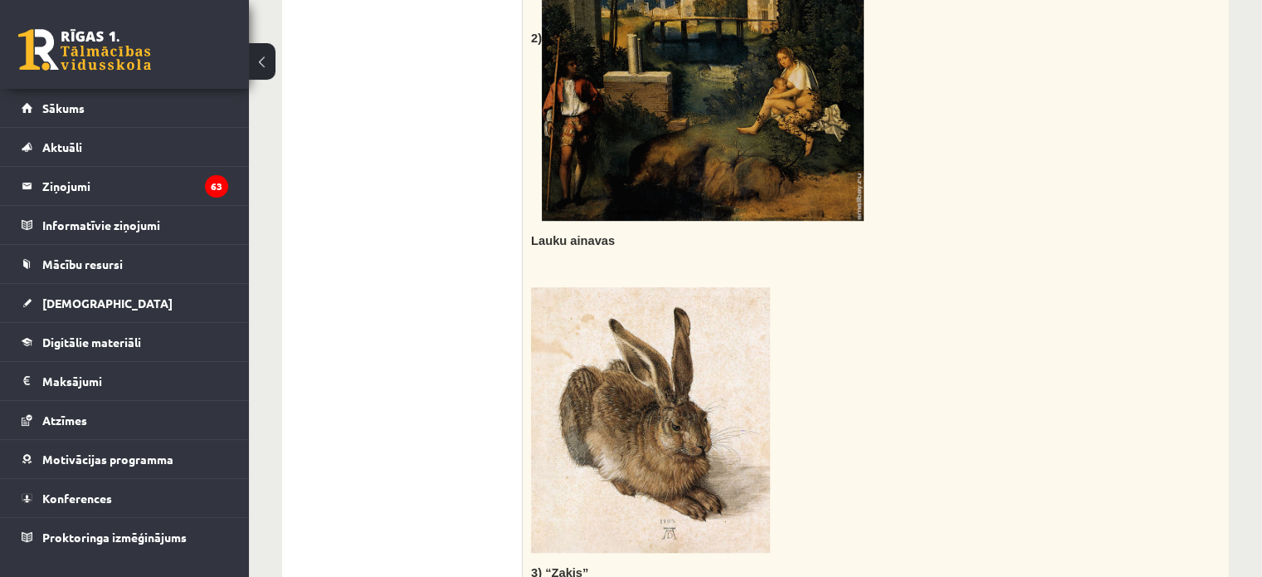
click at [531, 234] on b "Lauku ainavas" at bounding box center [573, 240] width 84 height 13
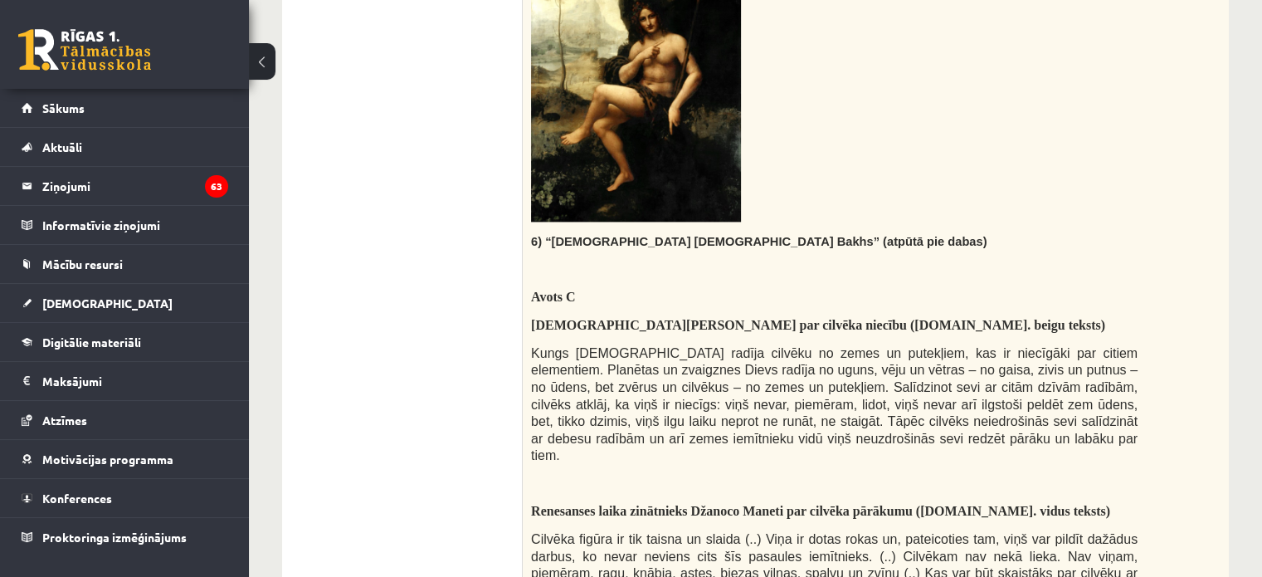
scroll to position [2338, 0]
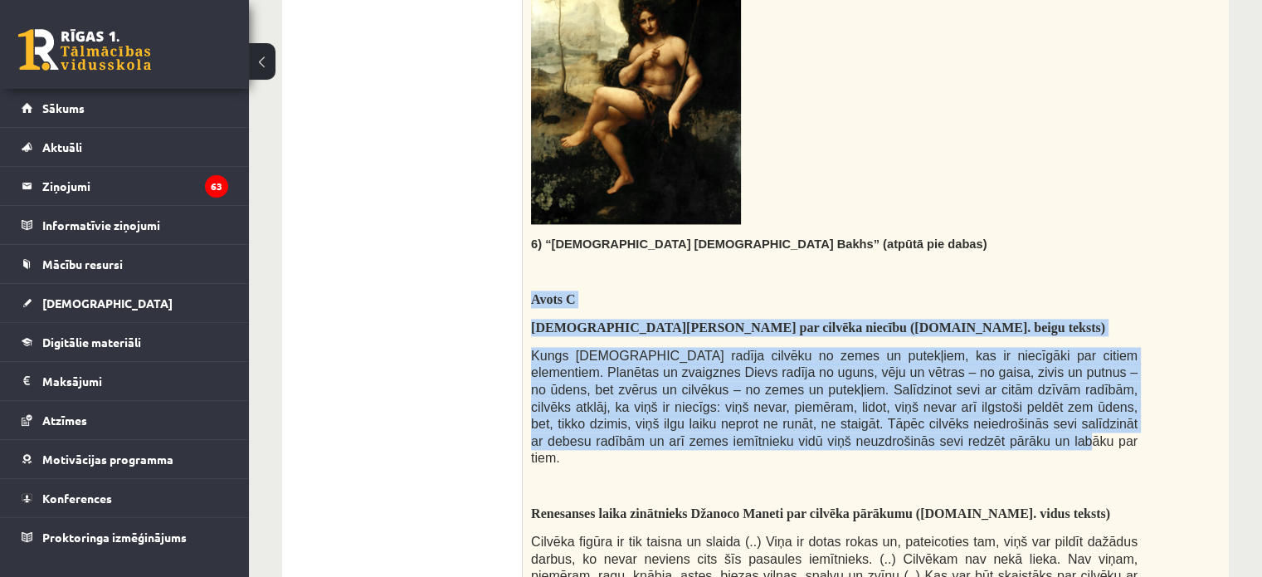
drag, startPoint x: 534, startPoint y: 275, endPoint x: 667, endPoint y: 414, distance: 193.1
copy div "Avots C Romas pāvests Innocents III par cilvēka niecību (12.gs. beigu teksts) K…"
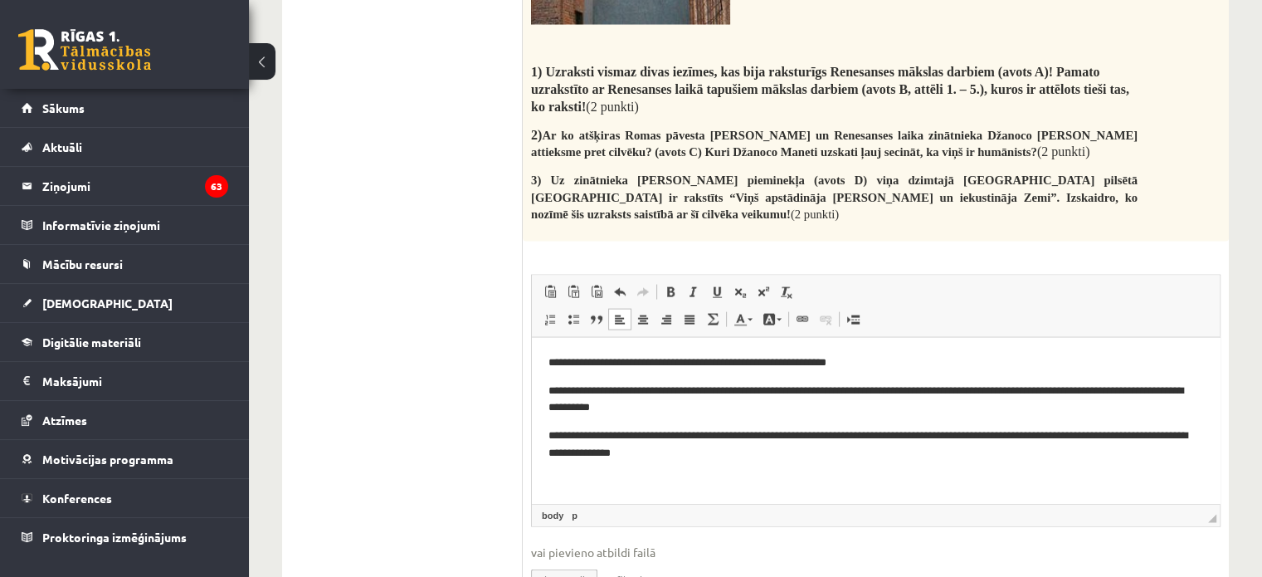
scroll to position [3417, 0]
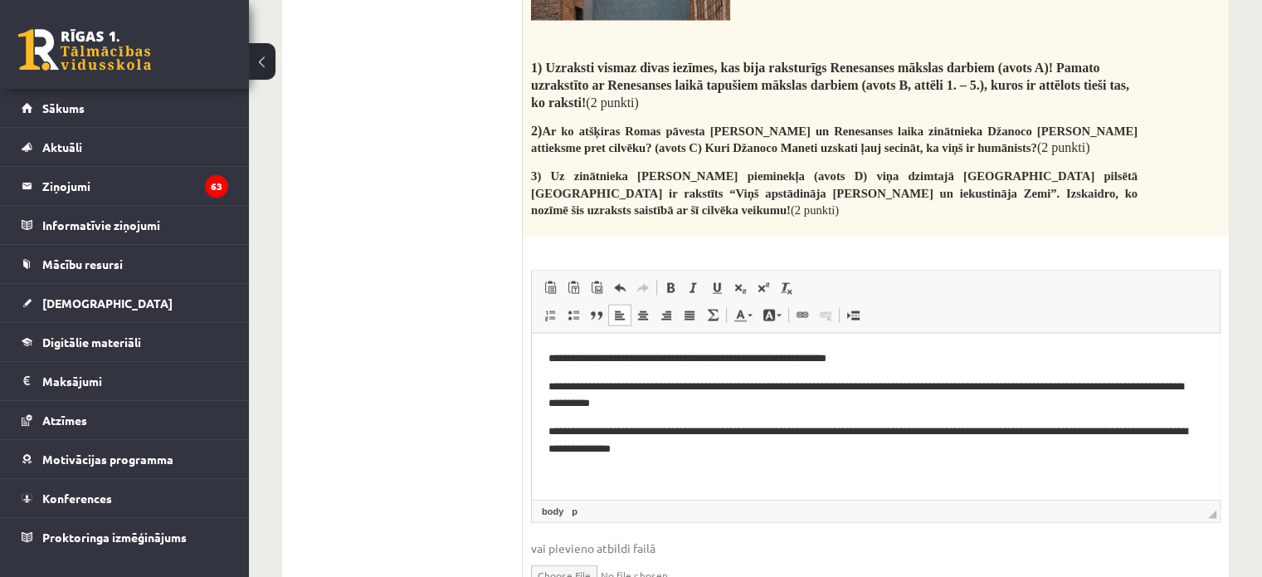
click at [701, 467] on body "**********" at bounding box center [876, 432] width 655 height 164
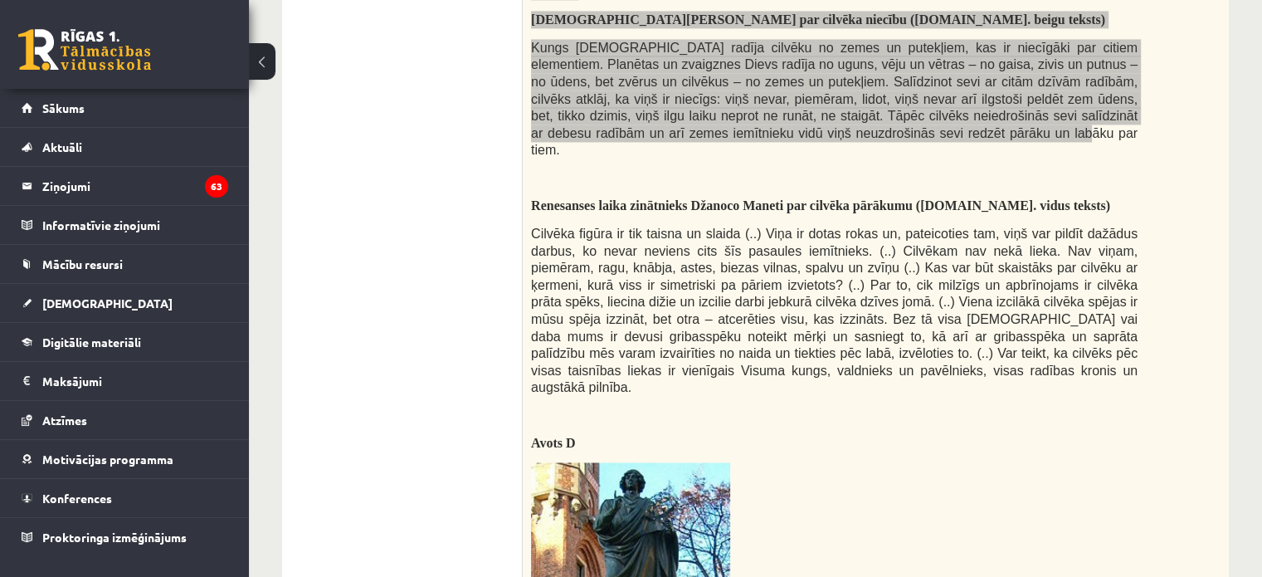
scroll to position [2587, 0]
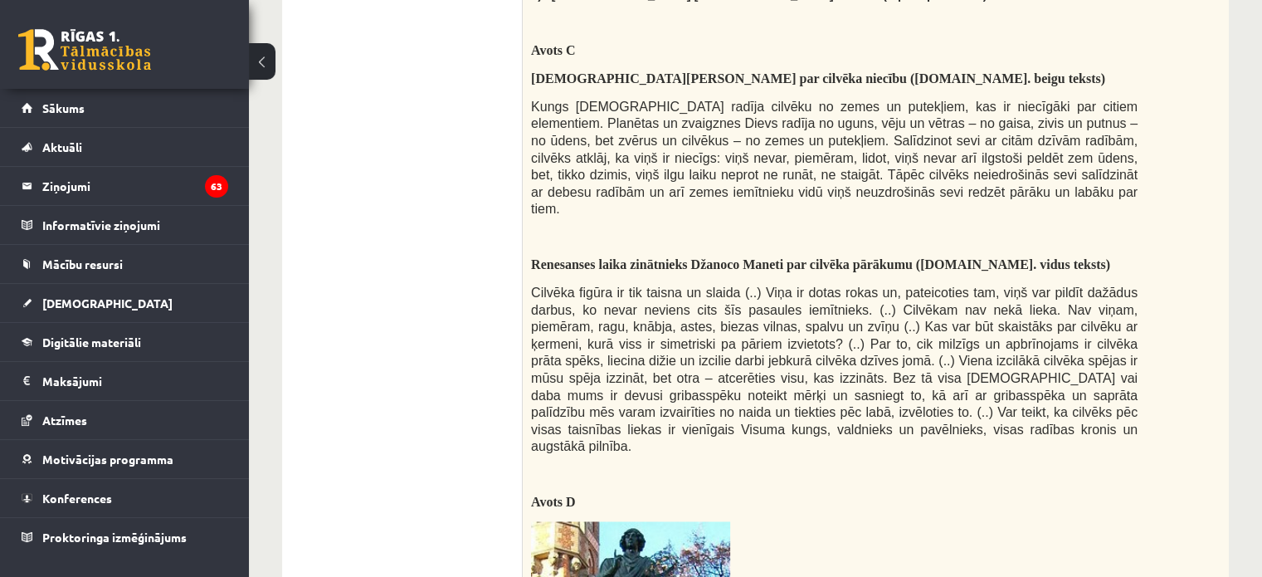
click at [950, 493] on p "Avots D" at bounding box center [834, 501] width 607 height 17
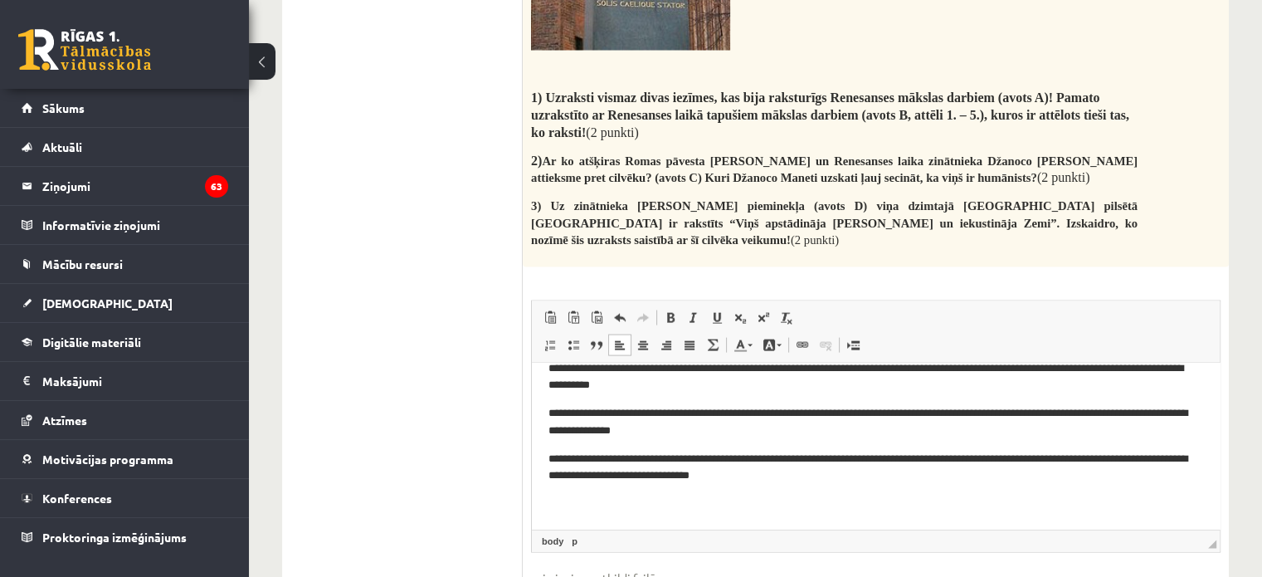
scroll to position [3417, 0]
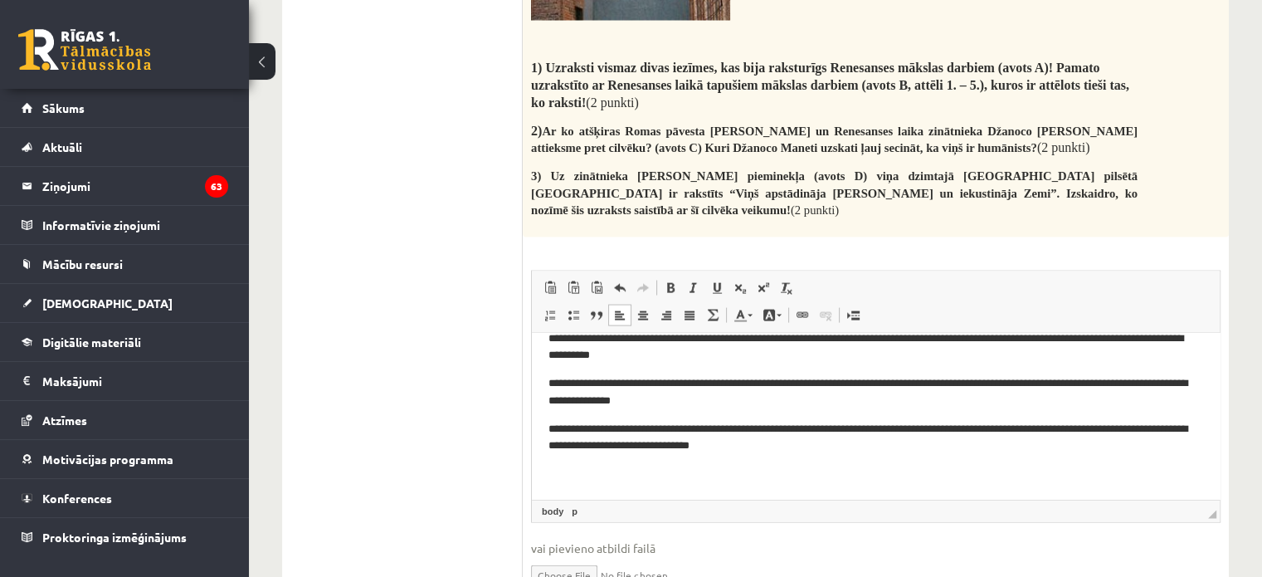
click at [563, 424] on p "**********" at bounding box center [870, 438] width 642 height 35
click at [863, 455] on body "**********" at bounding box center [876, 392] width 655 height 181
click at [849, 444] on p "**********" at bounding box center [870, 438] width 642 height 35
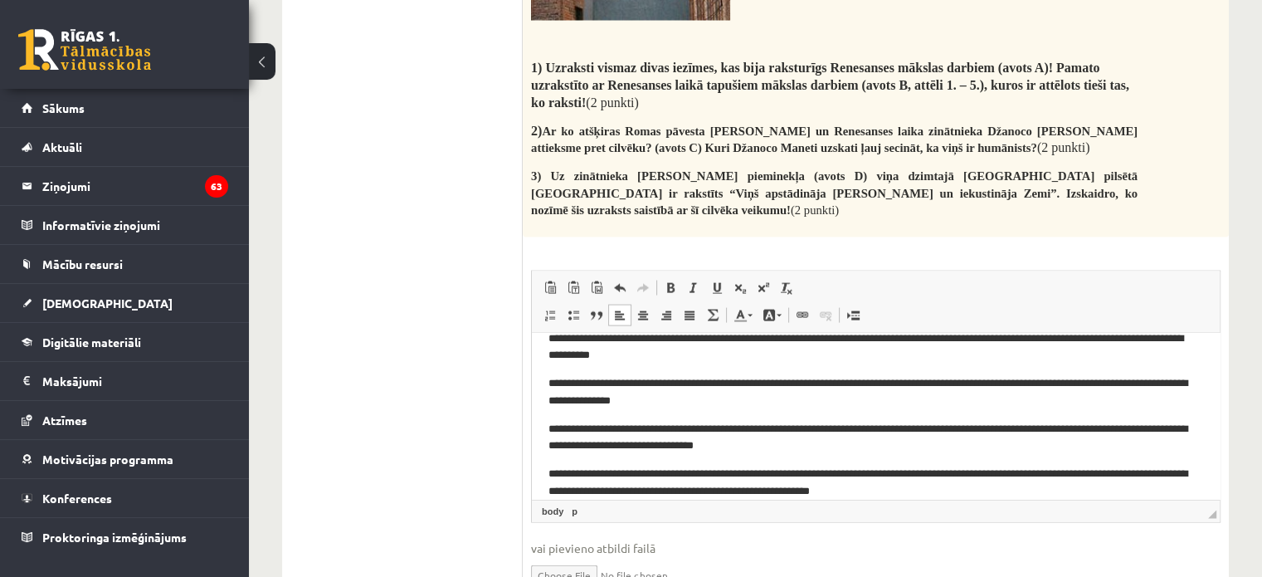
click at [825, 474] on p "**********" at bounding box center [870, 483] width 642 height 35
click at [825, 476] on p "**********" at bounding box center [870, 483] width 642 height 35
click at [829, 476] on p "**********" at bounding box center [870, 483] width 642 height 35
click at [826, 476] on p "**********" at bounding box center [870, 483] width 642 height 35
click at [786, 474] on p "**********" at bounding box center [870, 483] width 642 height 35
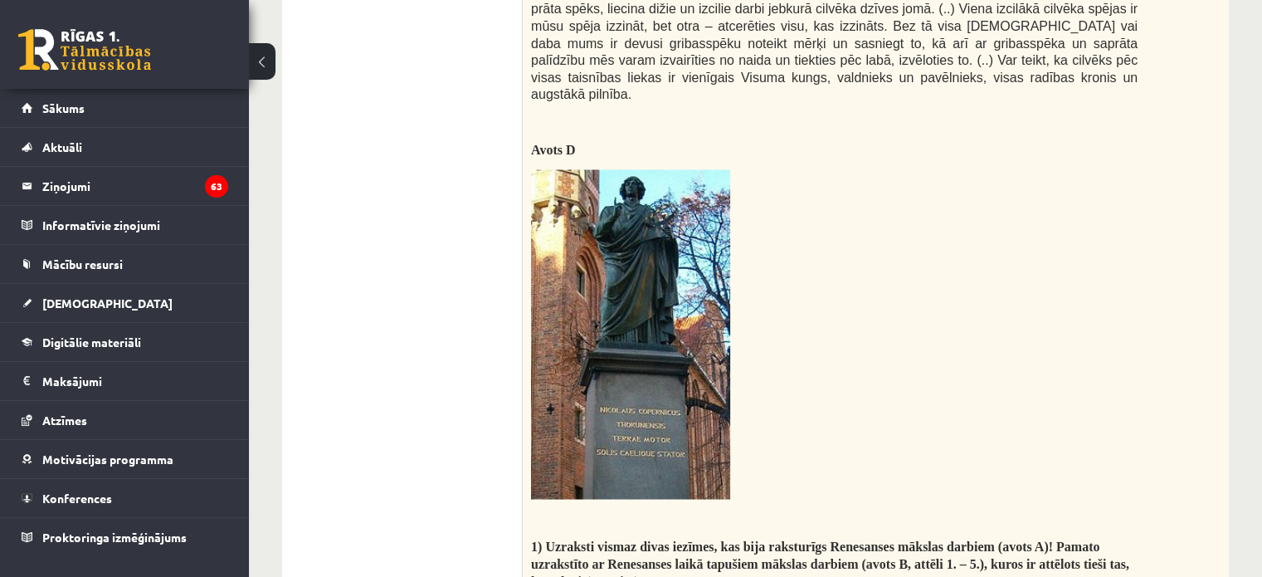
scroll to position [2919, 0]
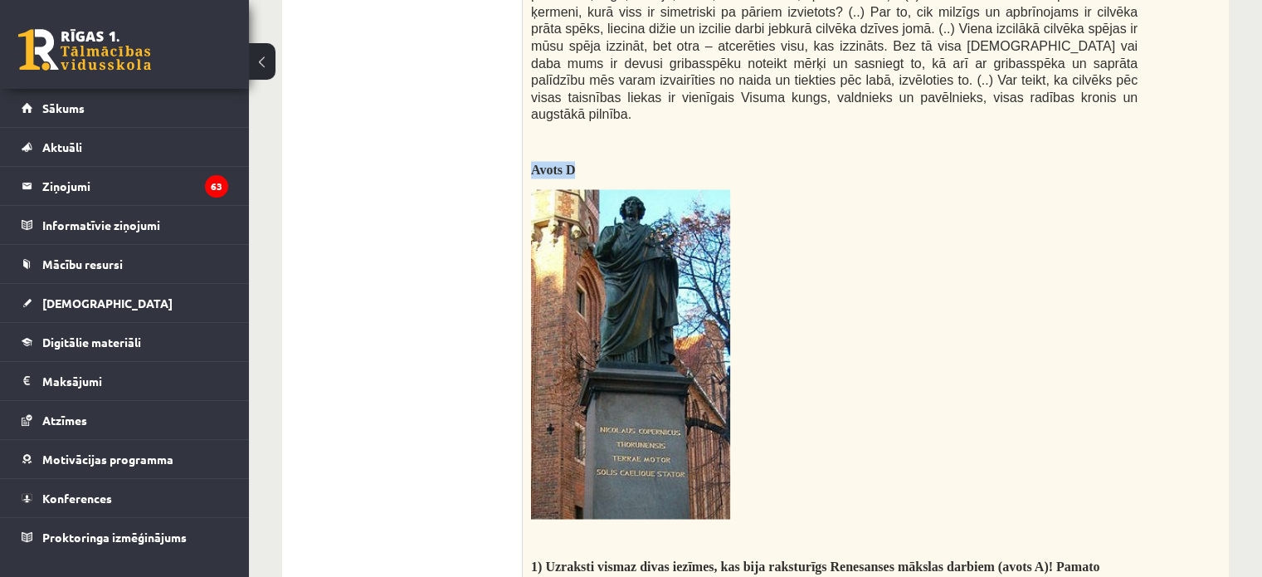
drag, startPoint x: 532, startPoint y: 99, endPoint x: 602, endPoint y: 93, distance: 70.0
click at [602, 161] on p "Avots D" at bounding box center [834, 169] width 607 height 17
copy span "Avots D"
click at [593, 261] on img at bounding box center [630, 354] width 199 height 330
click at [903, 315] on p at bounding box center [834, 354] width 607 height 330
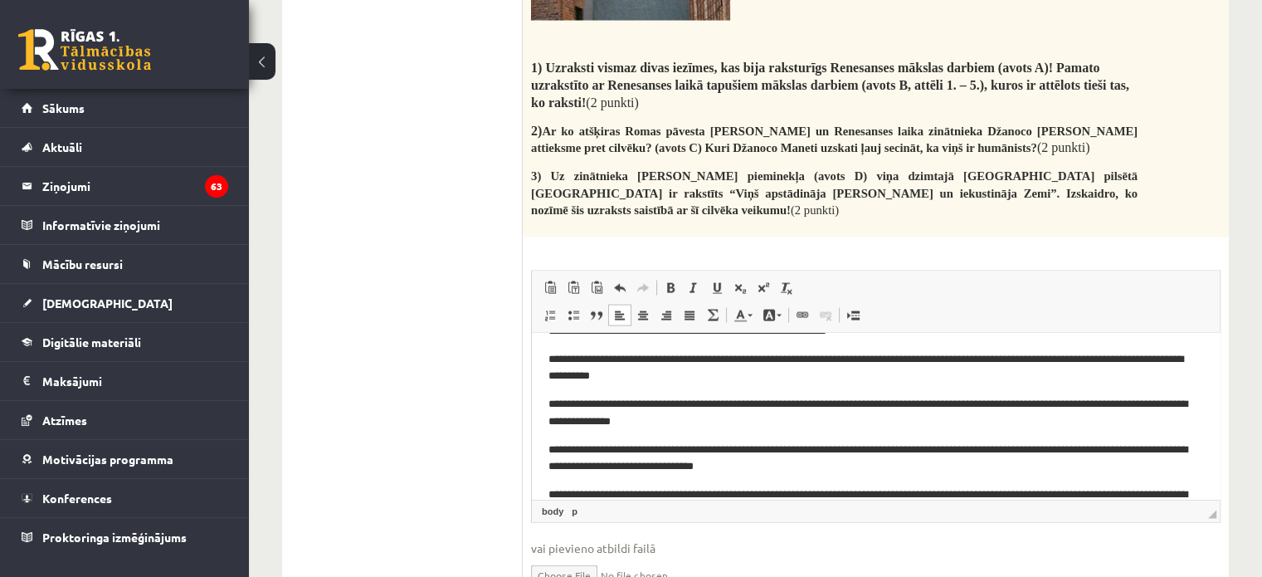
scroll to position [93, 0]
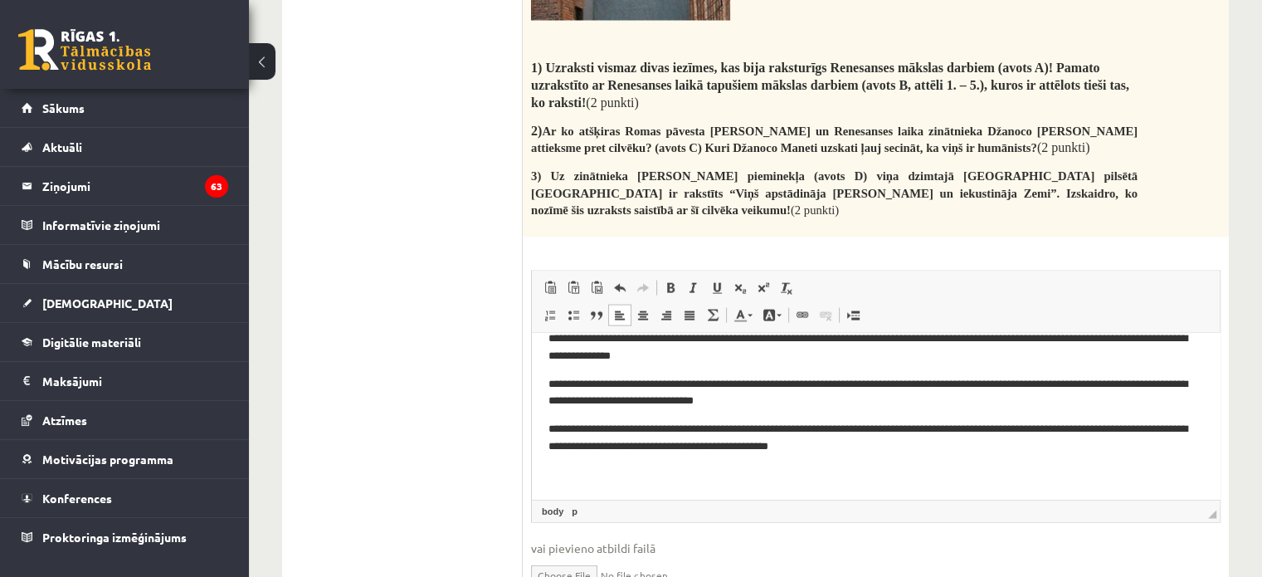
click at [911, 457] on body "**********" at bounding box center [876, 370] width 655 height 226
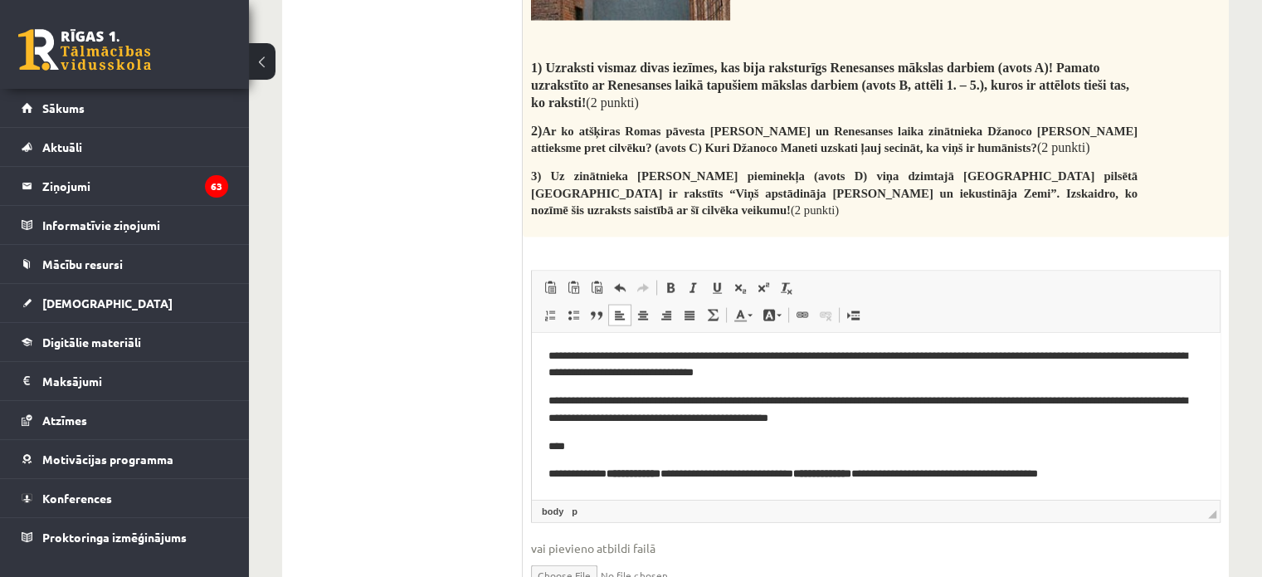
scroll to position [122, 0]
click at [550, 466] on p "**********" at bounding box center [870, 474] width 642 height 17
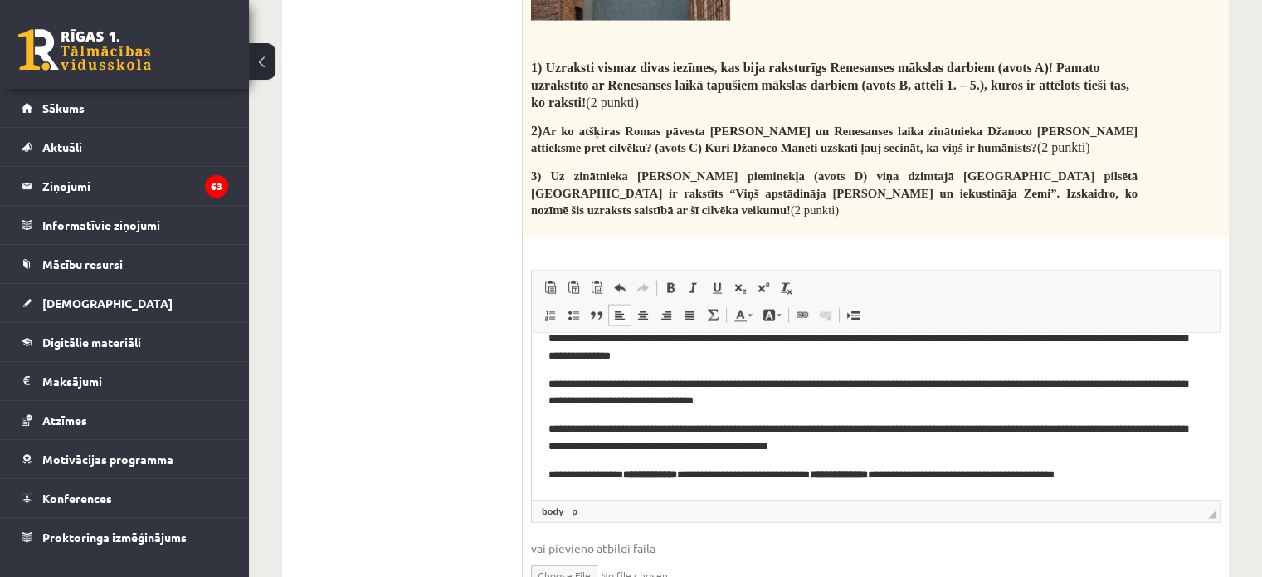
click at [1156, 473] on p "**********" at bounding box center [870, 474] width 642 height 17
click at [1169, 474] on p "**********" at bounding box center [870, 474] width 642 height 17
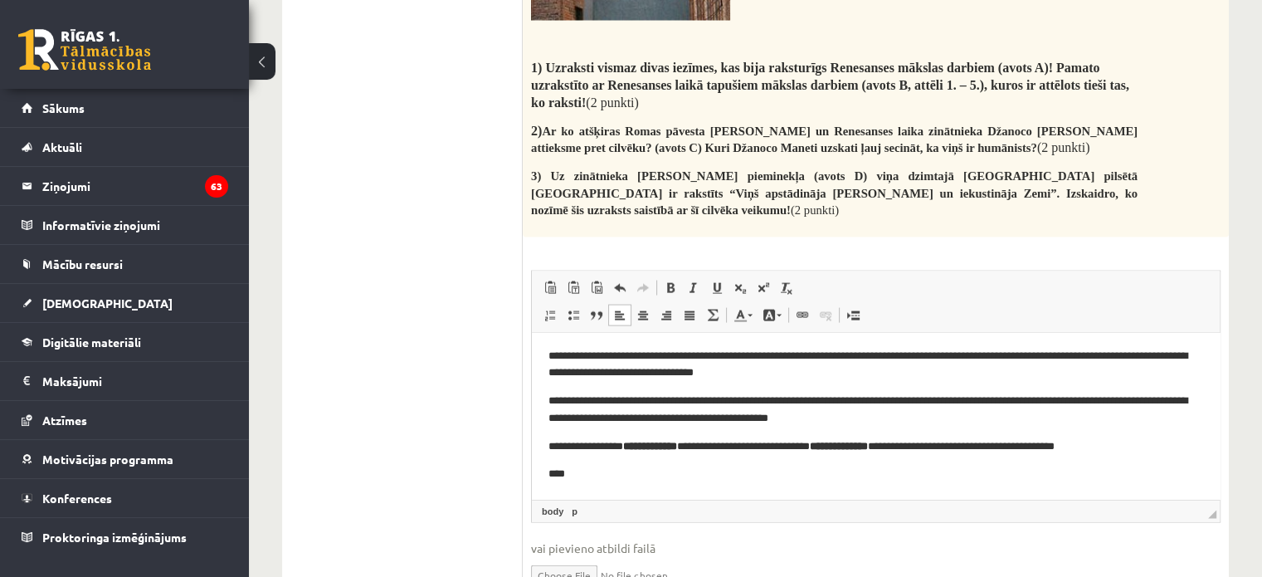
scroll to position [139, 0]
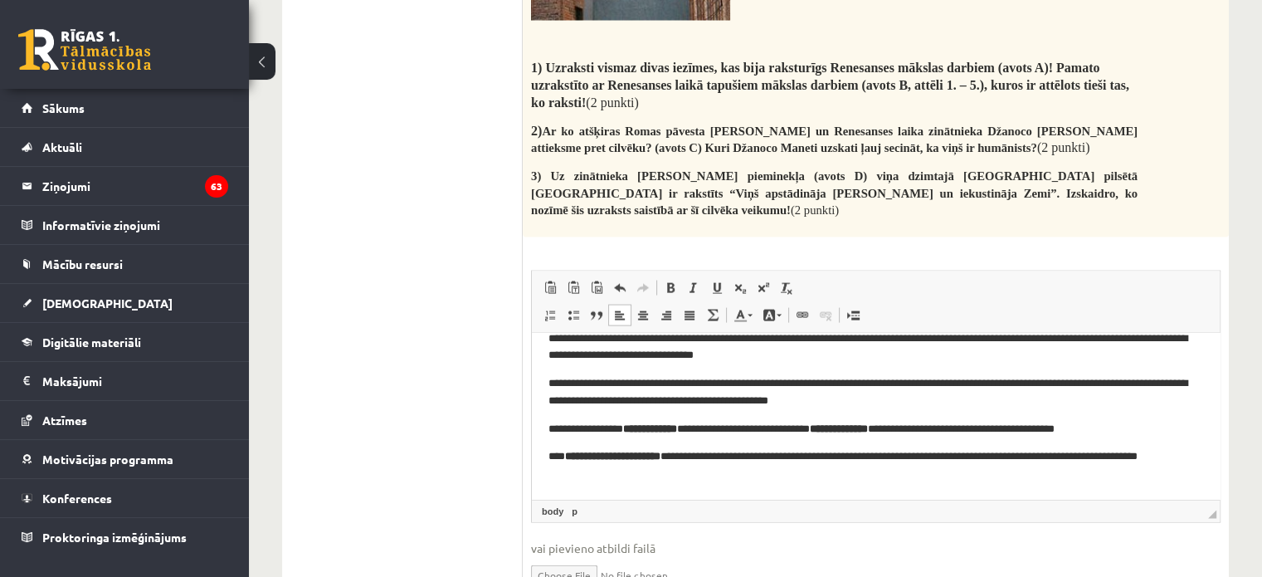
click at [630, 475] on p "**********" at bounding box center [870, 465] width 642 height 35
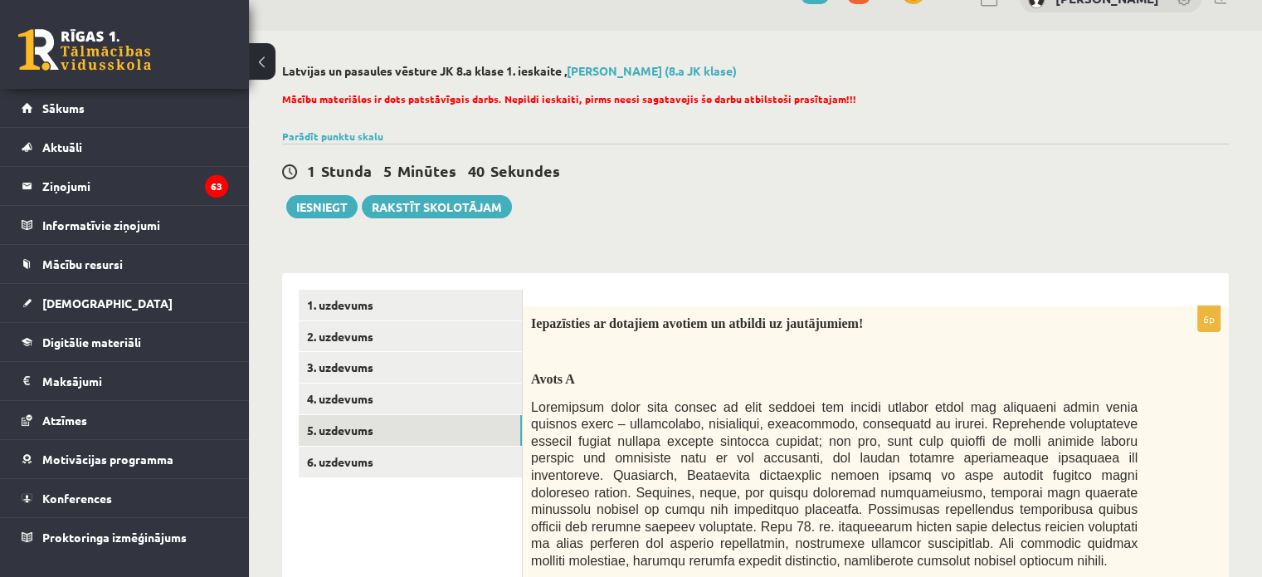
scroll to position [166, 0]
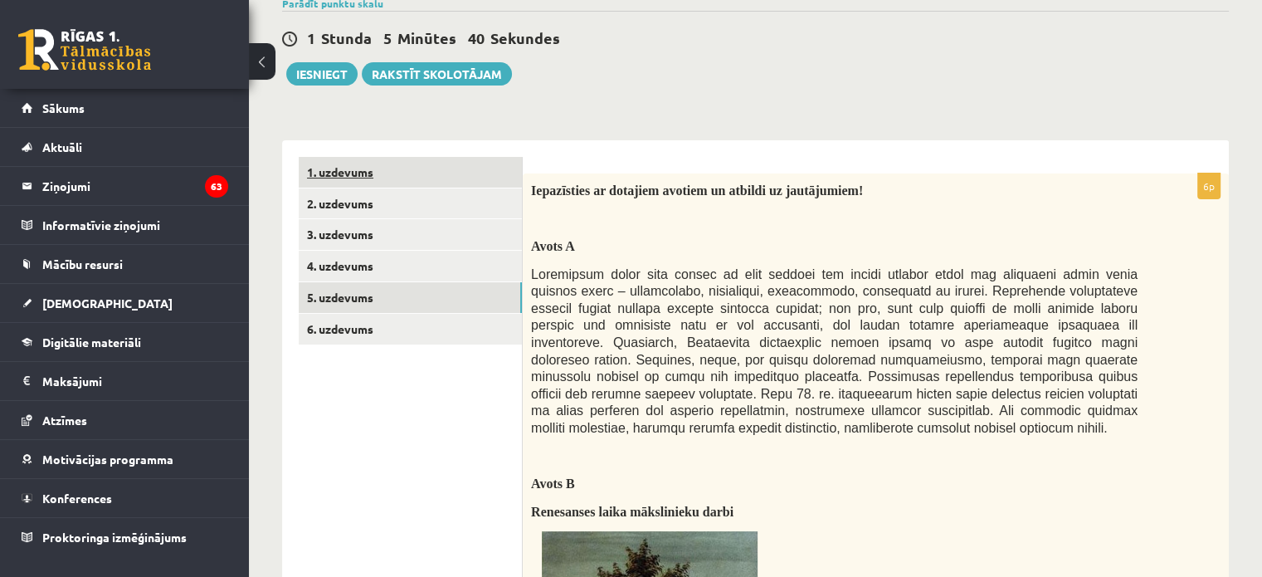
click at [354, 172] on link "1. uzdevums" at bounding box center [410, 172] width 223 height 31
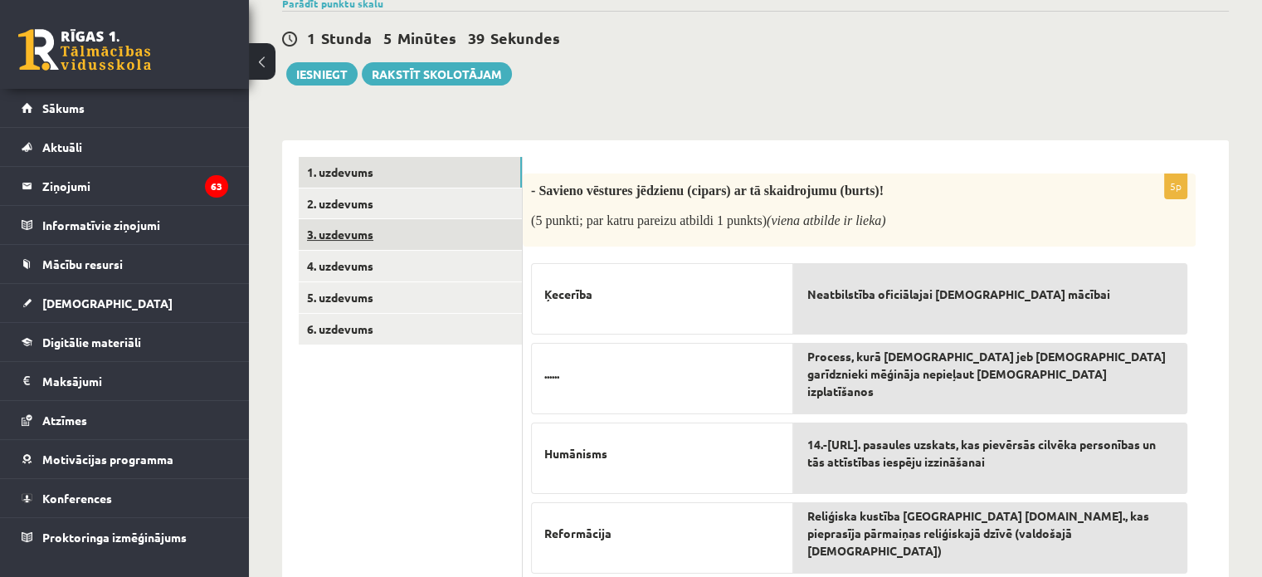
click at [365, 222] on link "3. uzdevums" at bounding box center [410, 234] width 223 height 31
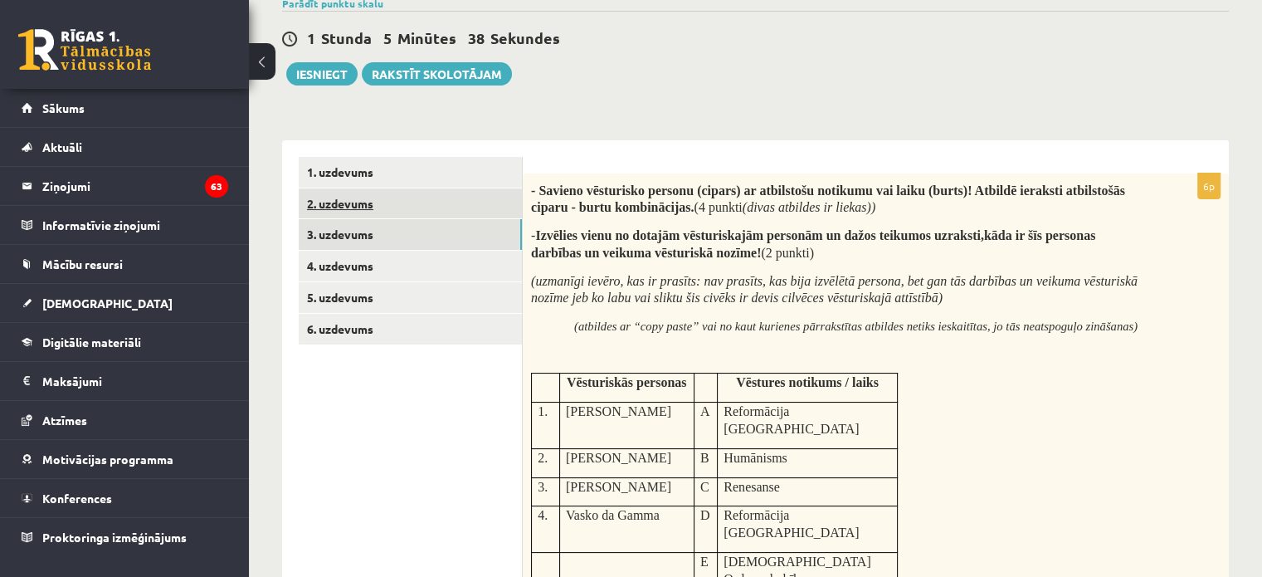
click at [369, 208] on link "2. uzdevums" at bounding box center [410, 203] width 223 height 31
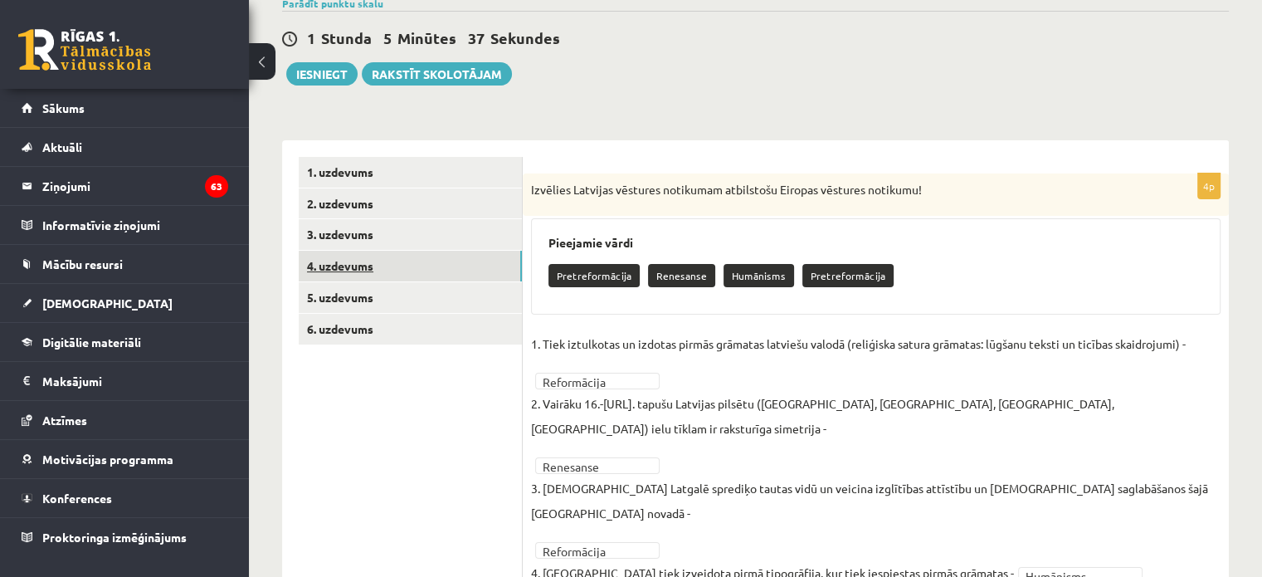
click at [372, 274] on link "4. uzdevums" at bounding box center [410, 266] width 223 height 31
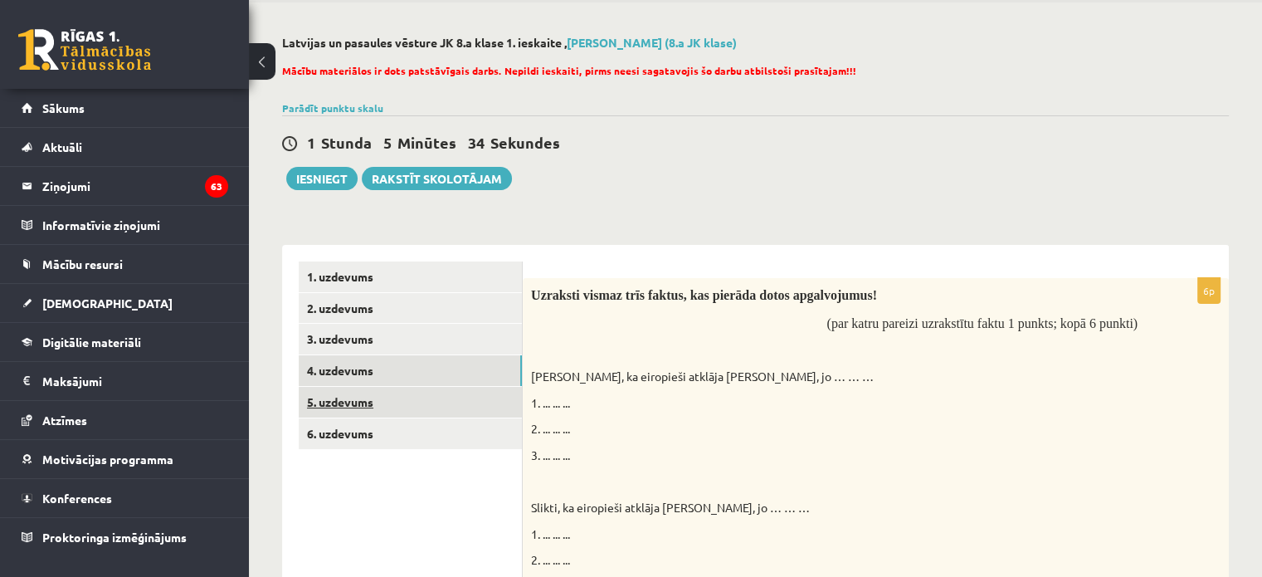
scroll to position [29, 0]
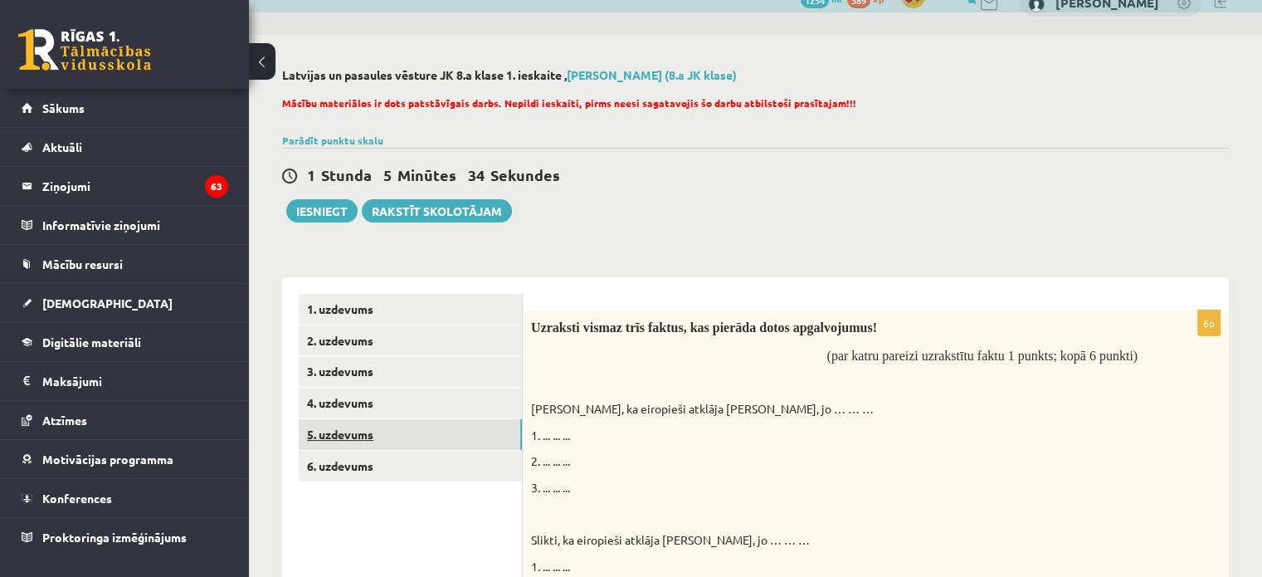
click at [353, 432] on link "5. uzdevums" at bounding box center [410, 434] width 223 height 31
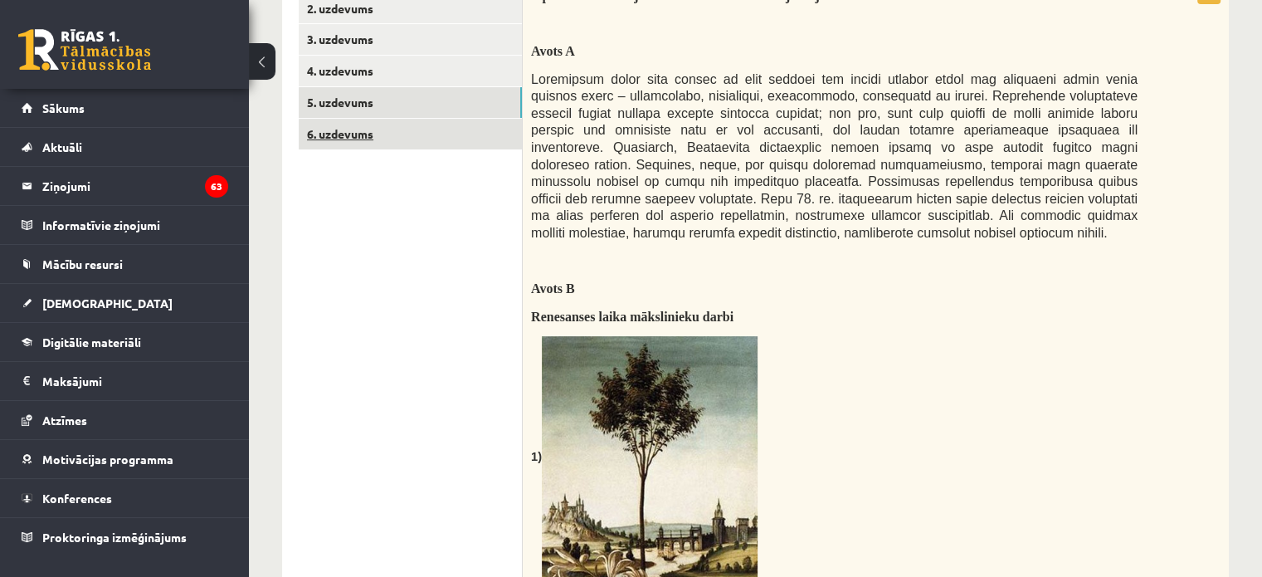
scroll to position [0, 0]
click at [353, 125] on link "6. uzdevums" at bounding box center [410, 134] width 223 height 31
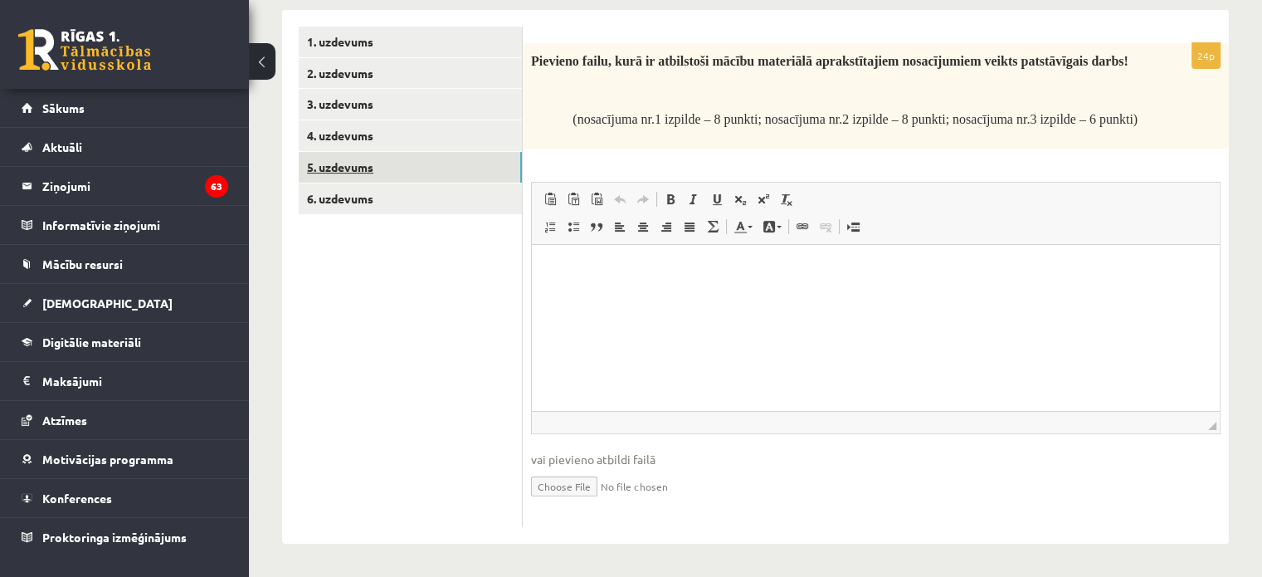
click at [355, 165] on link "5. uzdevums" at bounding box center [410, 167] width 223 height 31
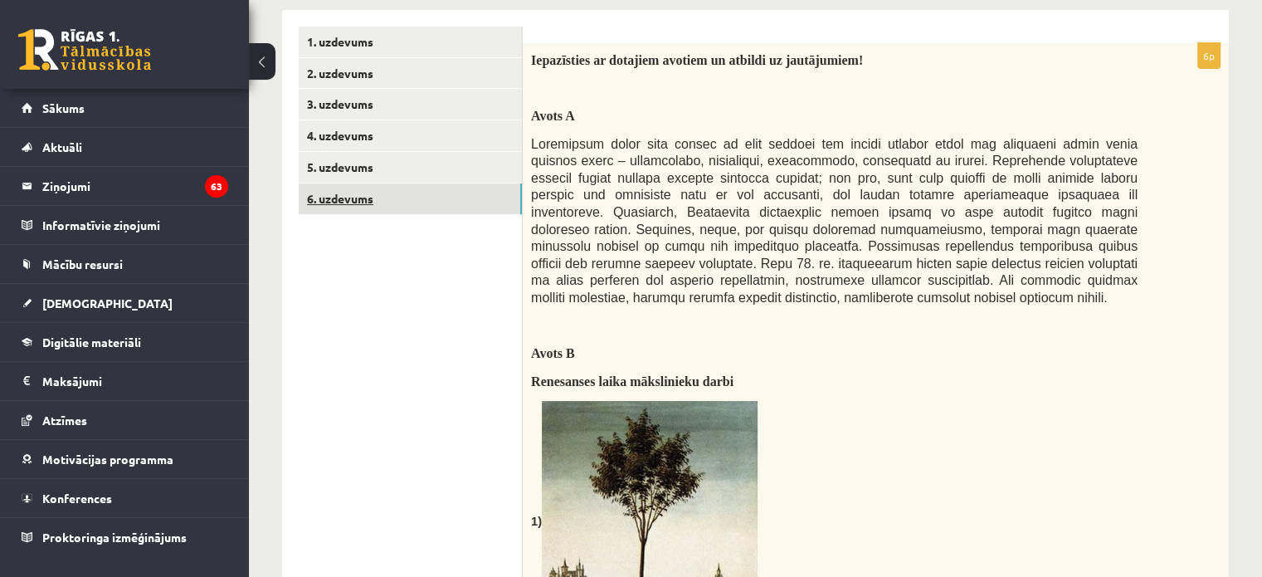
click at [368, 200] on link "6. uzdevums" at bounding box center [410, 198] width 223 height 31
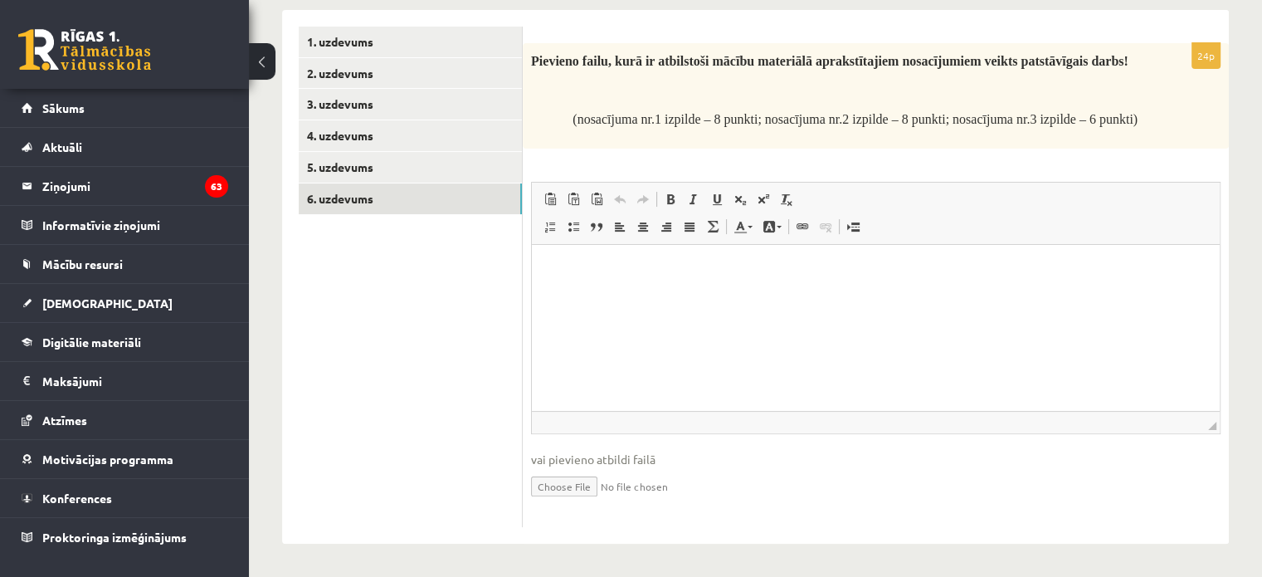
click at [578, 494] on input "file" at bounding box center [876, 485] width 690 height 34
type input "**********"
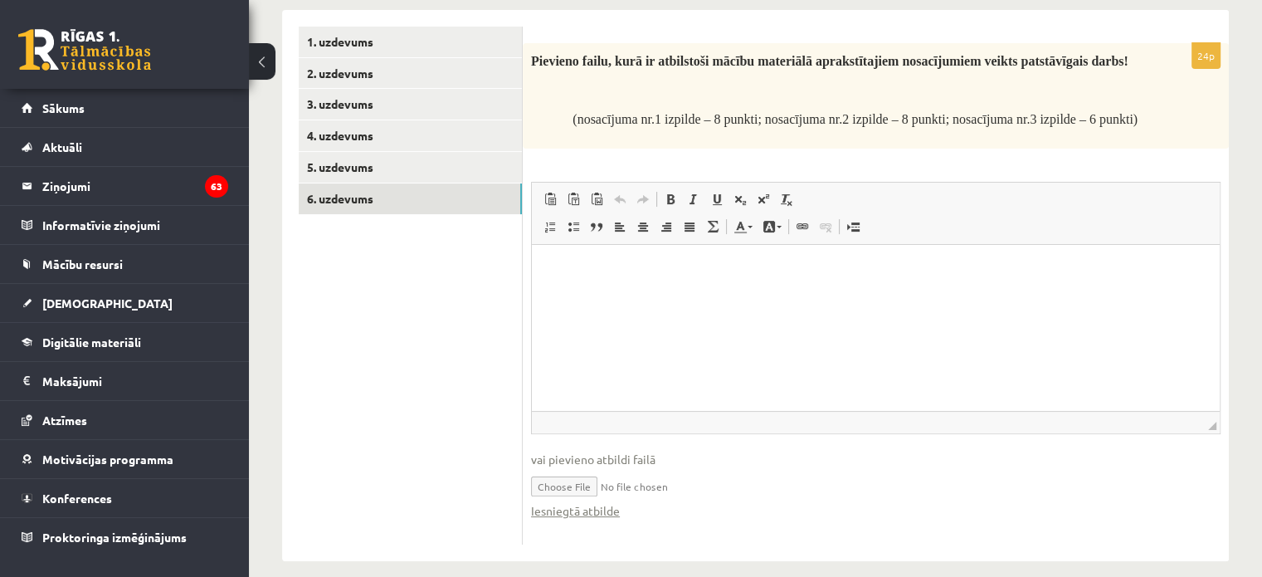
click at [578, 271] on p "Визуальный текстовый редактор, wiswyg-editor-user-answer-47024786890900" at bounding box center [876, 269] width 655 height 17
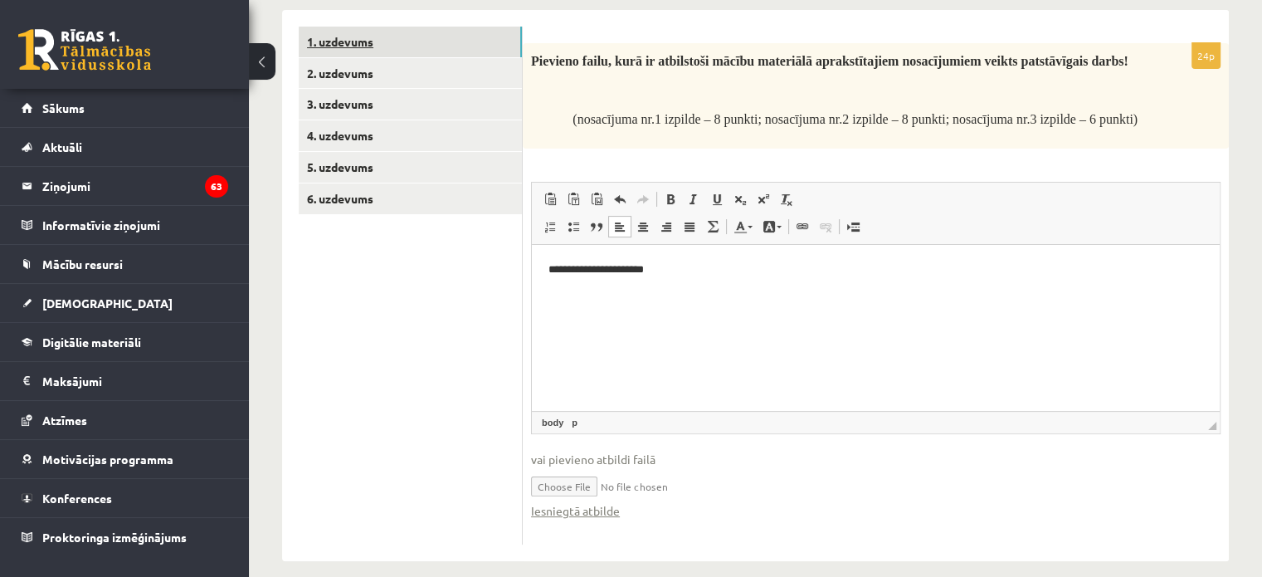
click at [369, 42] on link "1. uzdevums" at bounding box center [410, 42] width 223 height 31
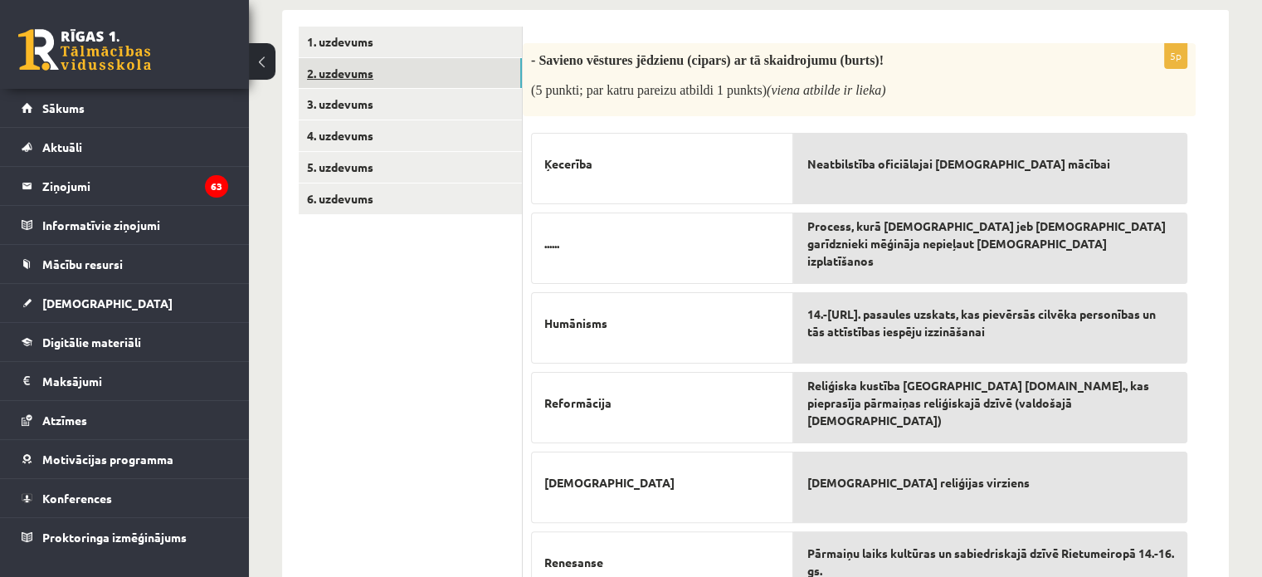
click at [343, 76] on link "2. uzdevums" at bounding box center [410, 73] width 223 height 31
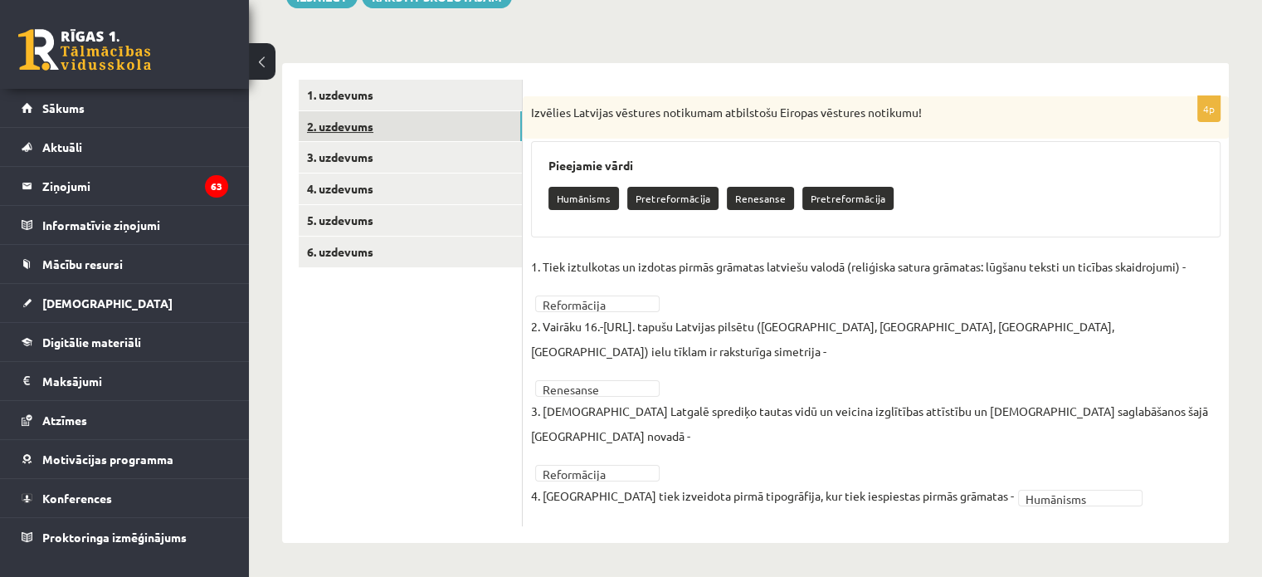
scroll to position [193, 0]
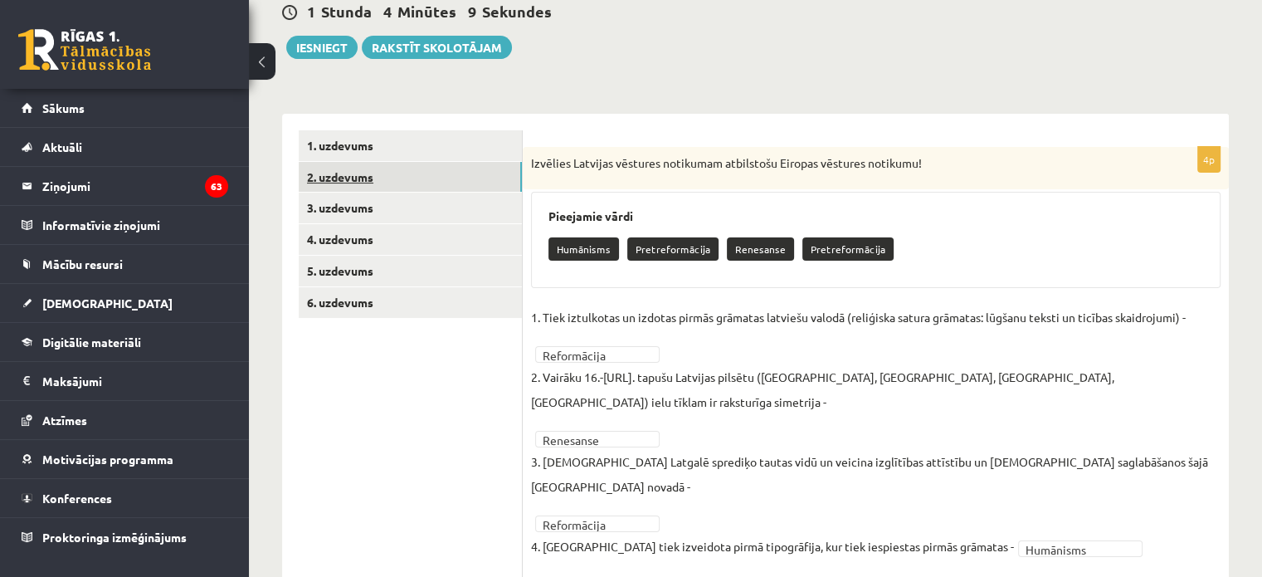
click at [349, 178] on link "2. uzdevums" at bounding box center [410, 177] width 223 height 31
click at [369, 270] on link "5. uzdevums" at bounding box center [410, 271] width 223 height 31
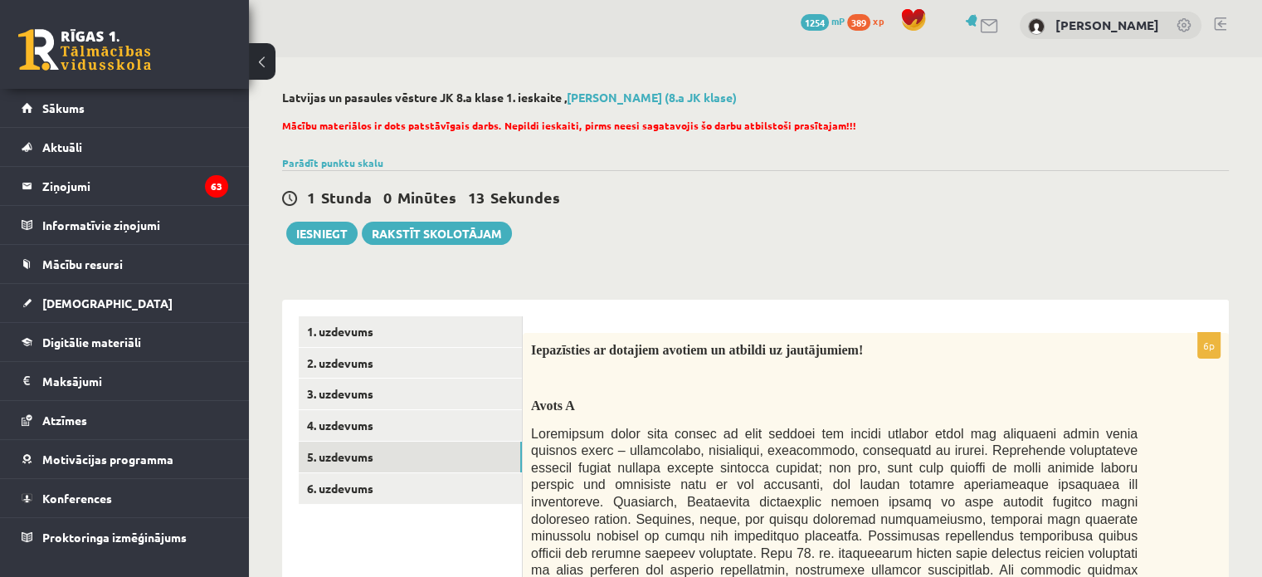
scroll to position [0, 0]
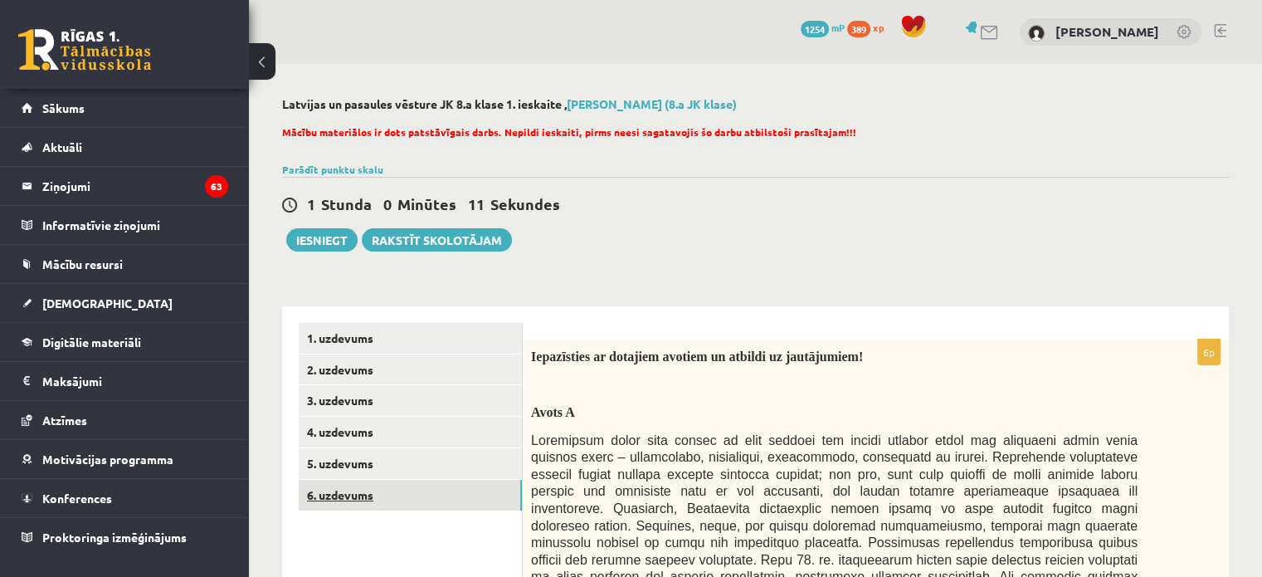
click at [369, 497] on link "6. uzdevums" at bounding box center [410, 495] width 223 height 31
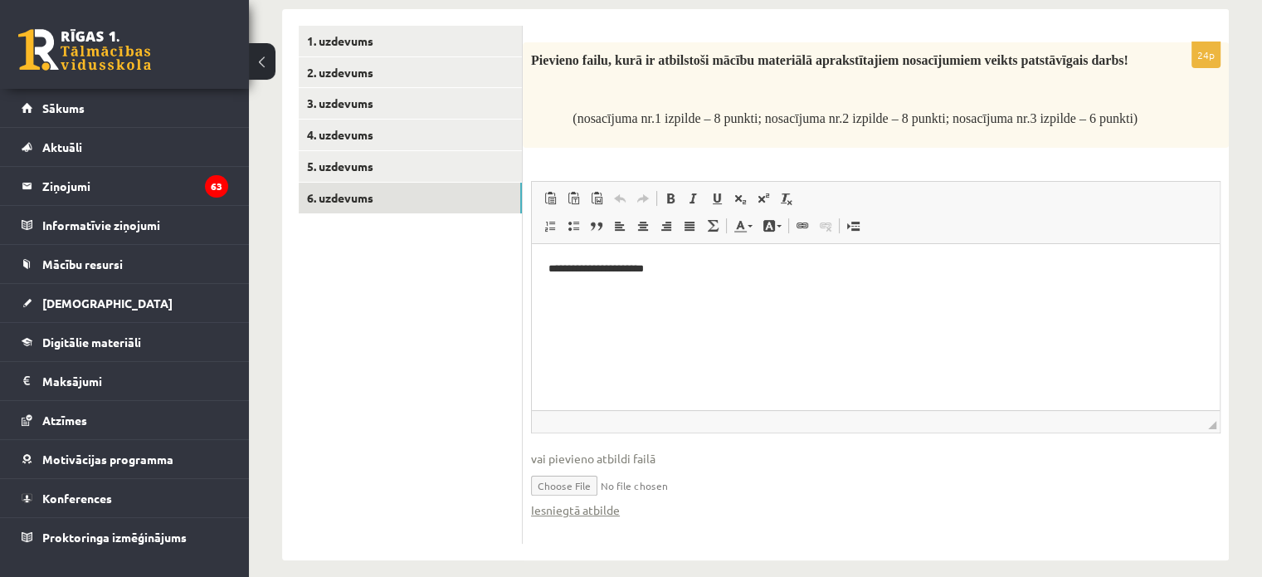
scroll to position [314, 0]
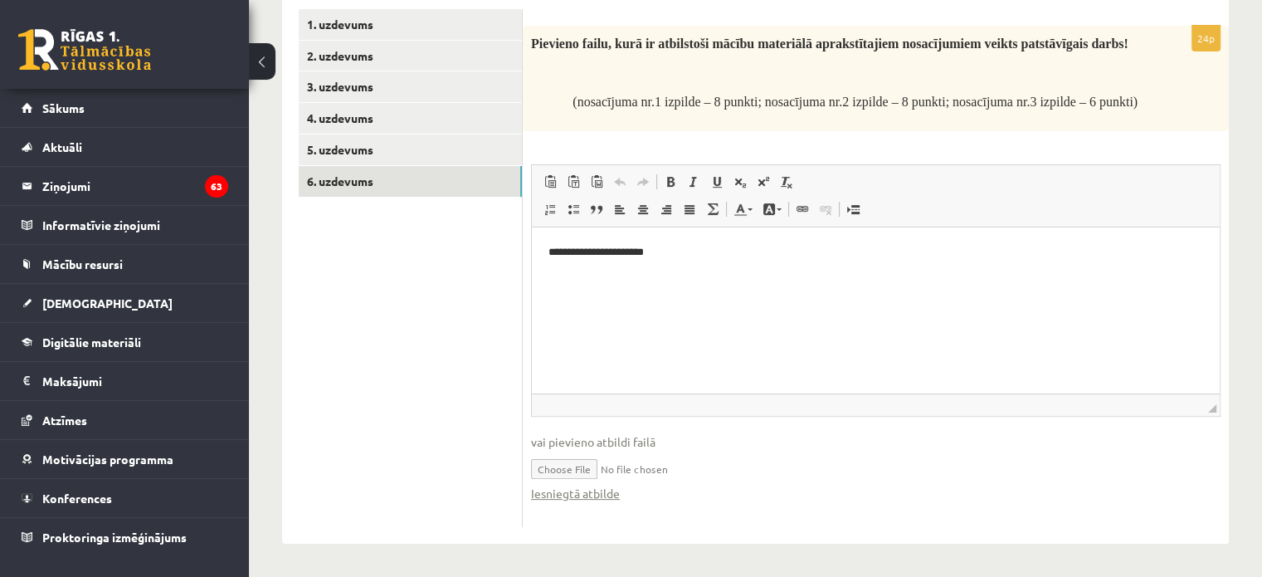
click at [588, 470] on input "file" at bounding box center [876, 468] width 690 height 34
type input "**********"
click at [593, 252] on p "**********" at bounding box center [877, 252] width 656 height 17
click at [662, 254] on p "**********" at bounding box center [877, 252] width 656 height 17
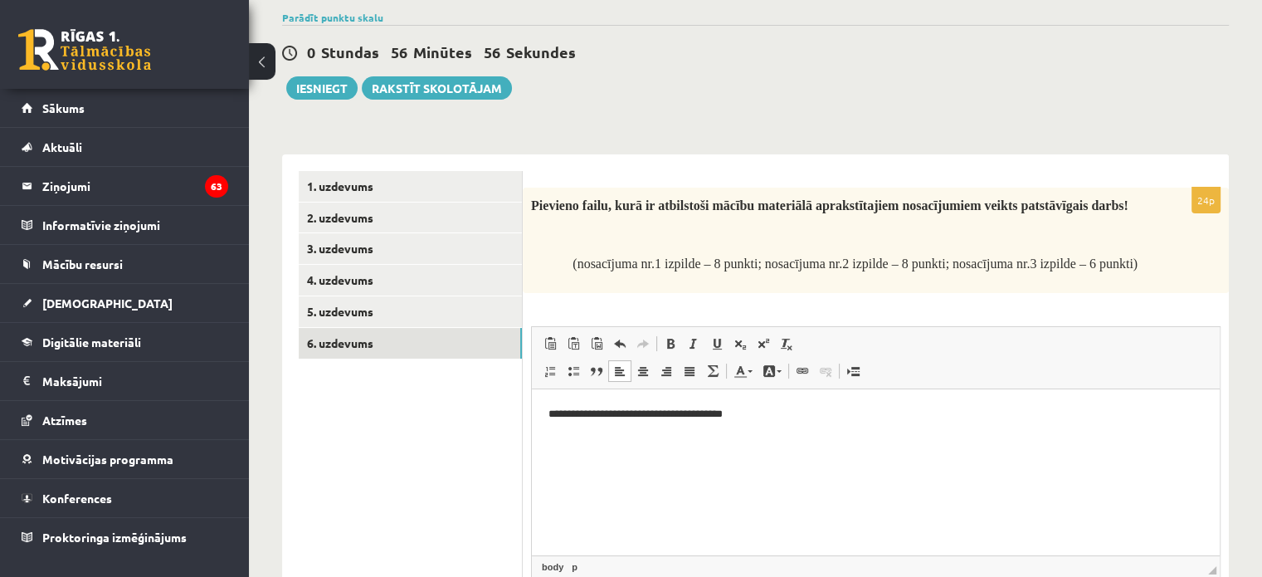
scroll to position [148, 0]
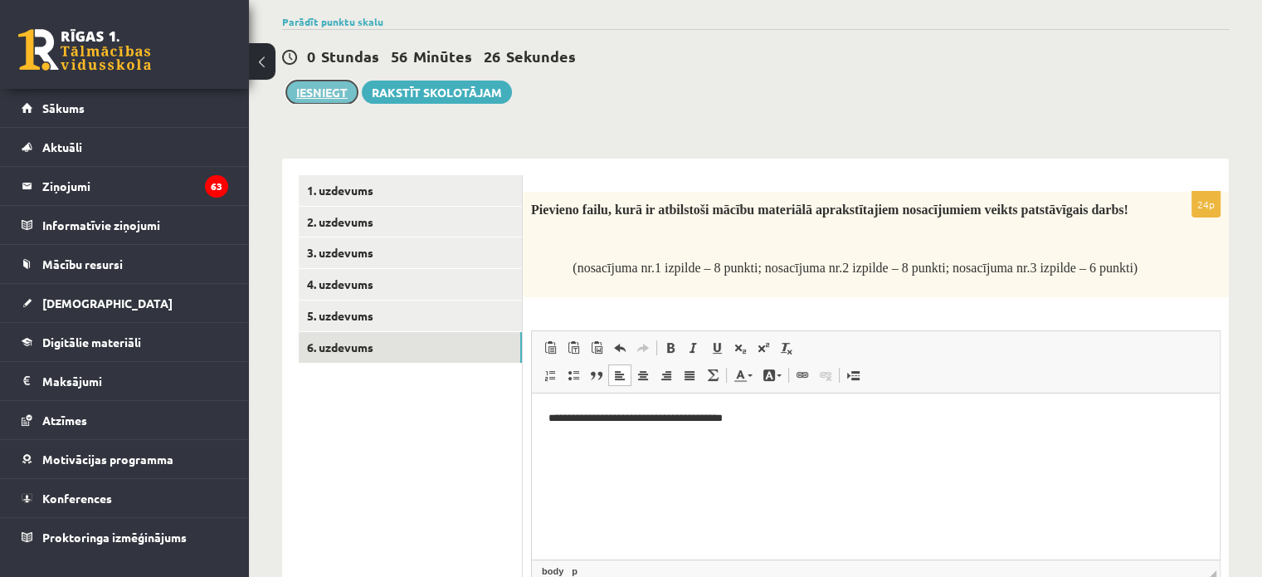
click at [319, 84] on button "Iesniegt" at bounding box center [321, 92] width 71 height 23
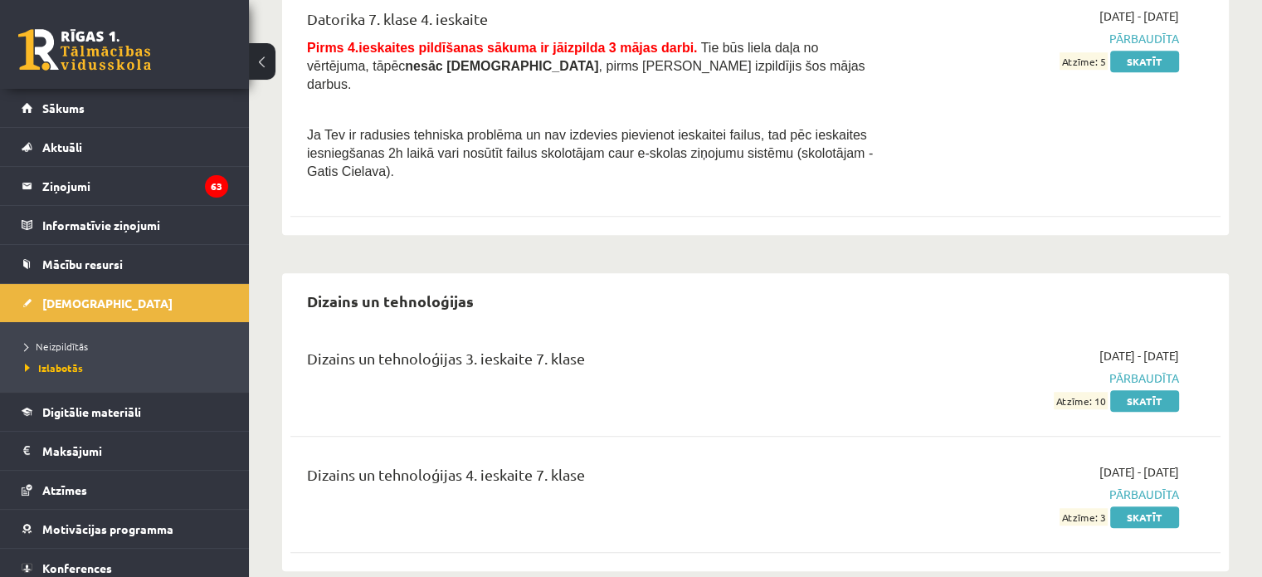
scroll to position [1162, 0]
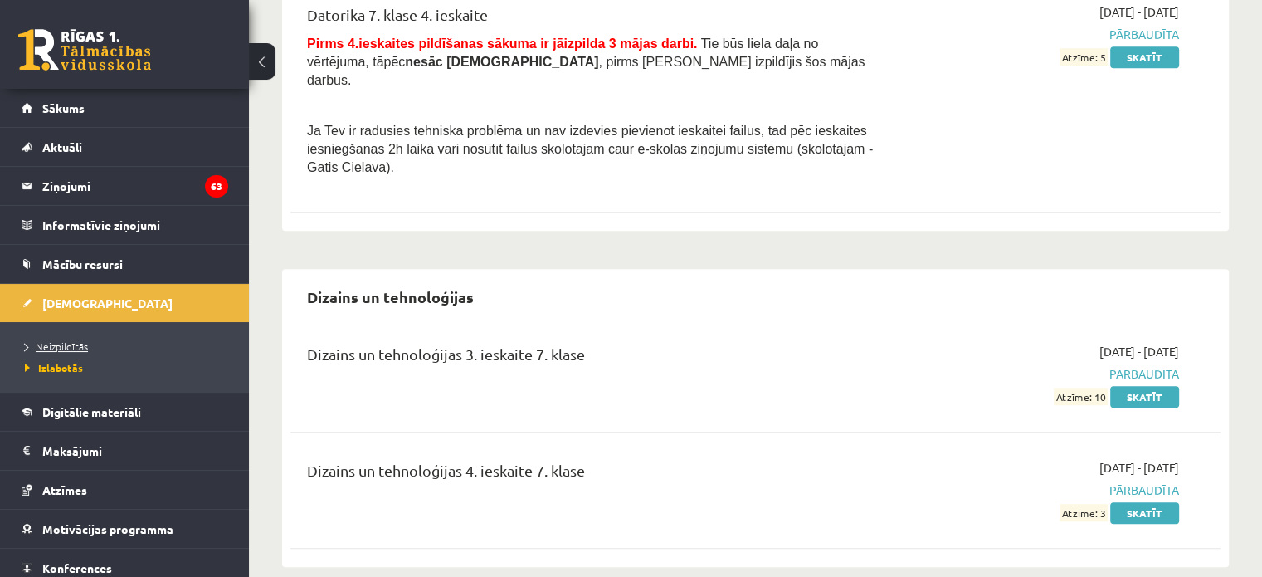
click at [56, 344] on span "Neizpildītās" at bounding box center [56, 345] width 63 height 13
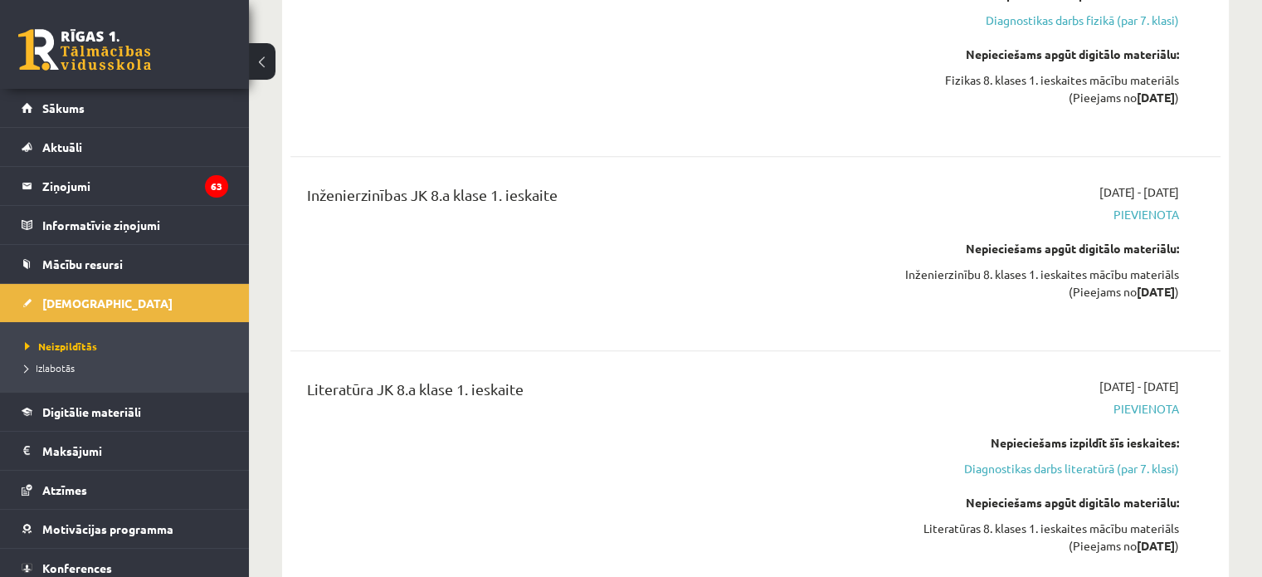
scroll to position [1162, 0]
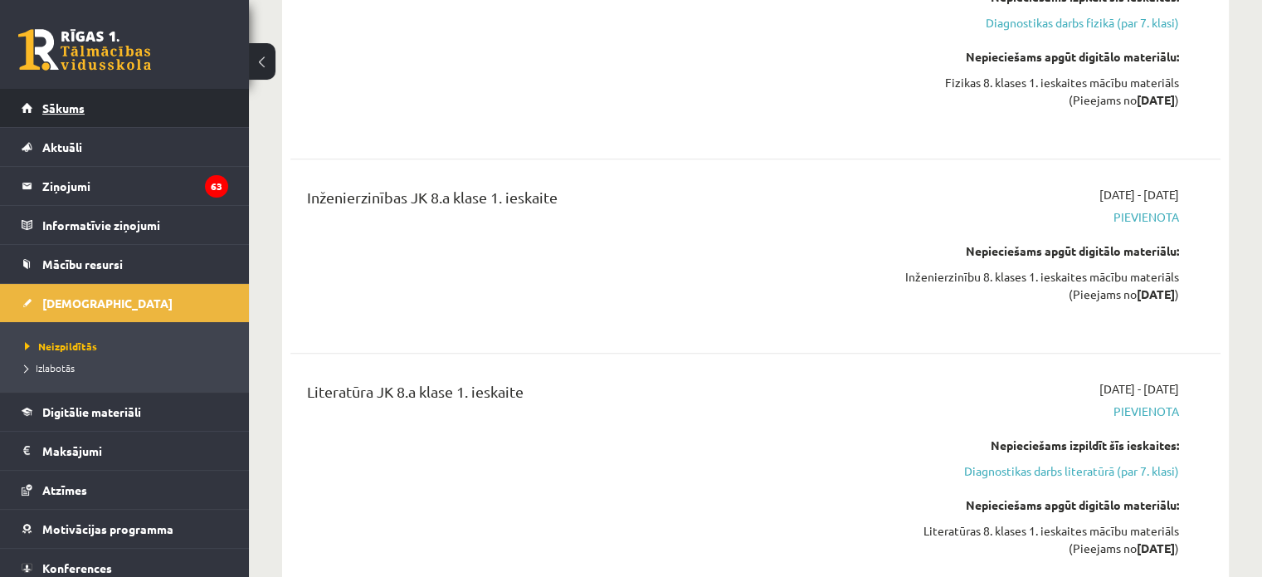
click at [56, 105] on span "Sākums" at bounding box center [63, 107] width 42 height 15
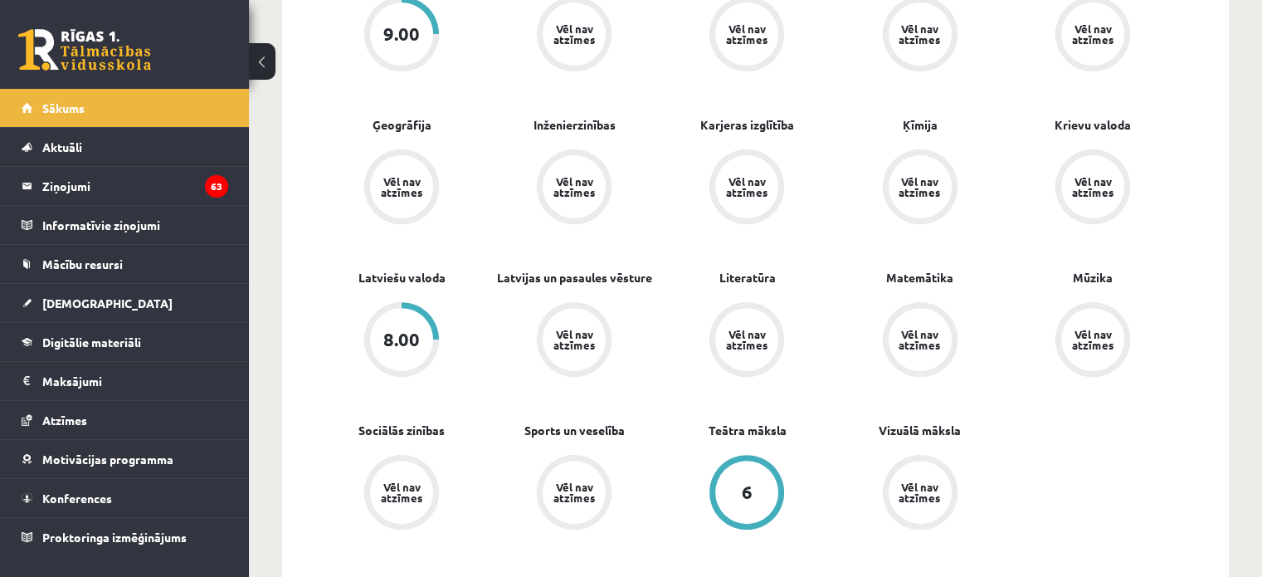
scroll to position [581, 0]
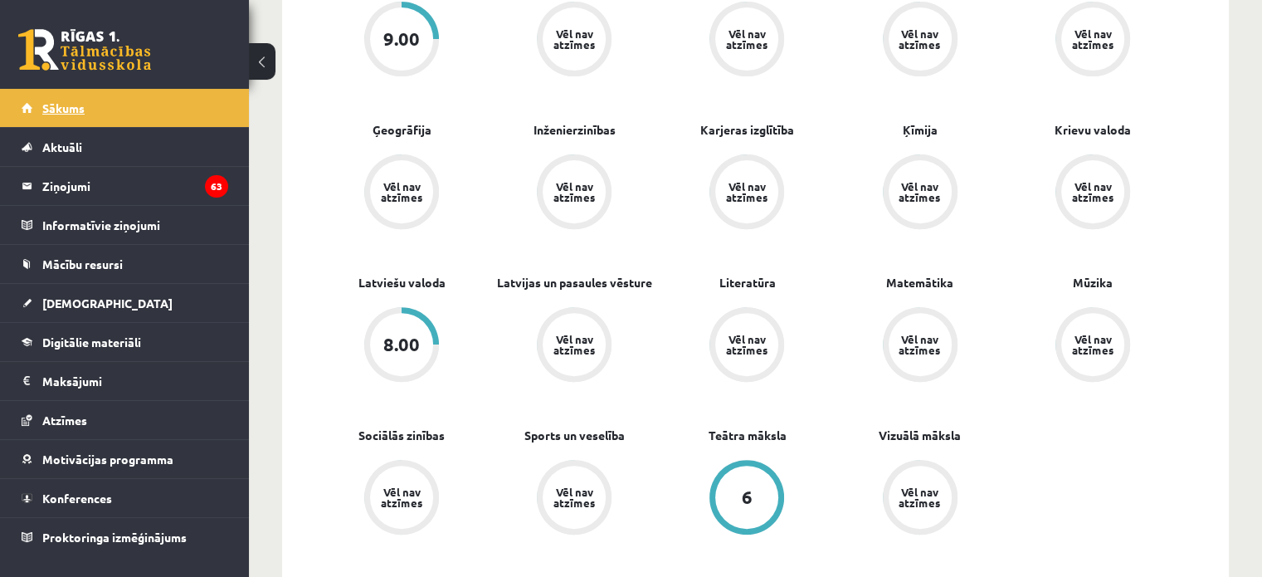
click at [110, 98] on link "Sākums" at bounding box center [125, 108] width 207 height 38
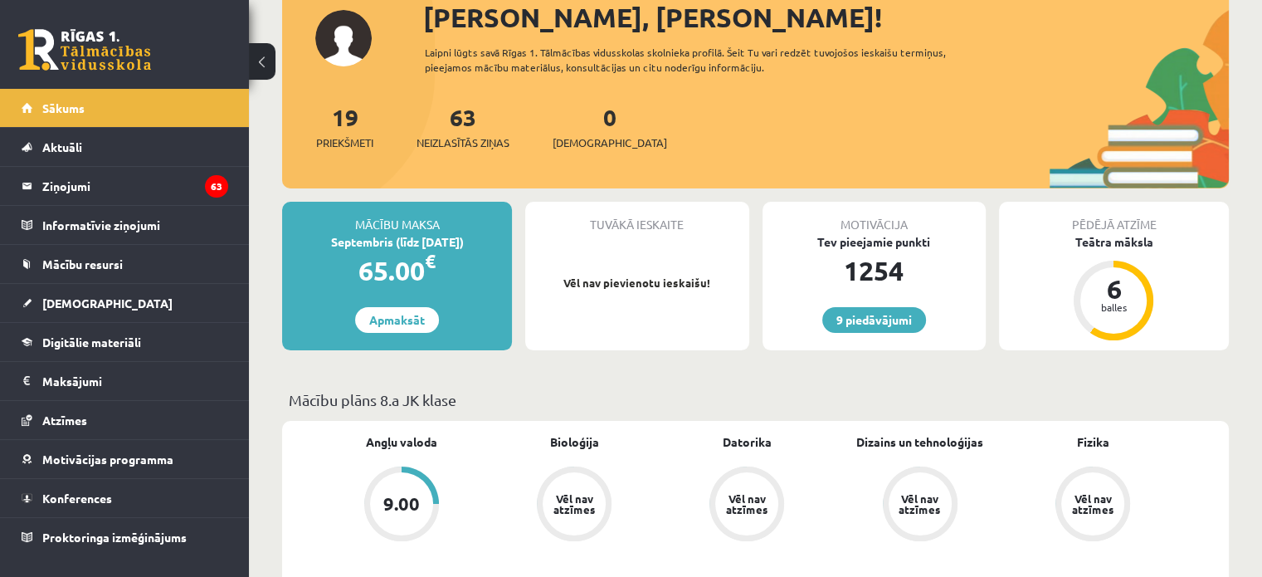
scroll to position [83, 0]
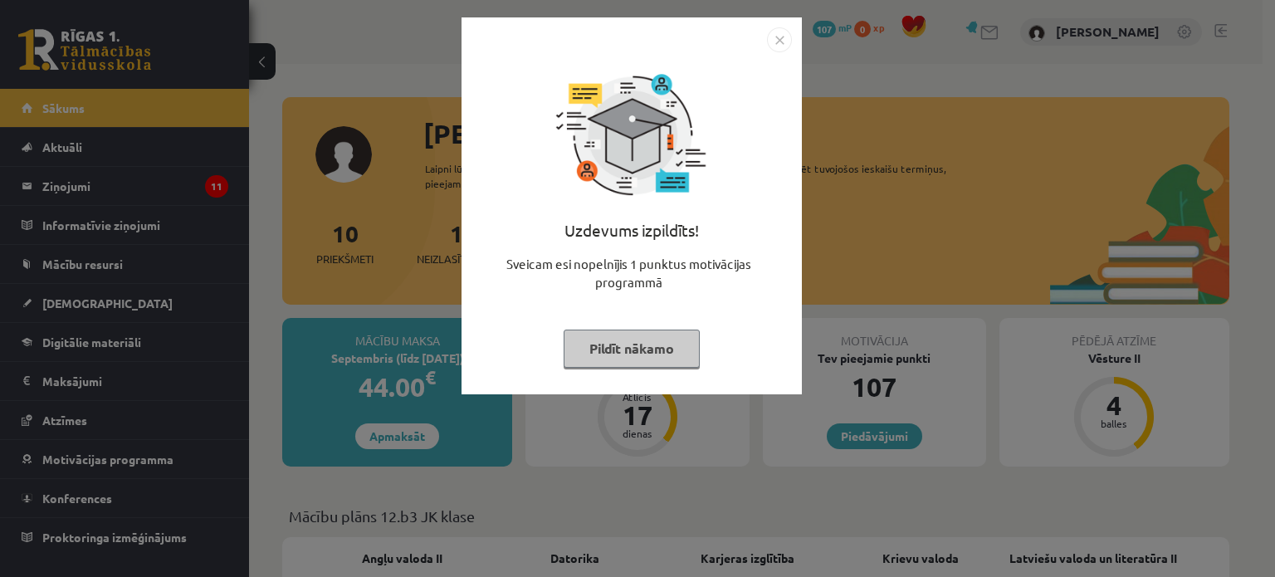
click at [783, 37] on img "Close" at bounding box center [779, 39] width 25 height 25
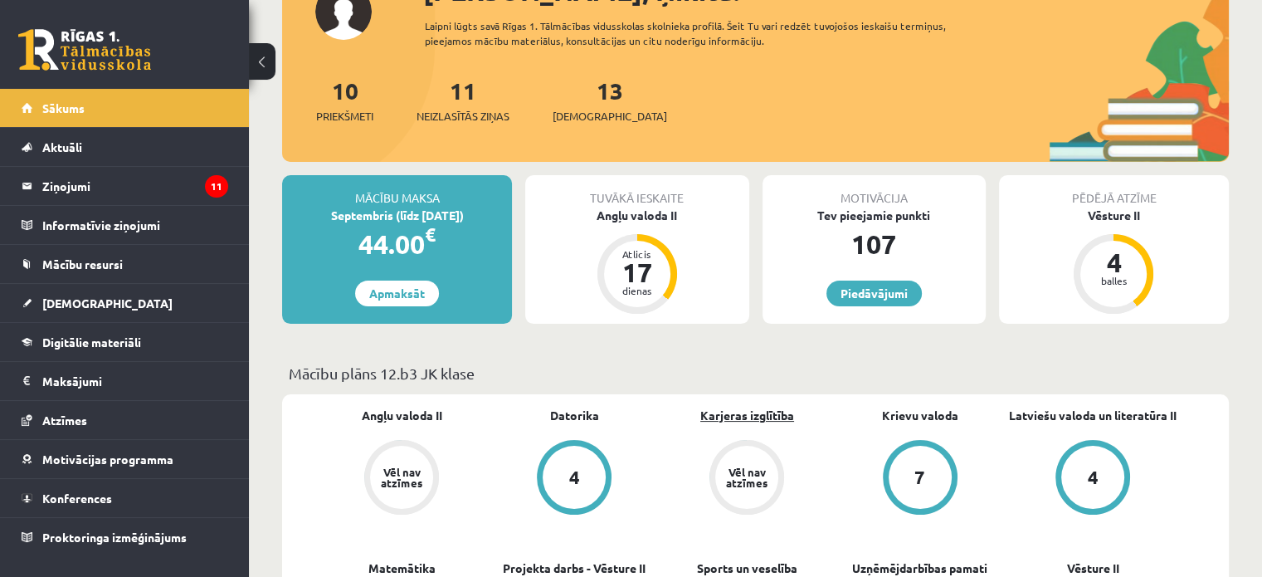
scroll to position [83, 0]
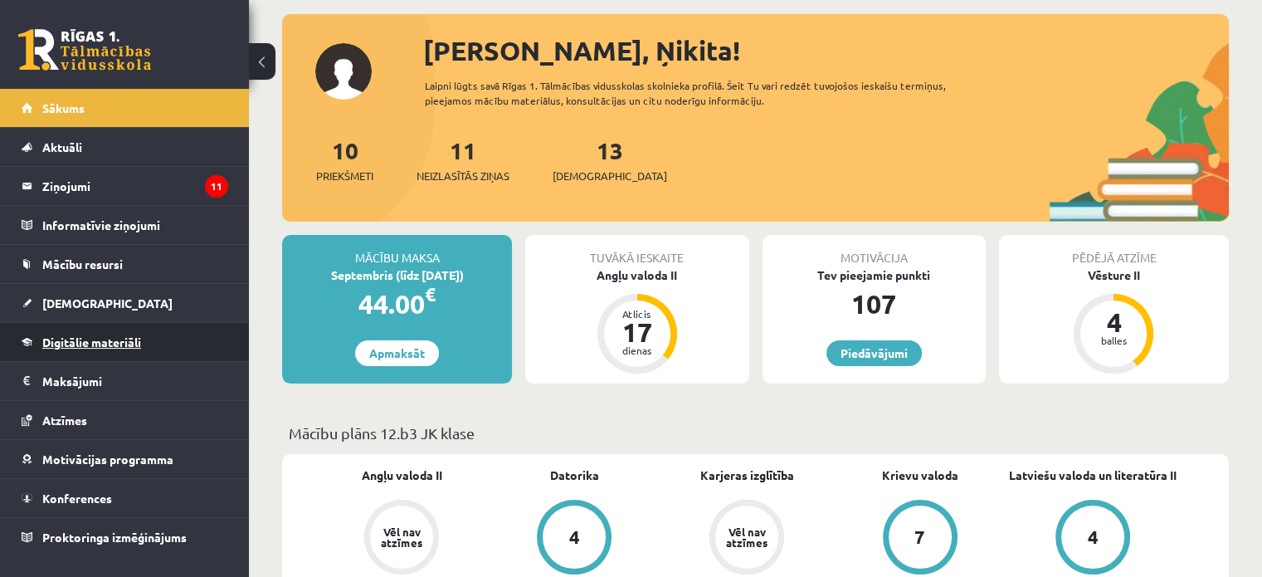
click at [129, 348] on link "Digitālie materiāli" at bounding box center [125, 342] width 207 height 38
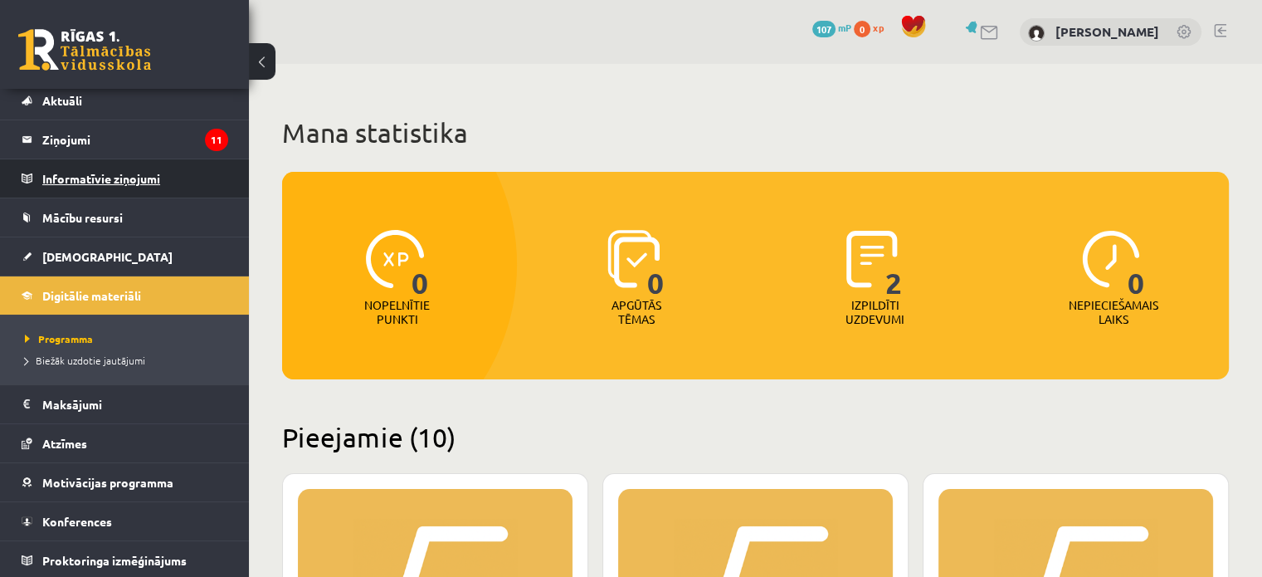
click at [120, 175] on legend "Informatīvie ziņojumi 0" at bounding box center [135, 178] width 186 height 38
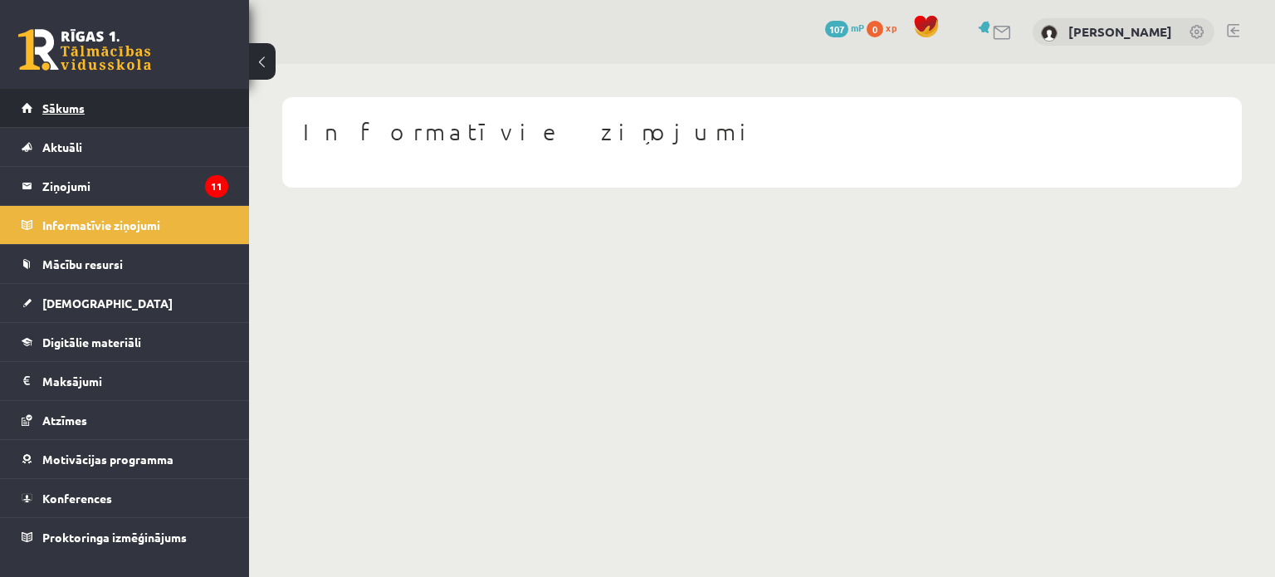
click at [56, 110] on span "Sākums" at bounding box center [63, 107] width 42 height 15
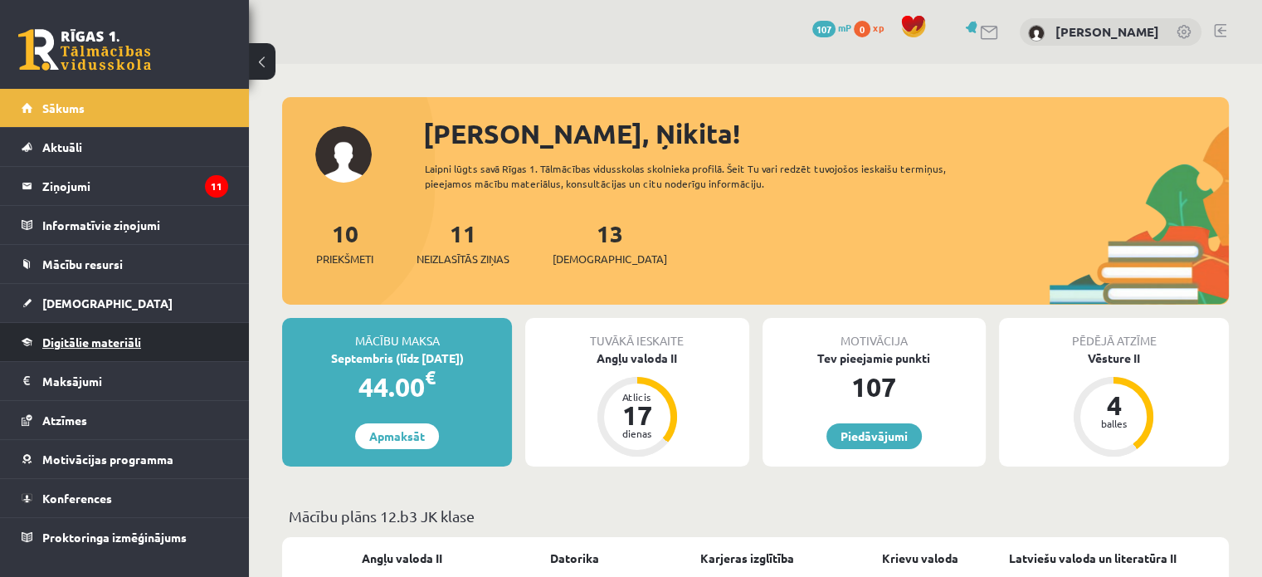
click at [89, 334] on span "Digitālie materiāli" at bounding box center [91, 341] width 99 height 15
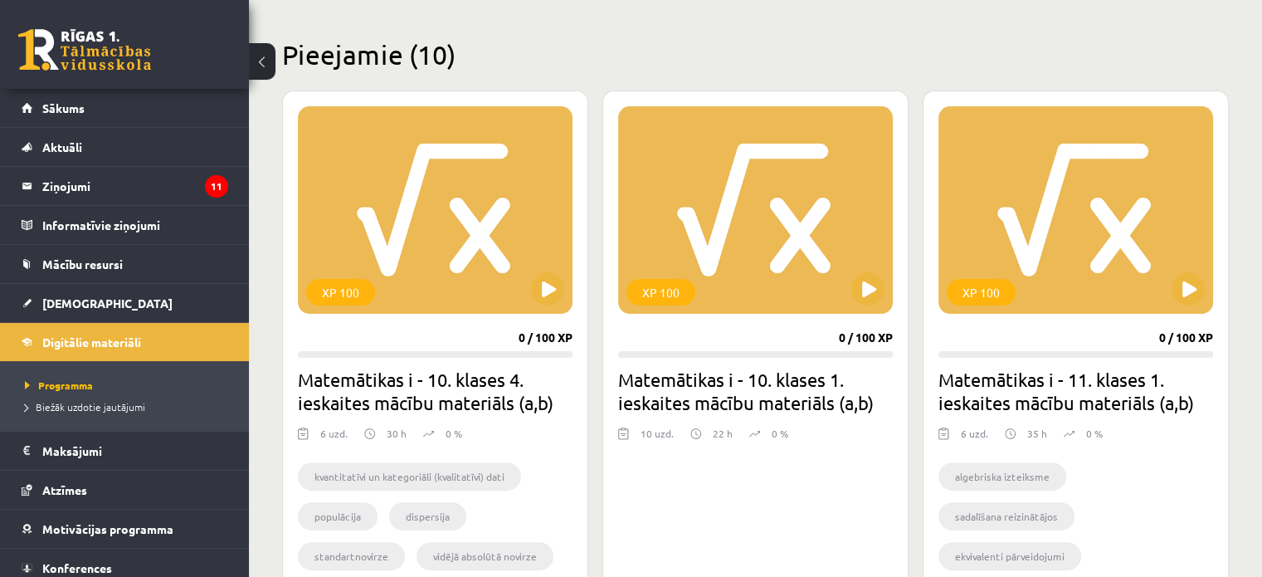
scroll to position [166, 0]
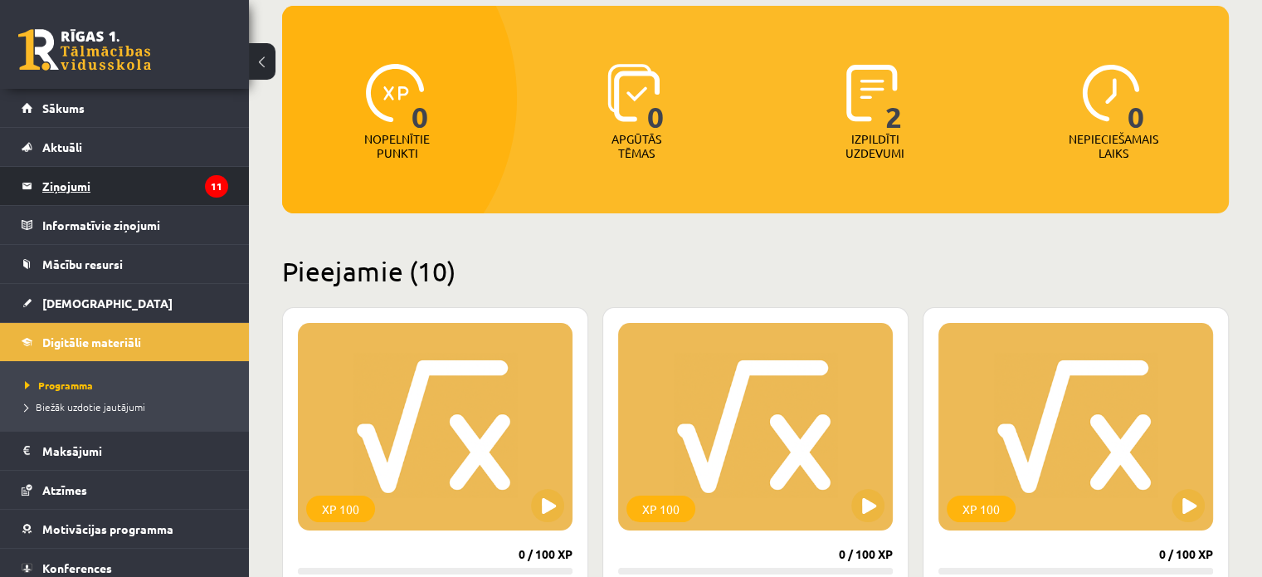
click at [93, 181] on legend "Ziņojumi 11" at bounding box center [135, 186] width 186 height 38
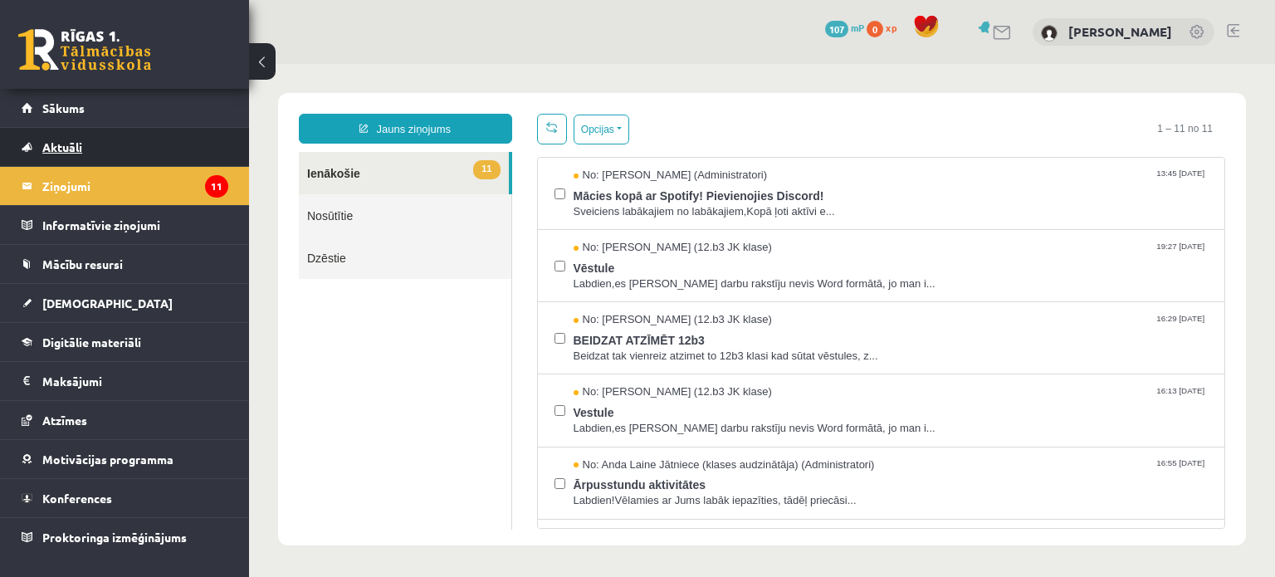
click at [66, 139] on link "Aktuāli" at bounding box center [125, 147] width 207 height 38
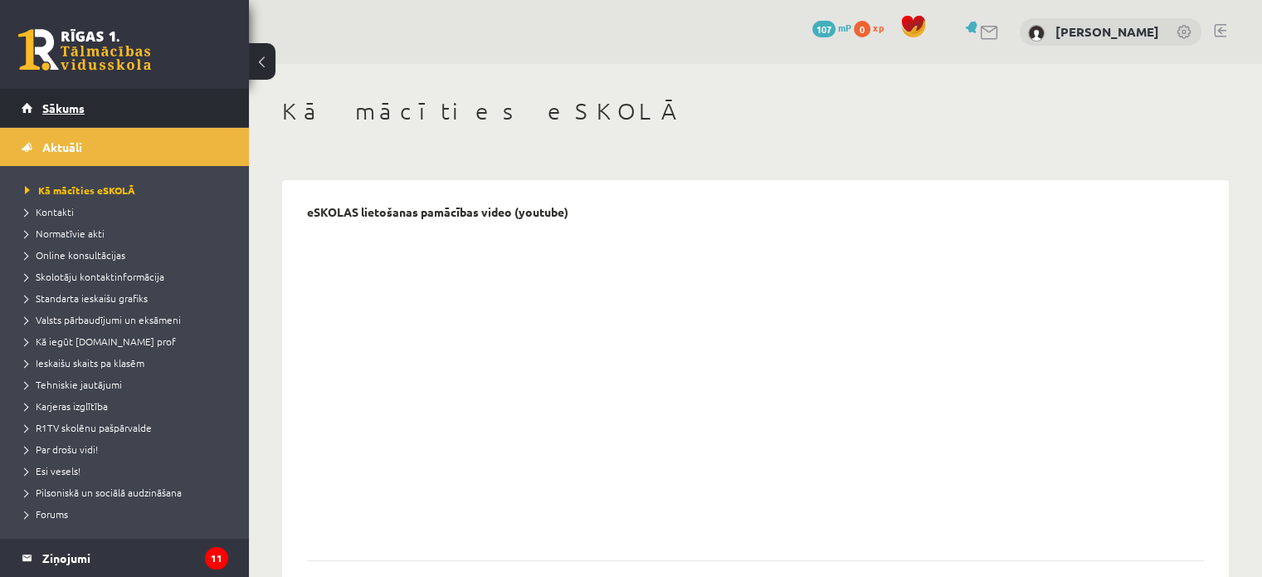
click at [66, 105] on span "Sākums" at bounding box center [63, 107] width 42 height 15
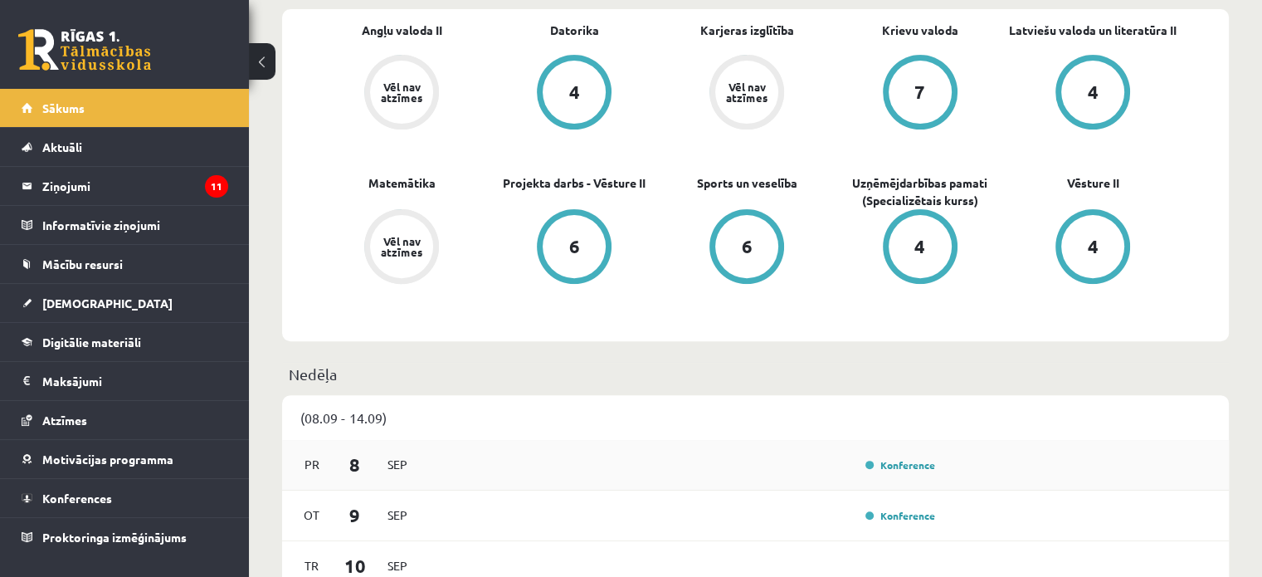
scroll to position [459, 0]
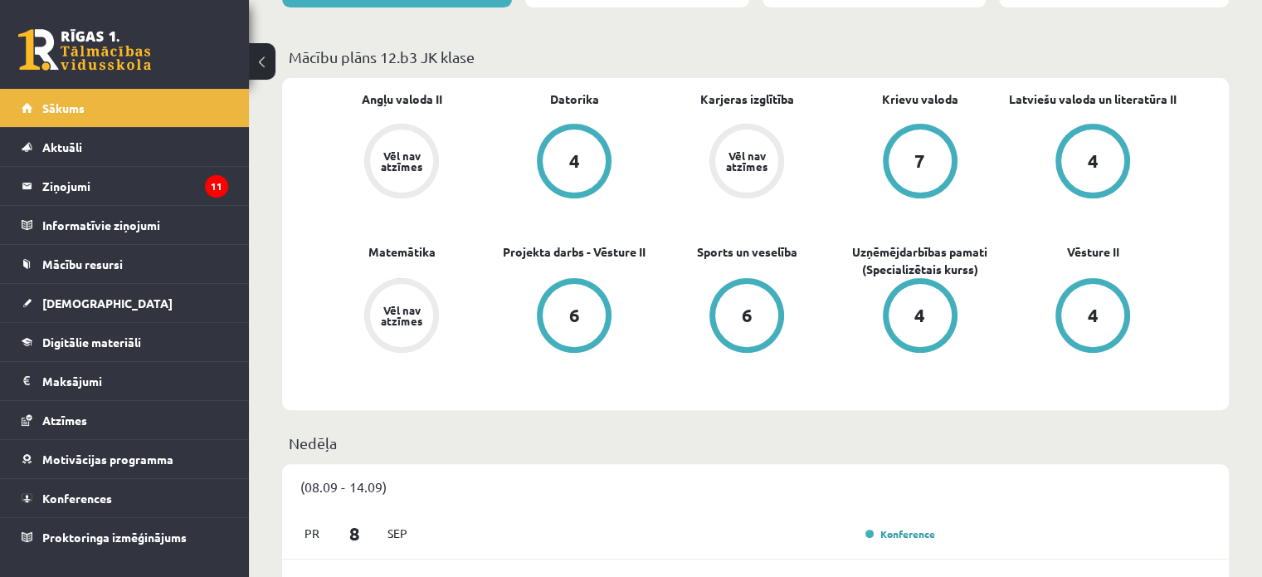
click at [417, 171] on div "Vēl nav atzīmes" at bounding box center [401, 161] width 46 height 22
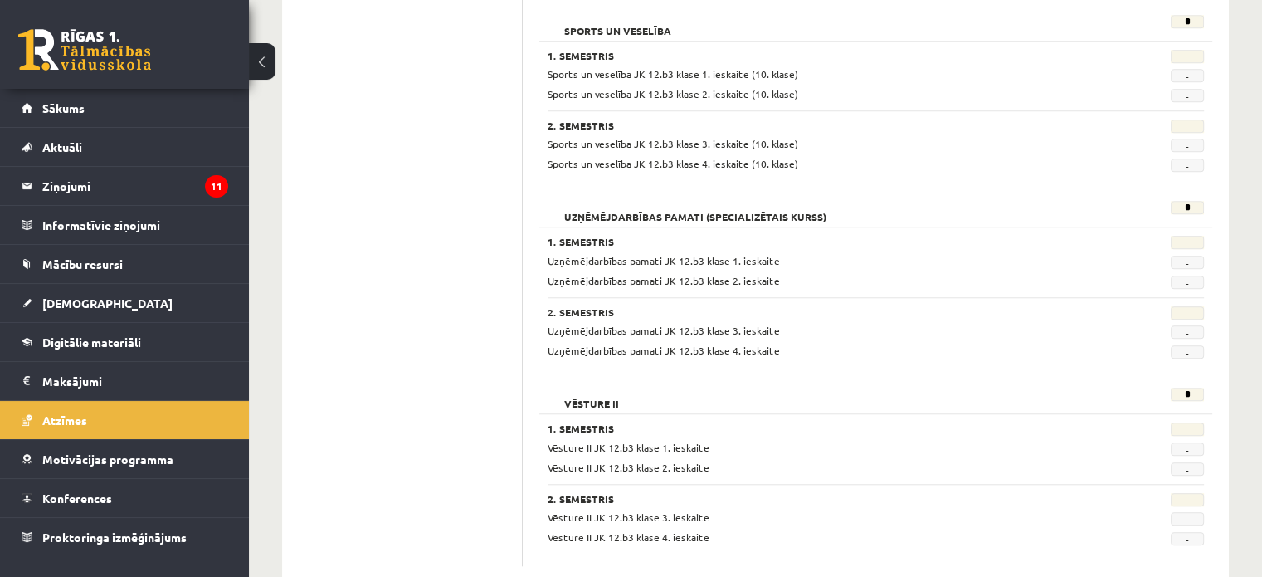
scroll to position [1414, 0]
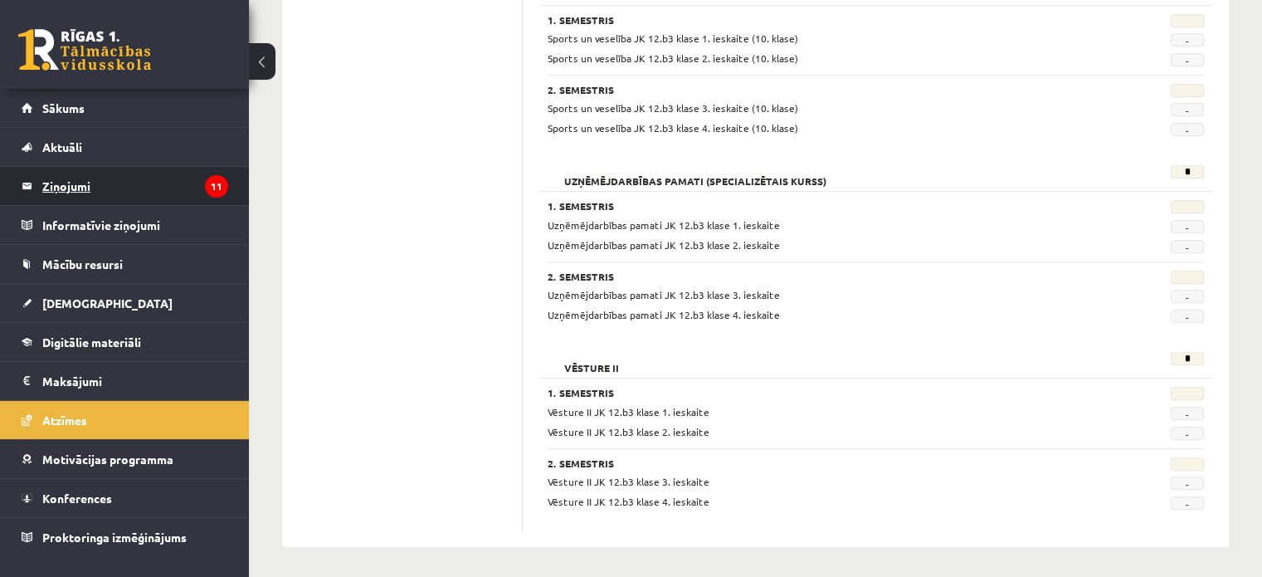
click at [139, 193] on legend "Ziņojumi 11" at bounding box center [135, 186] width 186 height 38
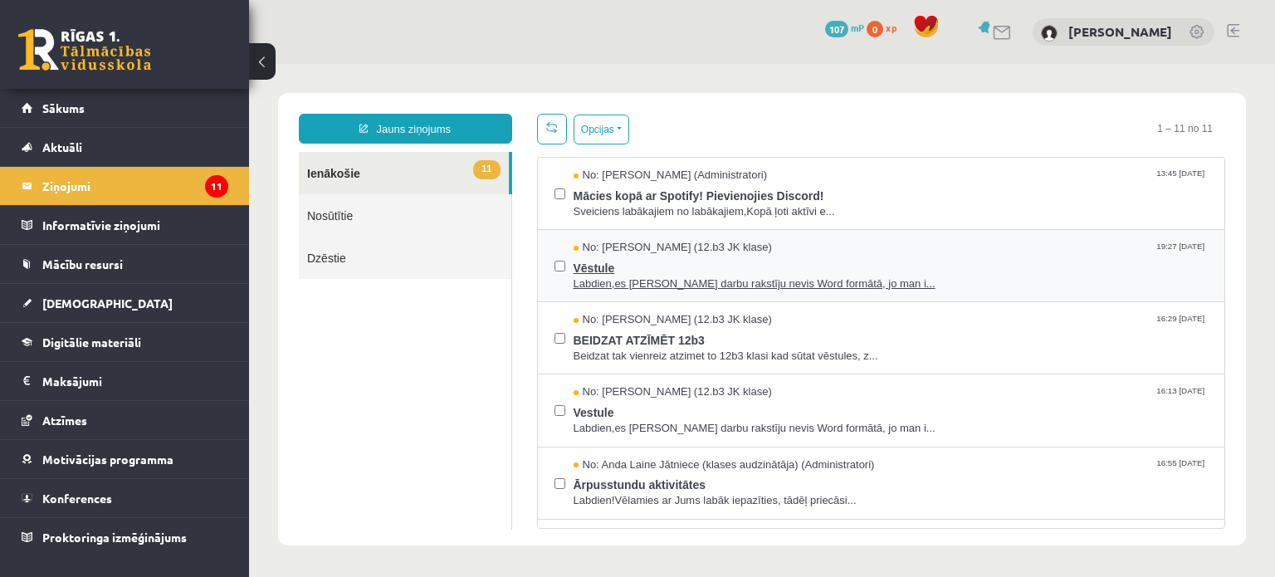
click at [733, 281] on span "Labdien,es [PERSON_NAME] darbu rakstīju nevis Word formātā, jo man i..." at bounding box center [891, 284] width 635 height 16
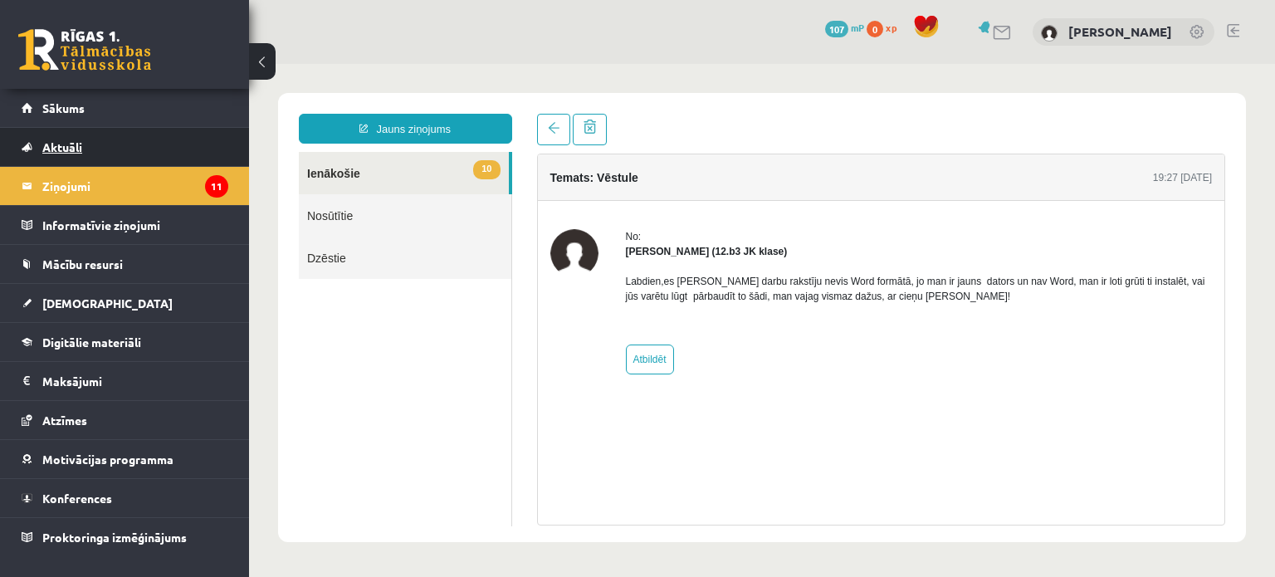
click at [110, 138] on link "Aktuāli" at bounding box center [125, 147] width 207 height 38
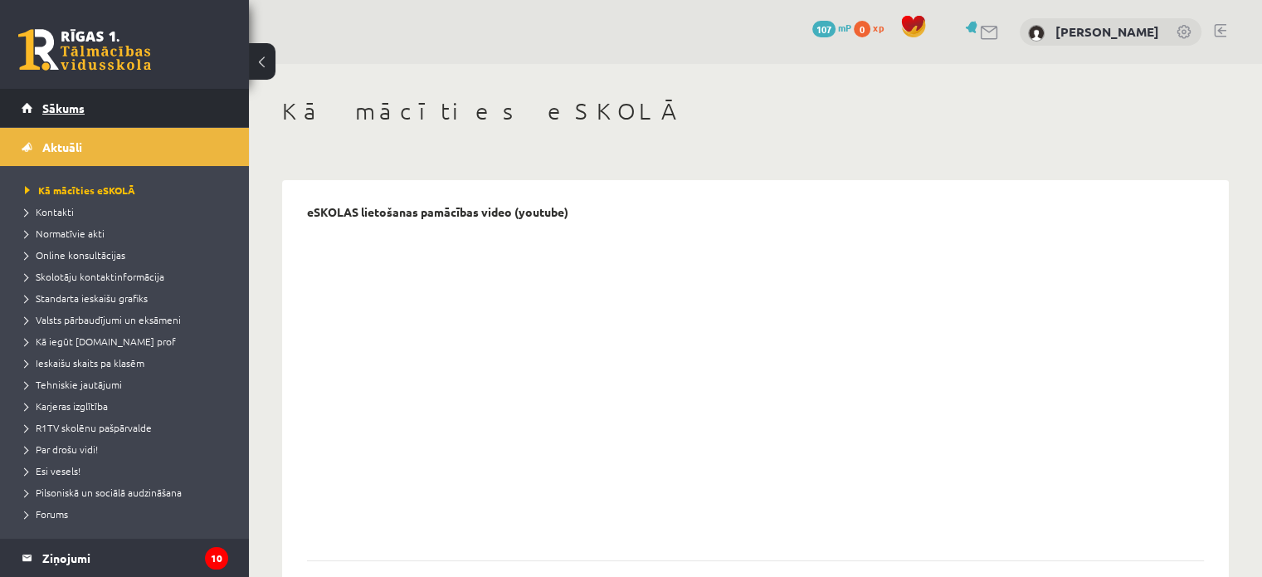
click at [100, 108] on link "Sākums" at bounding box center [125, 108] width 207 height 38
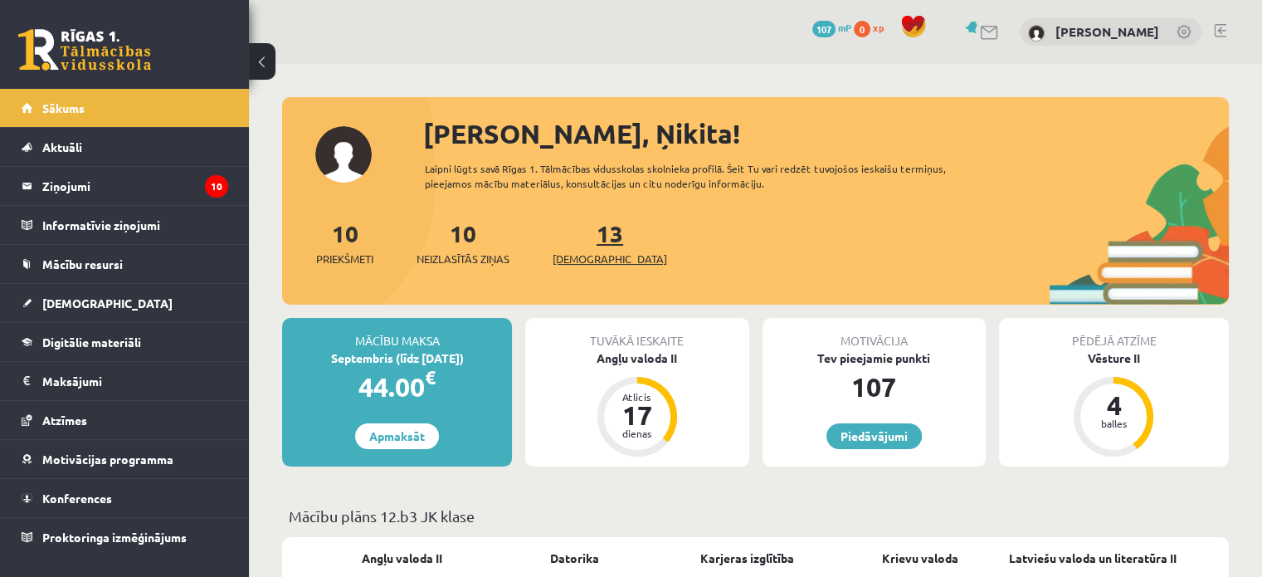
click at [584, 259] on span "[DEMOGRAPHIC_DATA]" at bounding box center [610, 259] width 115 height 17
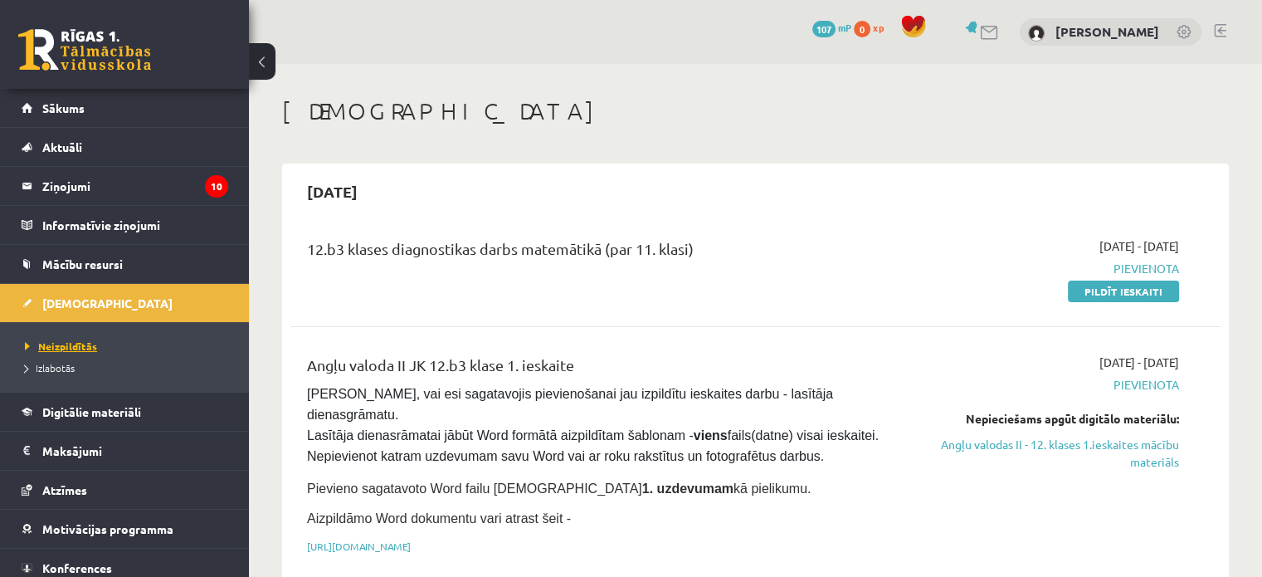
click at [73, 344] on span "Neizpildītās" at bounding box center [61, 345] width 72 height 13
click at [86, 444] on legend "Maksājumi 0" at bounding box center [135, 451] width 186 height 38
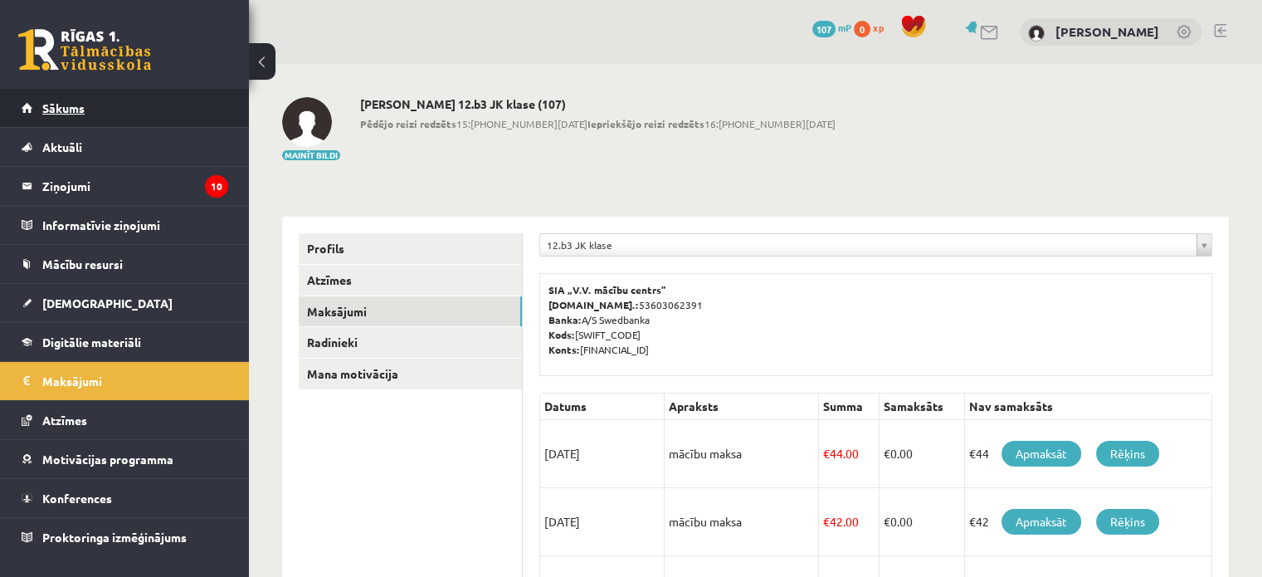
click at [134, 99] on link "Sākums" at bounding box center [125, 108] width 207 height 38
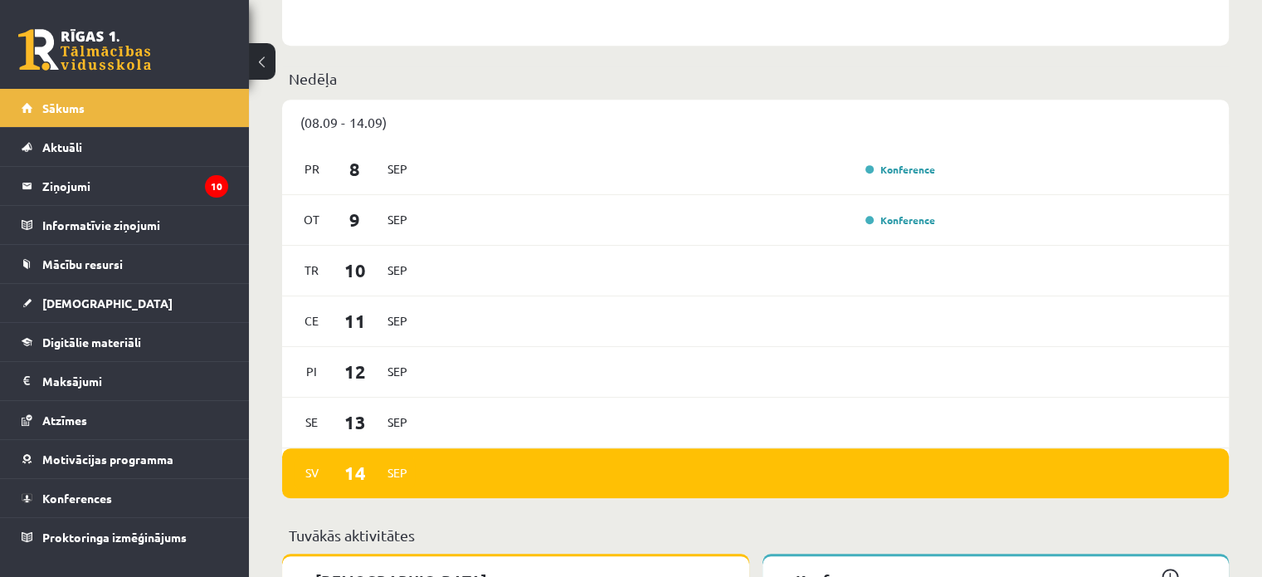
scroll to position [830, 0]
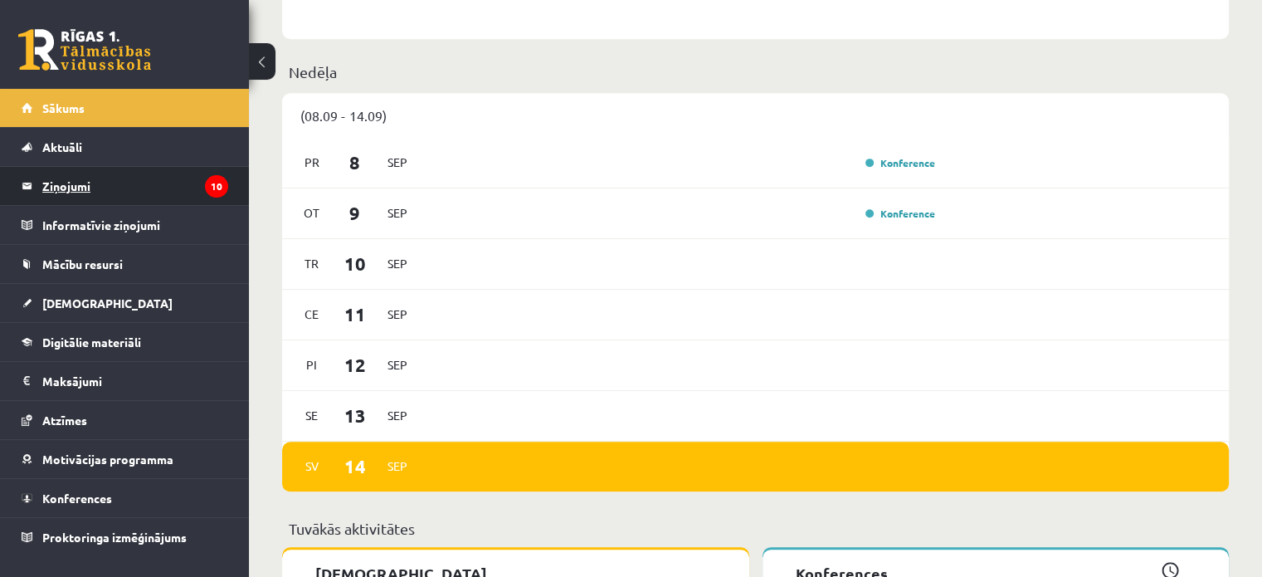
click at [127, 178] on legend "Ziņojumi 10" at bounding box center [135, 186] width 186 height 38
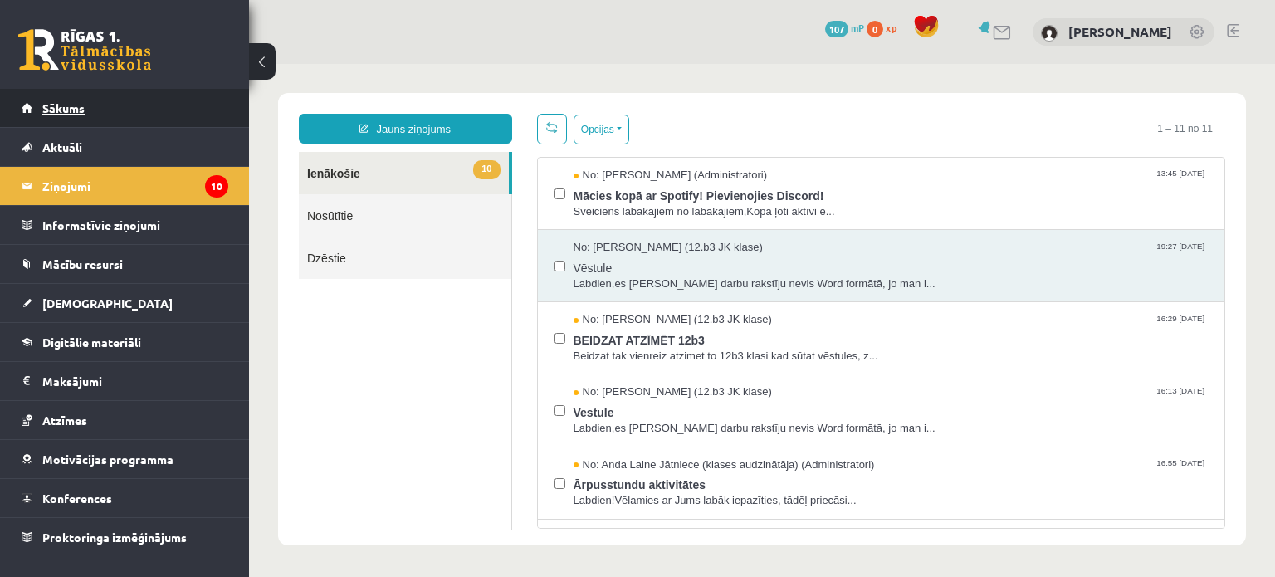
click at [75, 110] on span "Sākums" at bounding box center [63, 107] width 42 height 15
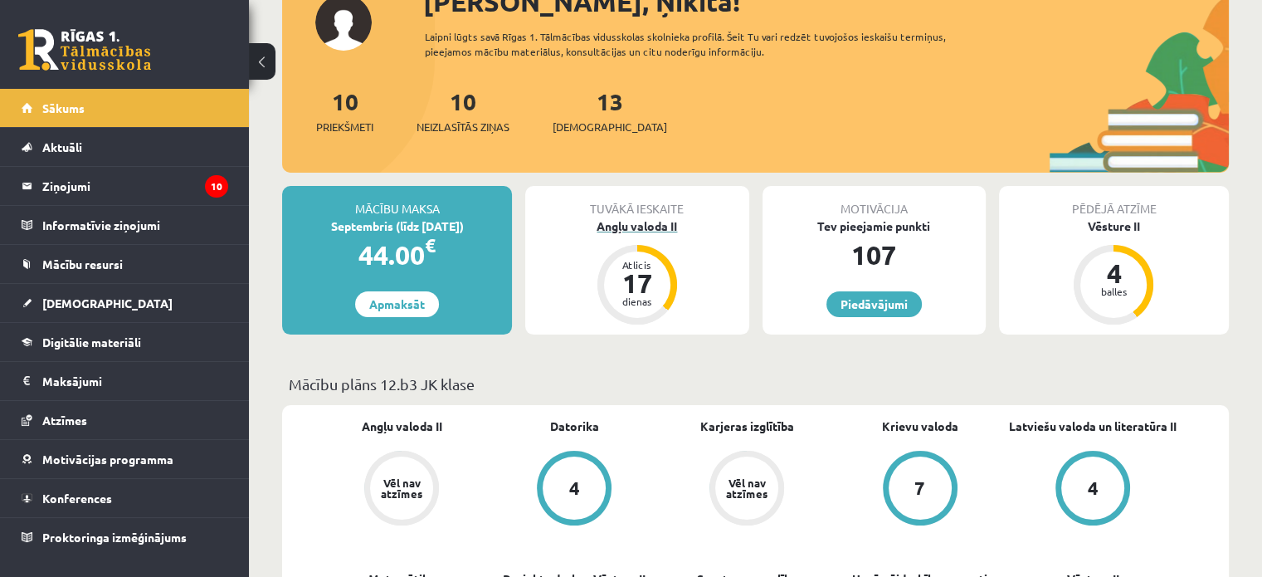
scroll to position [249, 0]
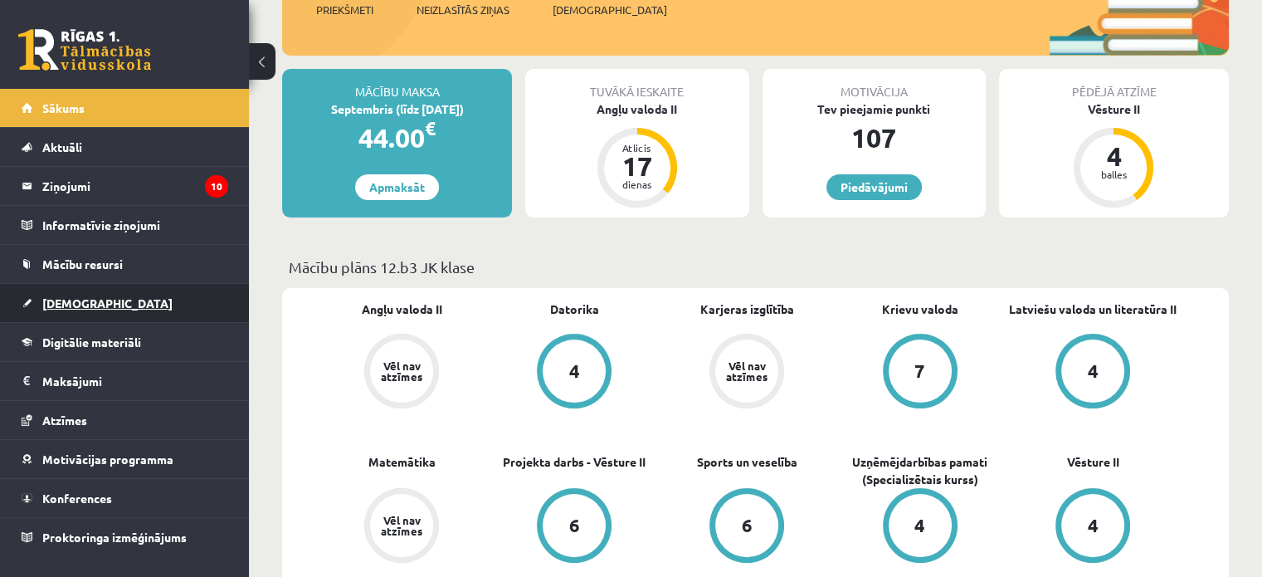
click at [122, 306] on link "[DEMOGRAPHIC_DATA]" at bounding box center [125, 303] width 207 height 38
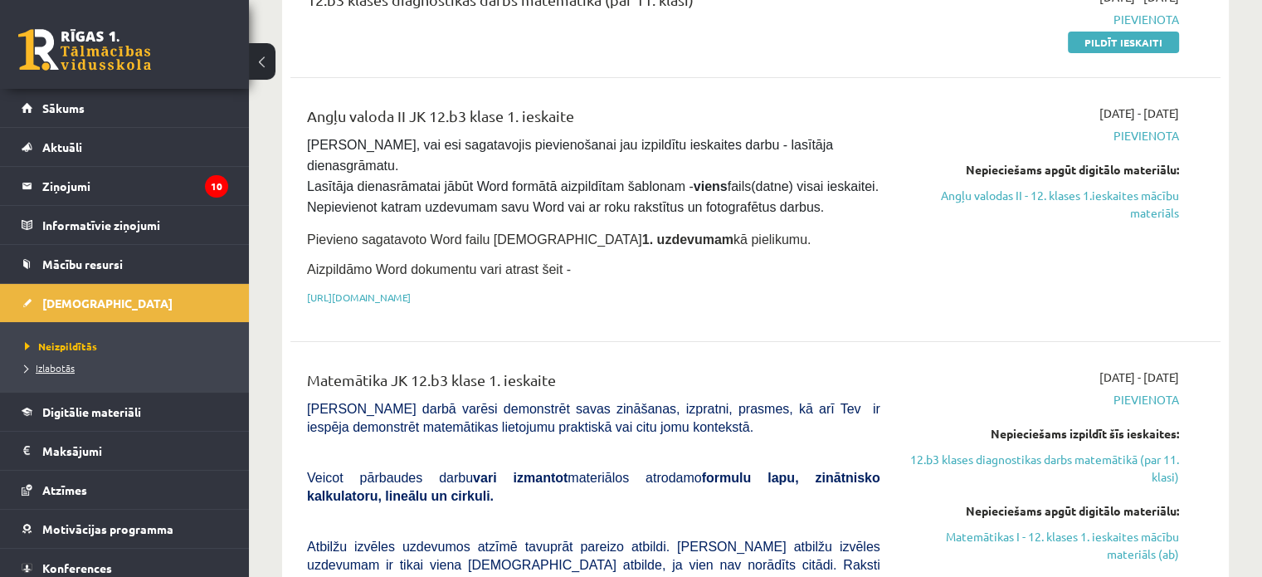
click at [66, 367] on span "Izlabotās" at bounding box center [50, 367] width 50 height 13
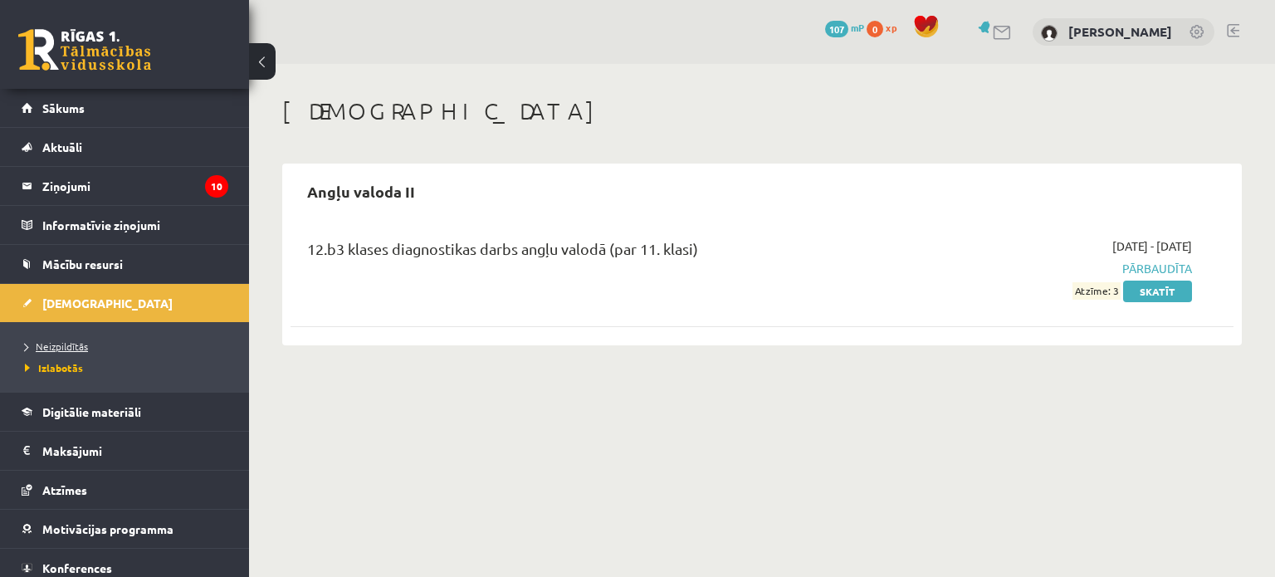
click at [86, 342] on link "Neizpildītās" at bounding box center [129, 346] width 208 height 15
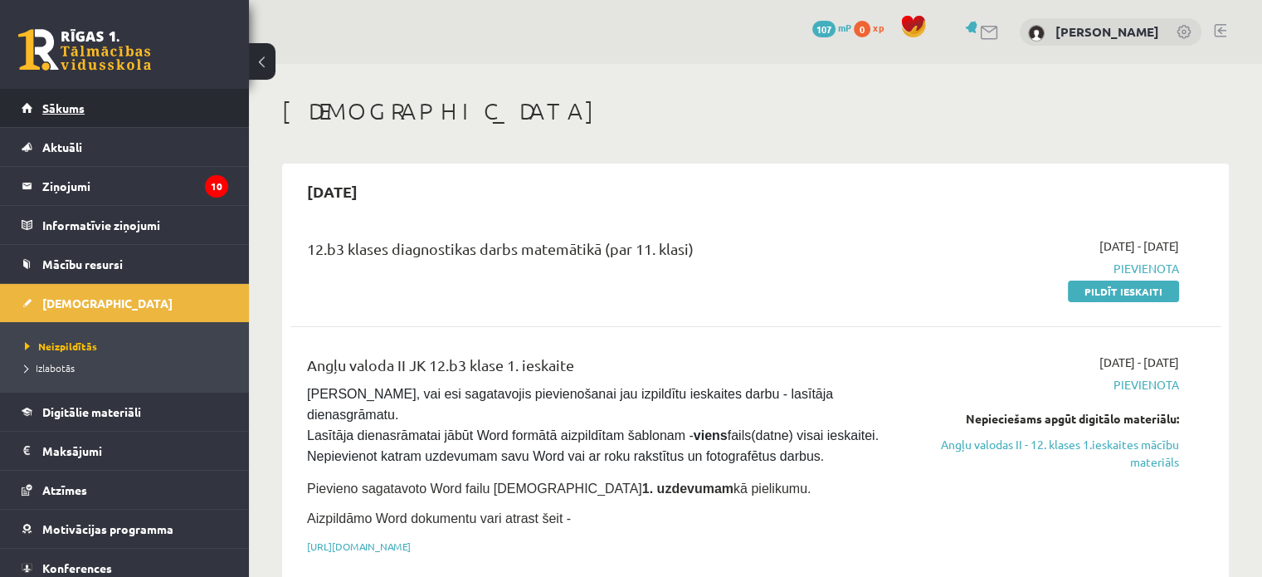
click at [72, 99] on link "Sākums" at bounding box center [125, 108] width 207 height 38
